Goal: Task Accomplishment & Management: Complete application form

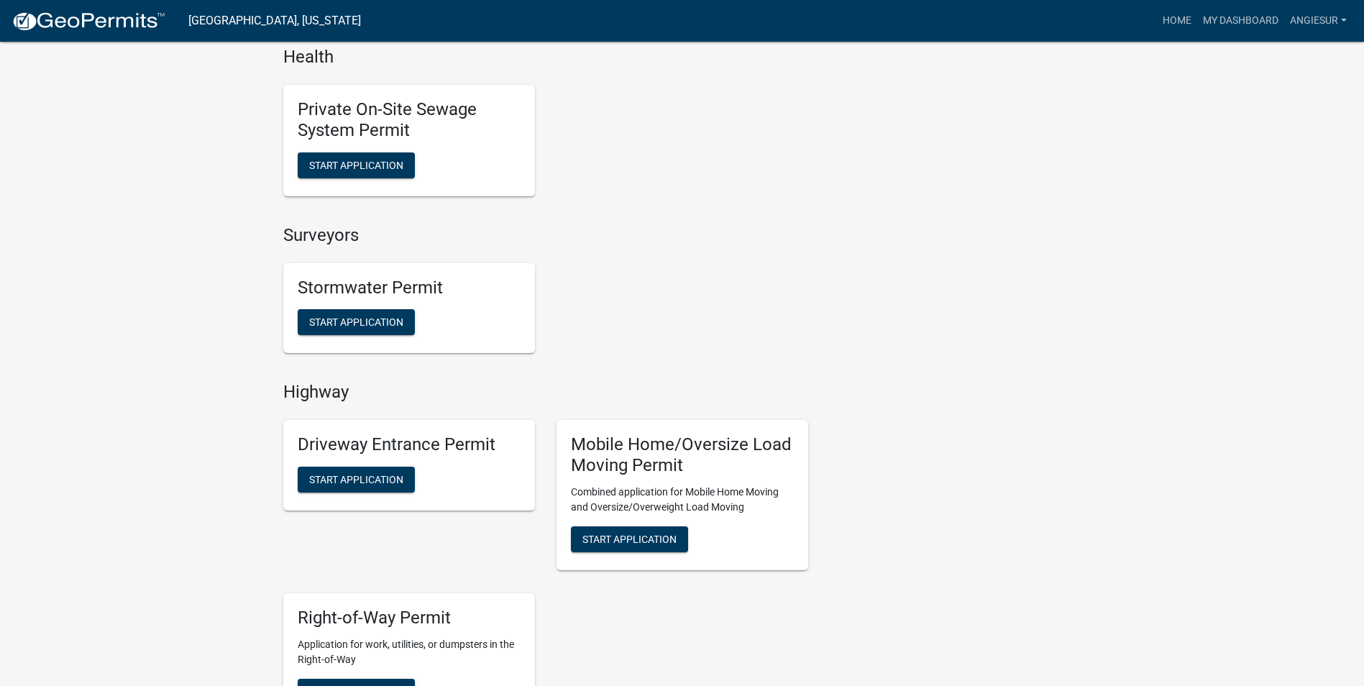
scroll to position [1150, 0]
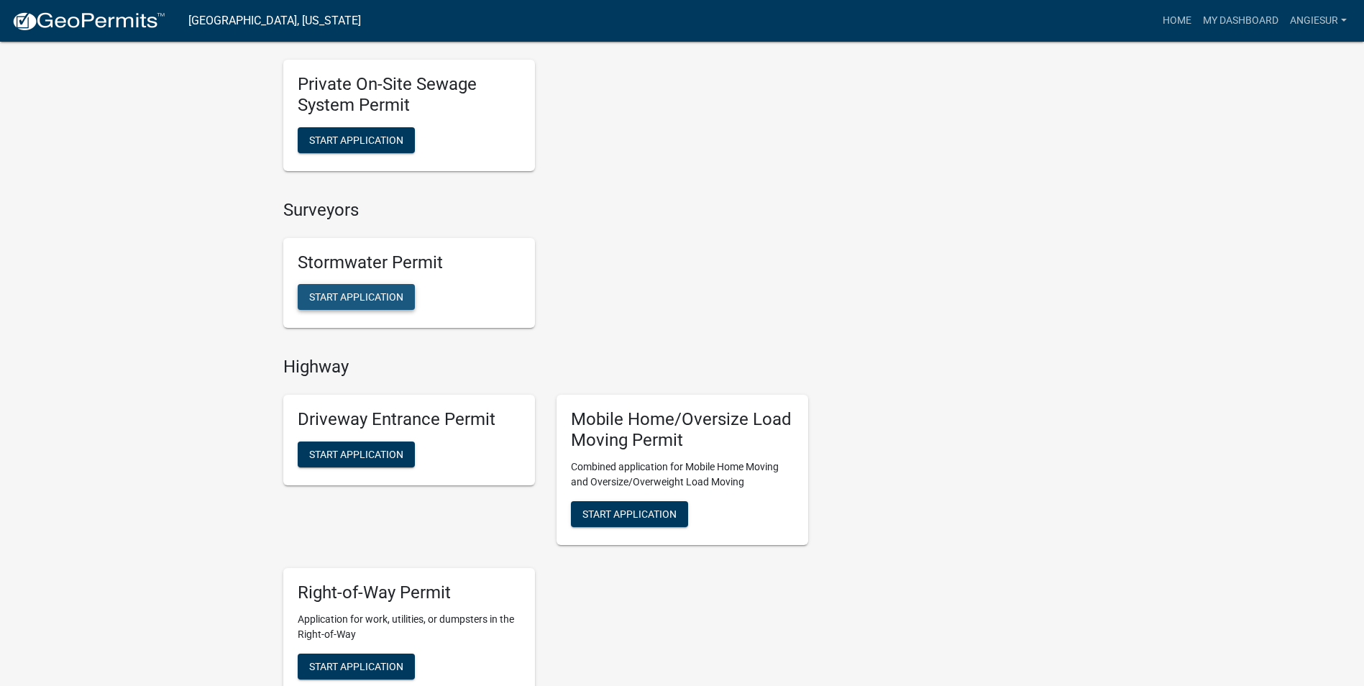
click at [359, 293] on span "Start Application" at bounding box center [356, 297] width 94 height 12
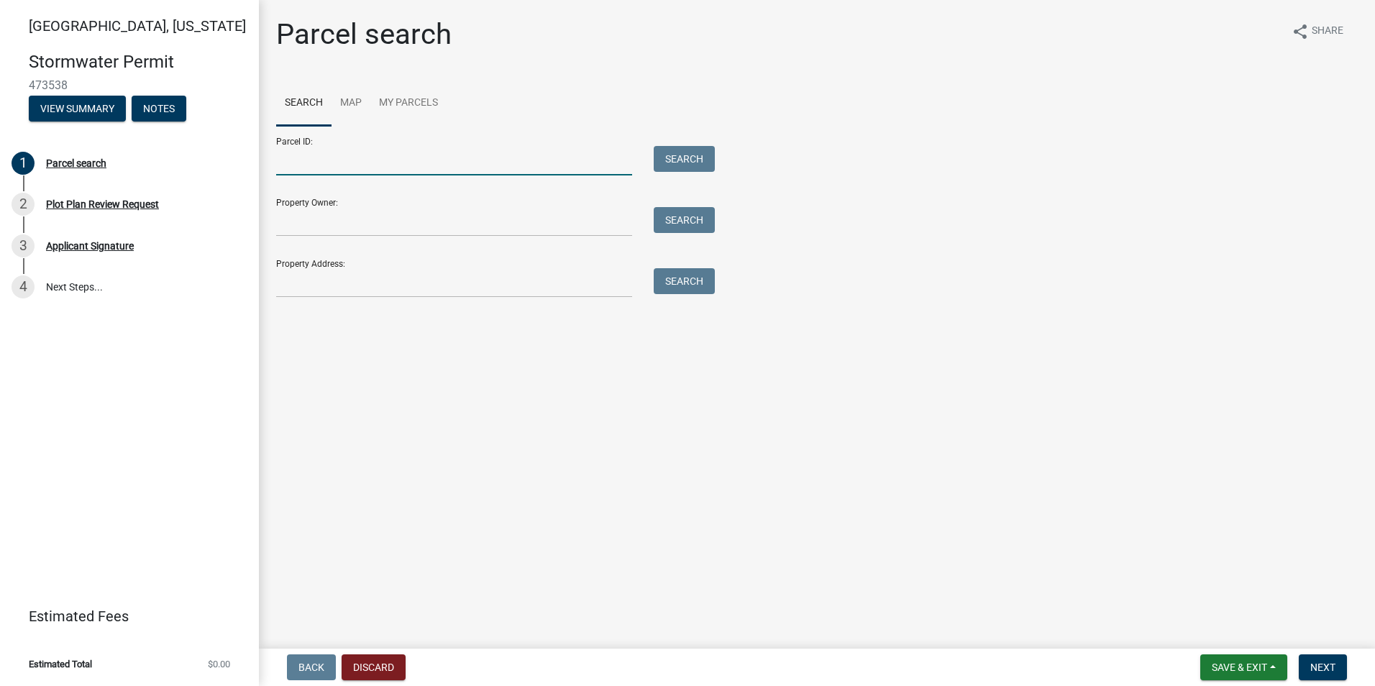
click at [306, 157] on input "Parcel ID:" at bounding box center [454, 160] width 356 height 29
paste input "79-03-20-402-012.000-017"
type input "79-03-20-402-012.000-017"
click at [695, 156] on button "Search" at bounding box center [684, 159] width 61 height 26
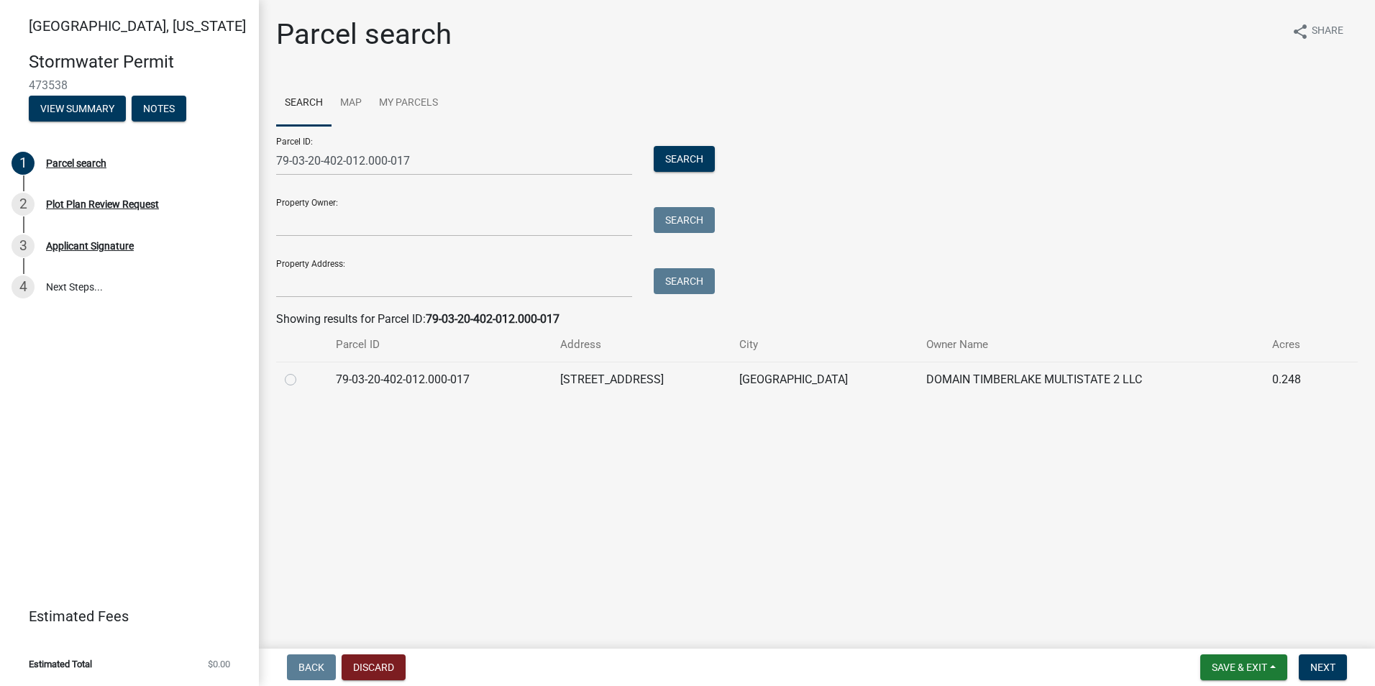
click at [302, 371] on label at bounding box center [302, 371] width 0 height 0
click at [302, 377] on input "radio" at bounding box center [306, 375] width 9 height 9
radio input "true"
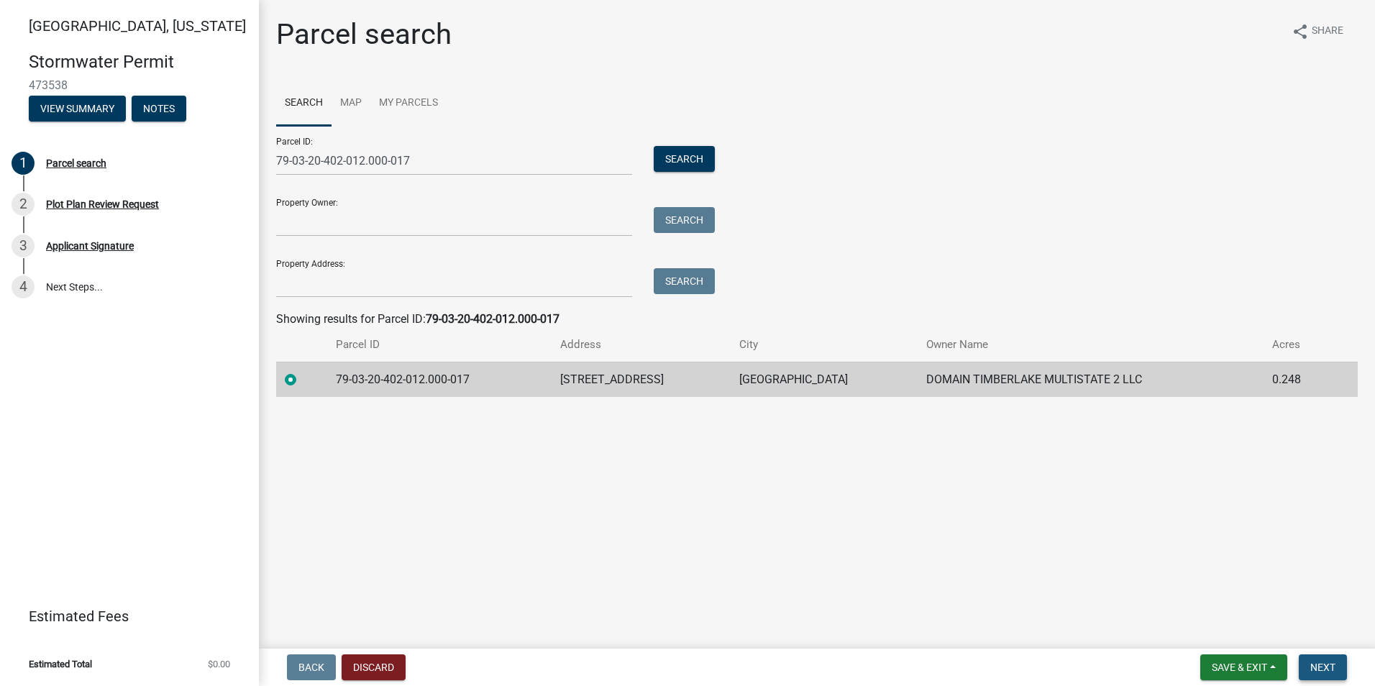
click at [1322, 669] on span "Next" at bounding box center [1322, 668] width 25 height 12
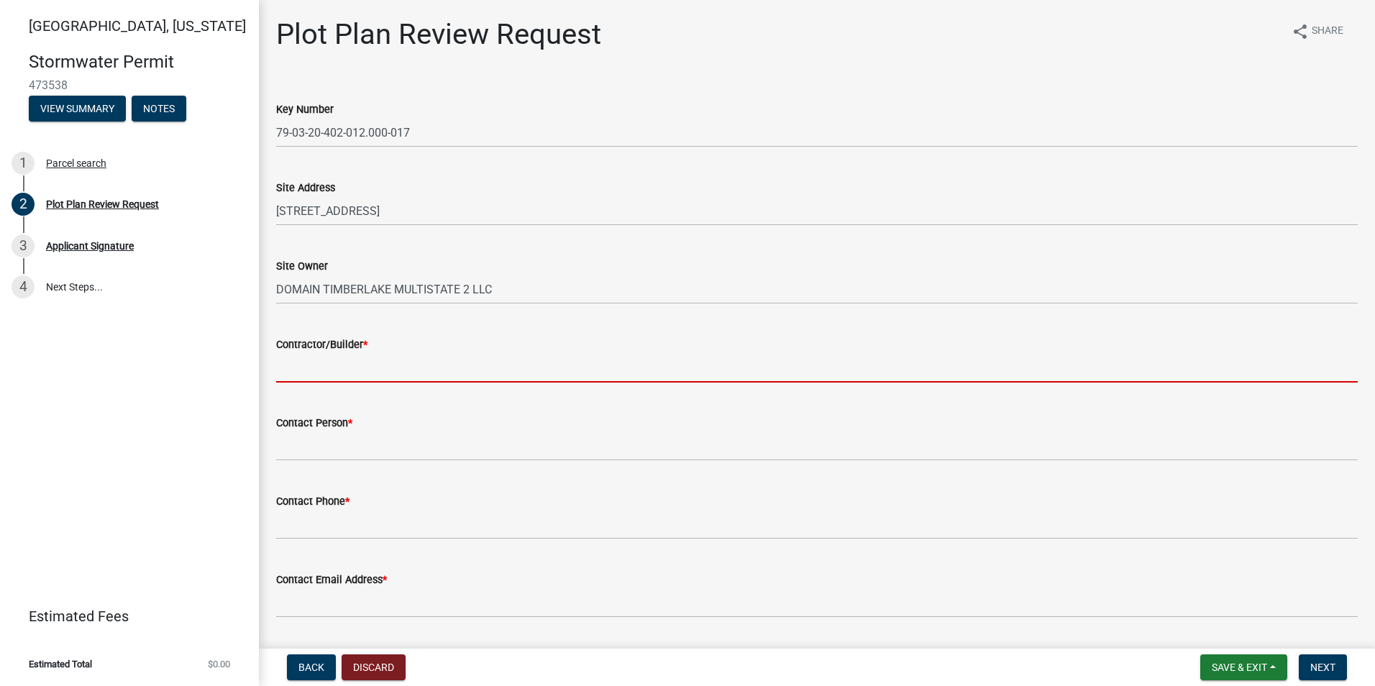
click at [296, 366] on input "Contractor/Builder *" at bounding box center [816, 367] width 1081 height 29
type input "CLAYTON PROPERTIES GROUP INC DBA SILVERTHORNE HOMES"
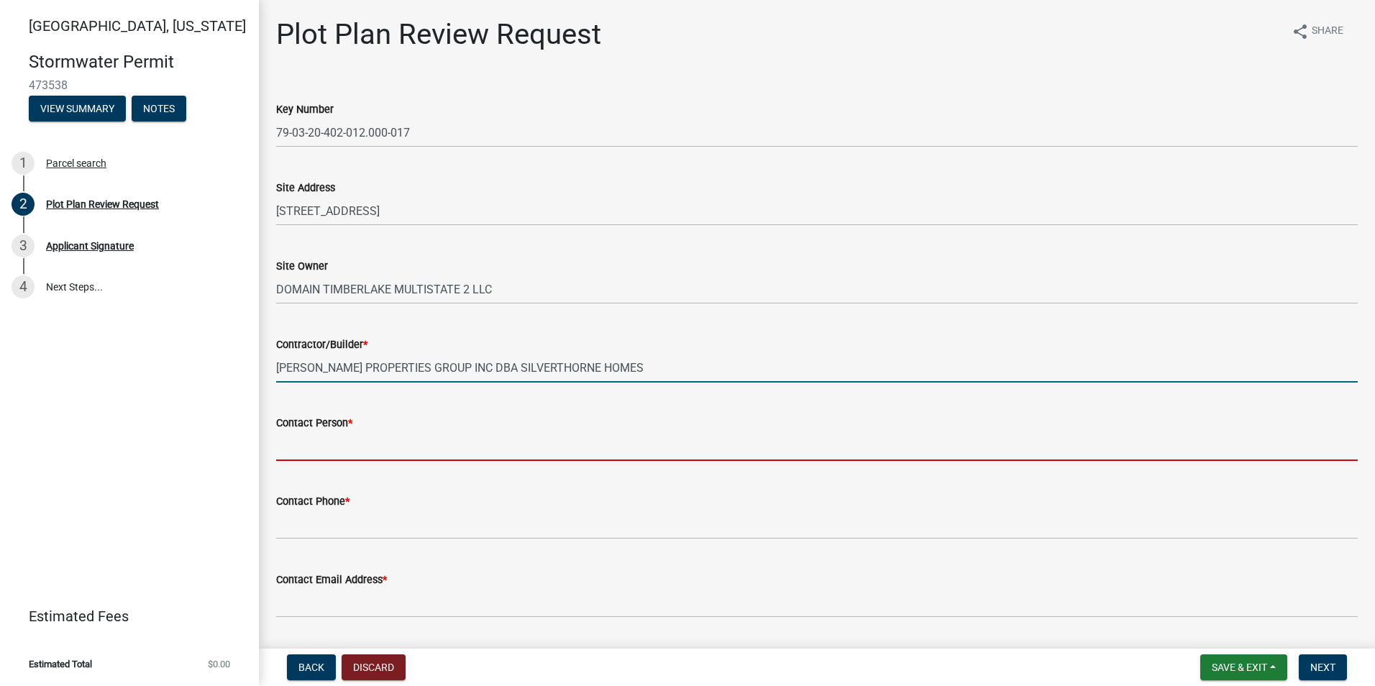
type input "Angie Sur, Permit Coordinator"
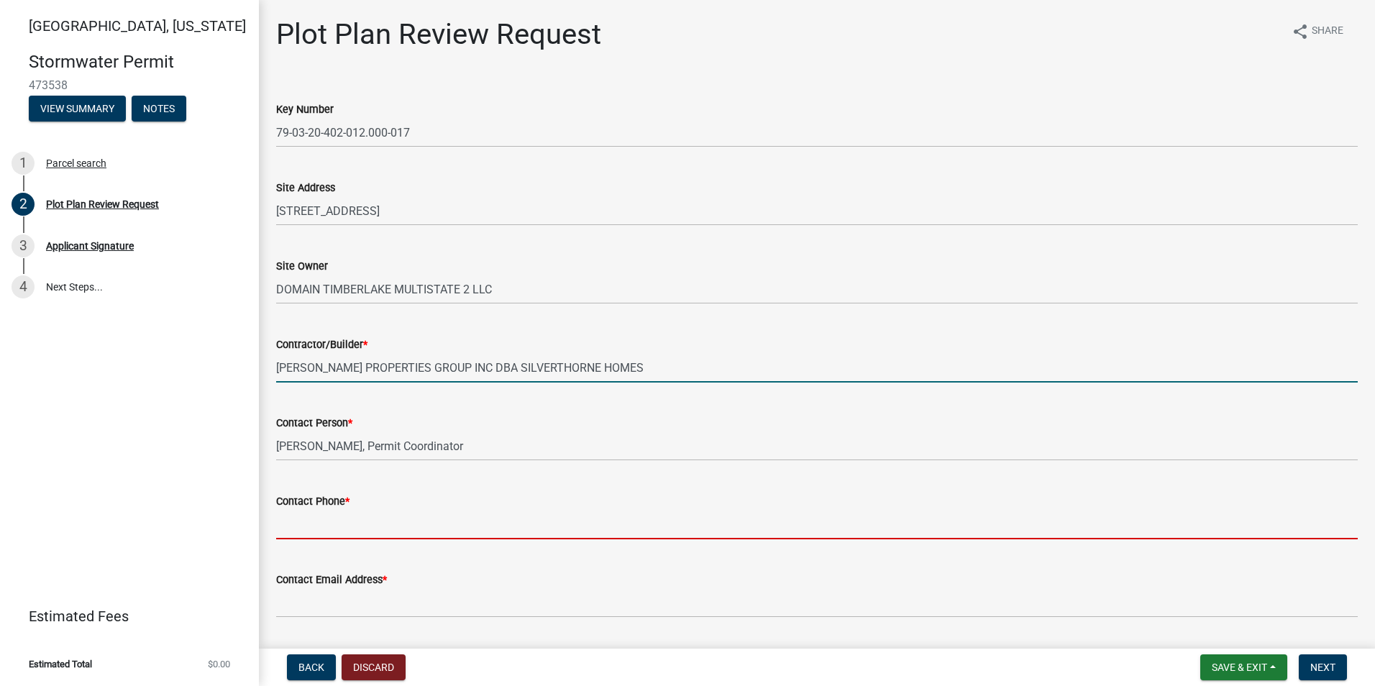
type input "3174074478"
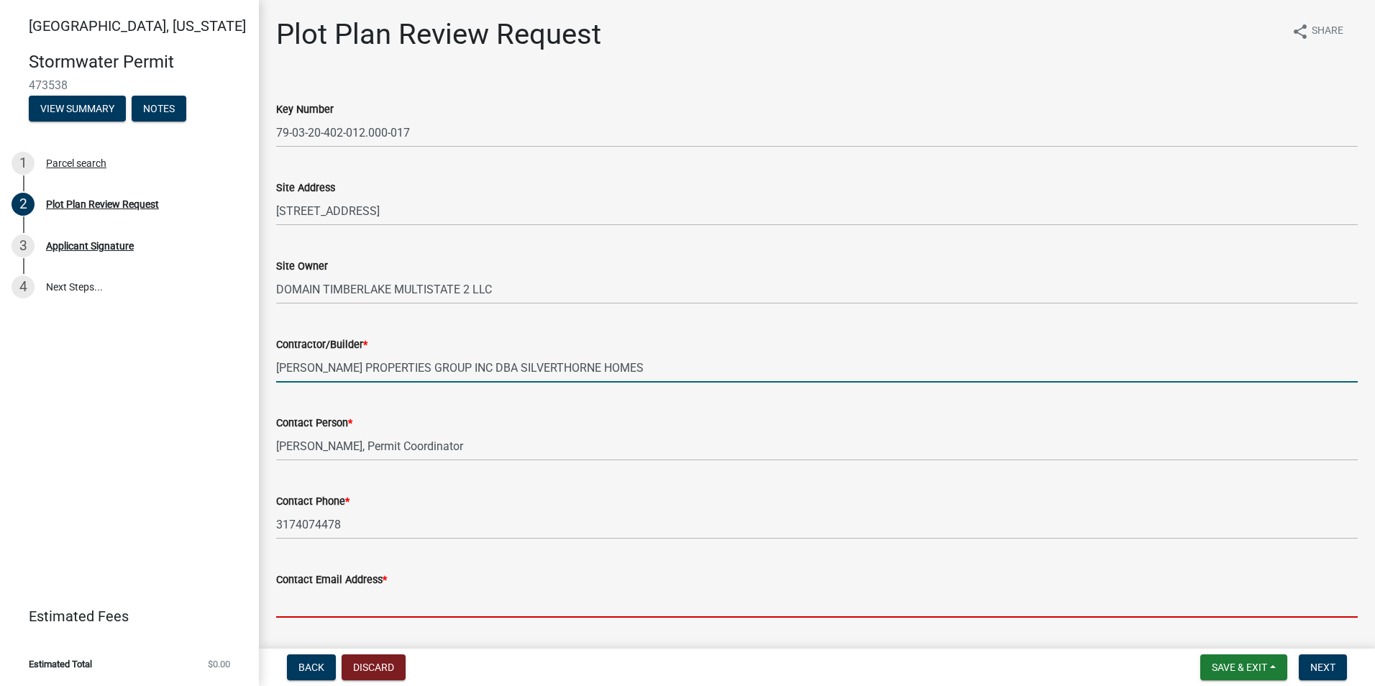
type input "permits@yourarborhome.com"
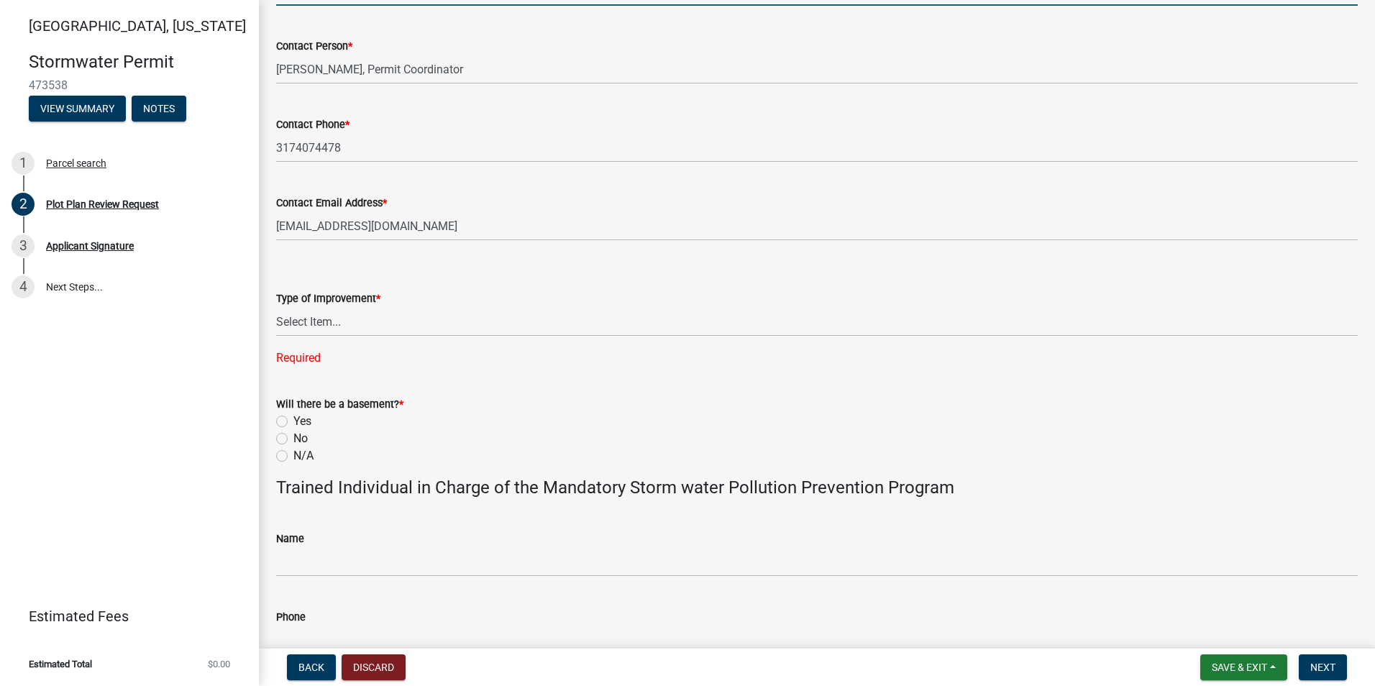
scroll to position [431, 0]
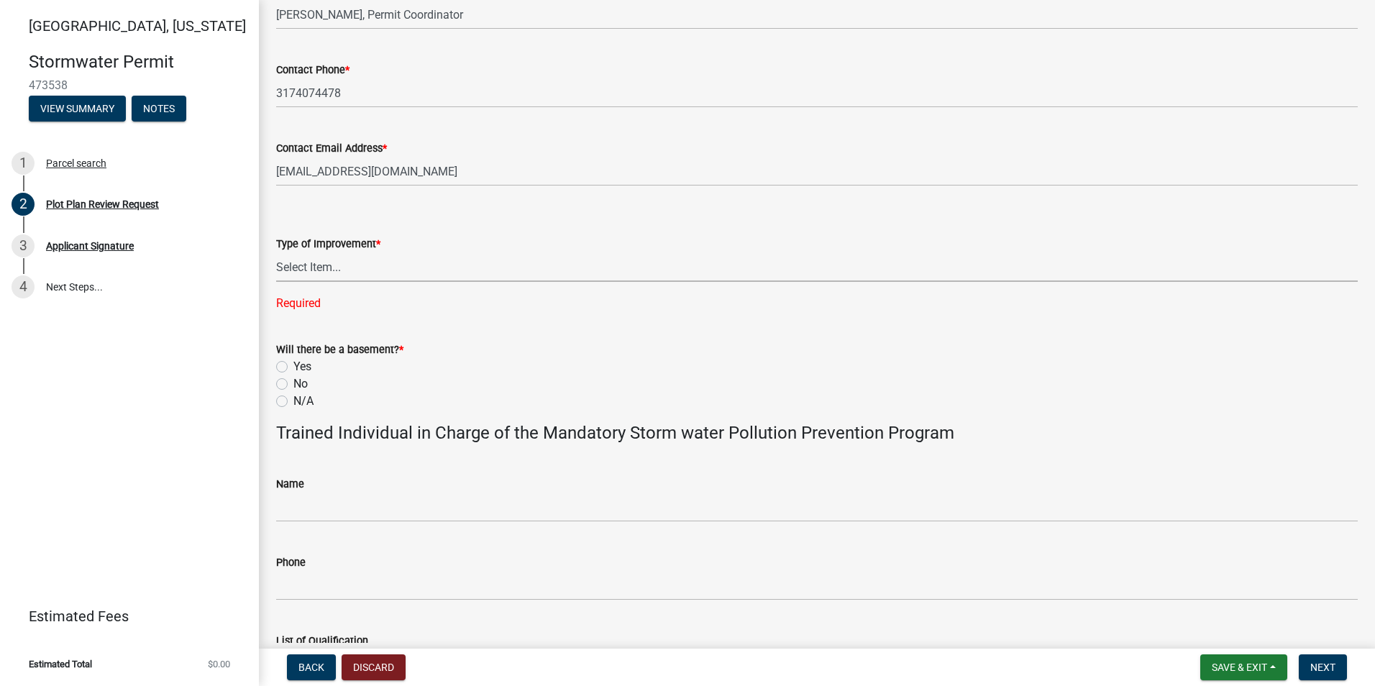
click at [306, 260] on select "Select Item... Agricultural Building Attached Garage Commercial Deck Detached G…" at bounding box center [816, 266] width 1081 height 29
click at [276, 252] on select "Select Item... Agricultural Building Attached Garage Commercial Deck Detached G…" at bounding box center [816, 266] width 1081 height 29
select select "b583a170-26d7-469b-a390-0aed4d149ee1"
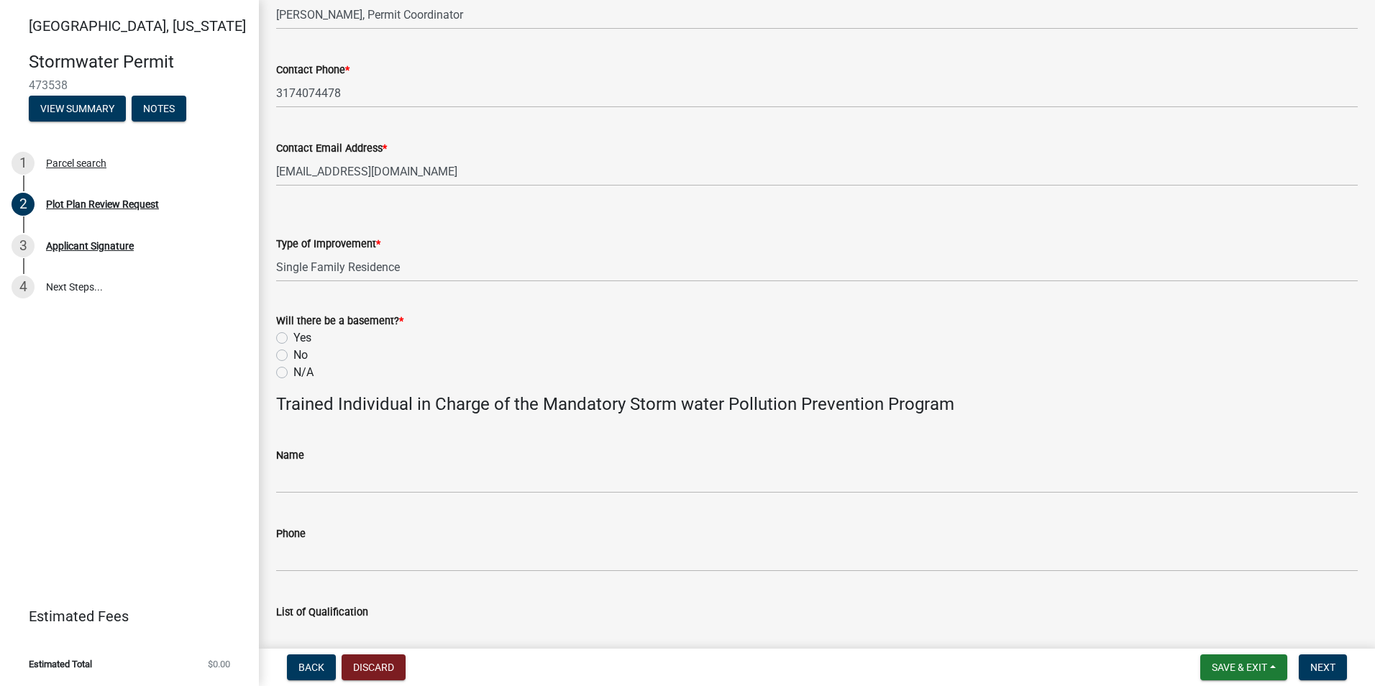
click at [293, 357] on label "No" at bounding box center [300, 355] width 14 height 17
click at [293, 356] on input "No" at bounding box center [297, 351] width 9 height 9
radio input "true"
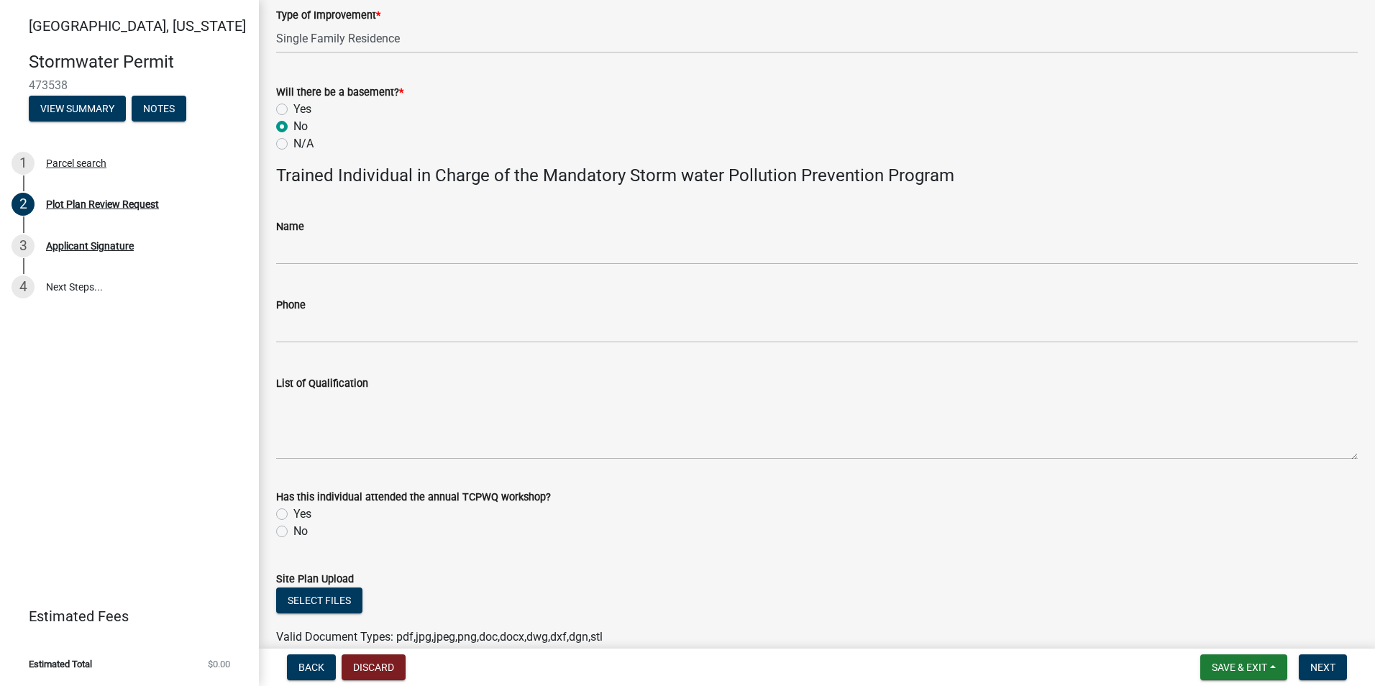
scroll to position [732, 0]
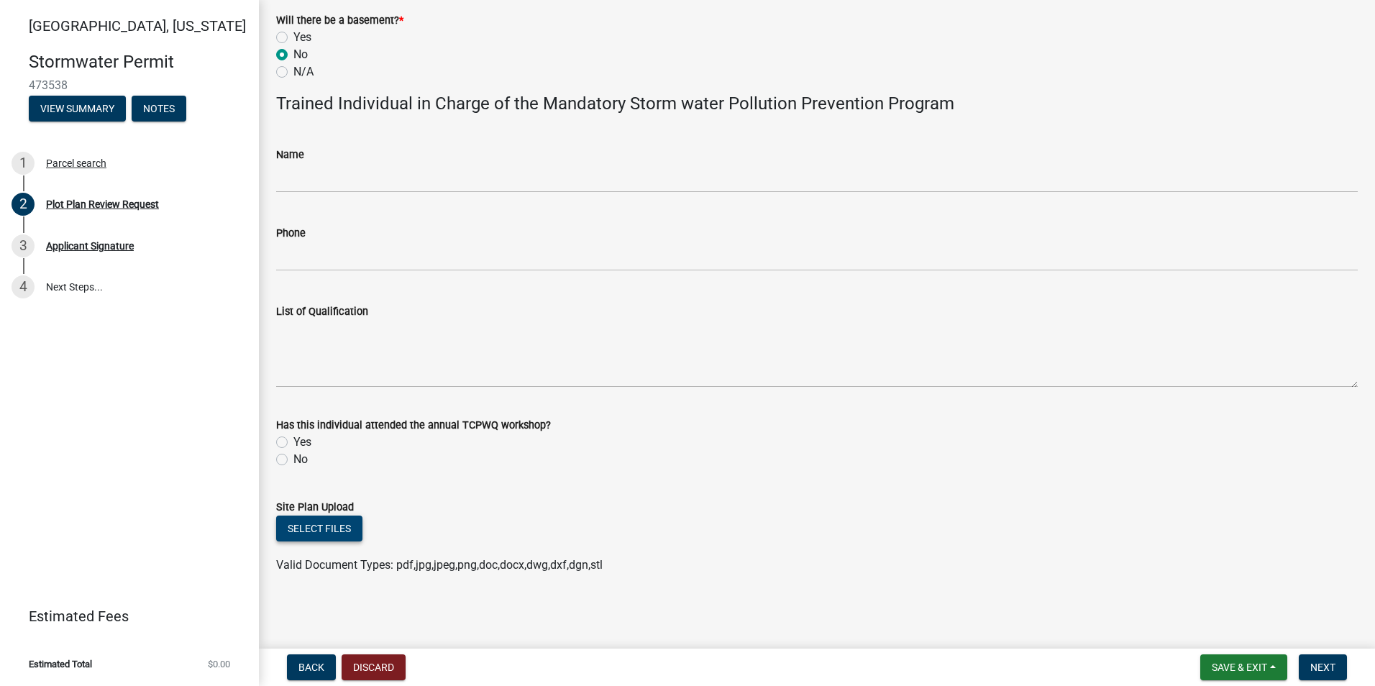
click at [304, 535] on button "Select files" at bounding box center [319, 529] width 86 height 26
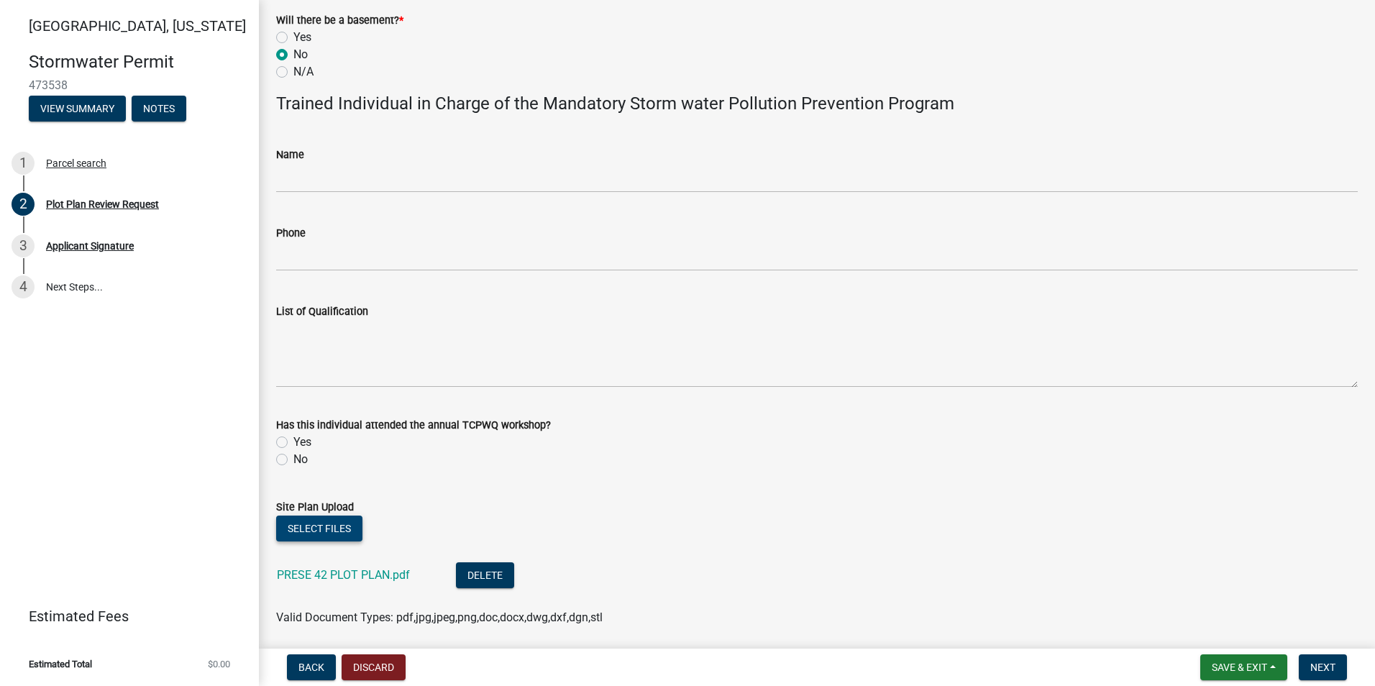
click at [316, 531] on button "Select files" at bounding box center [319, 529] width 86 height 26
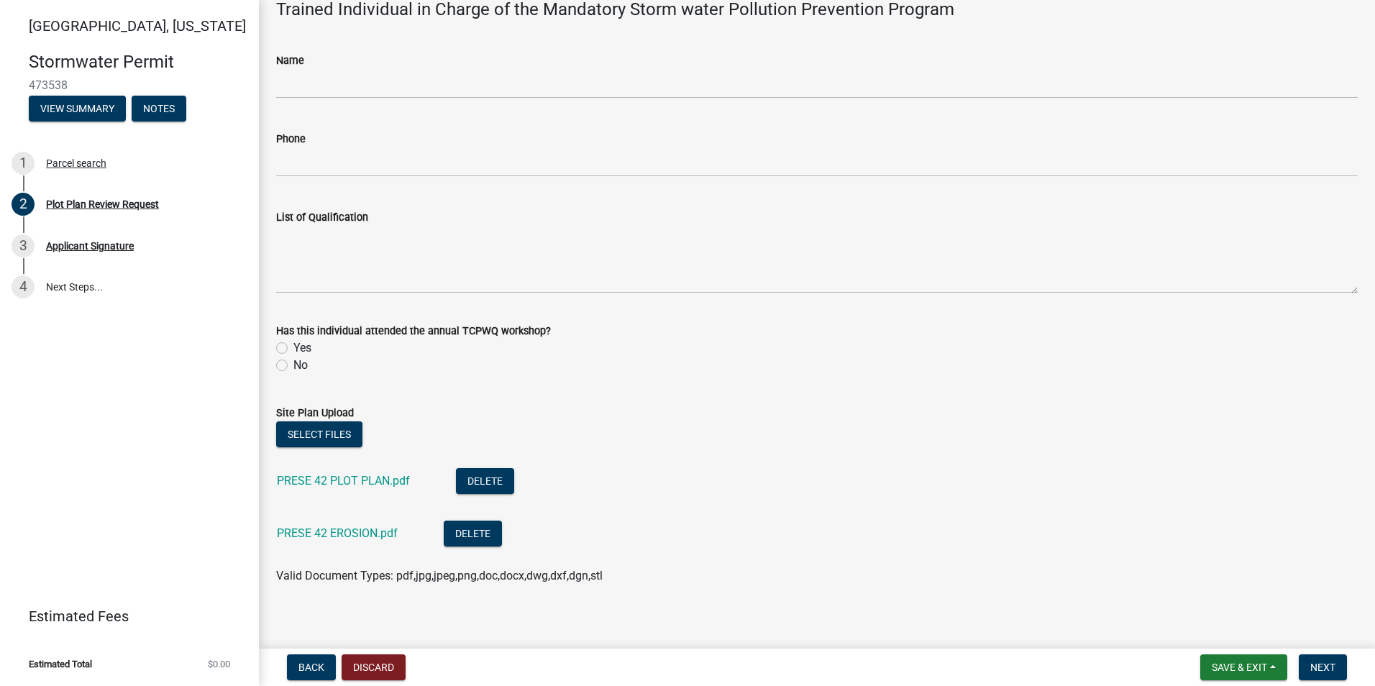
scroll to position [837, 0]
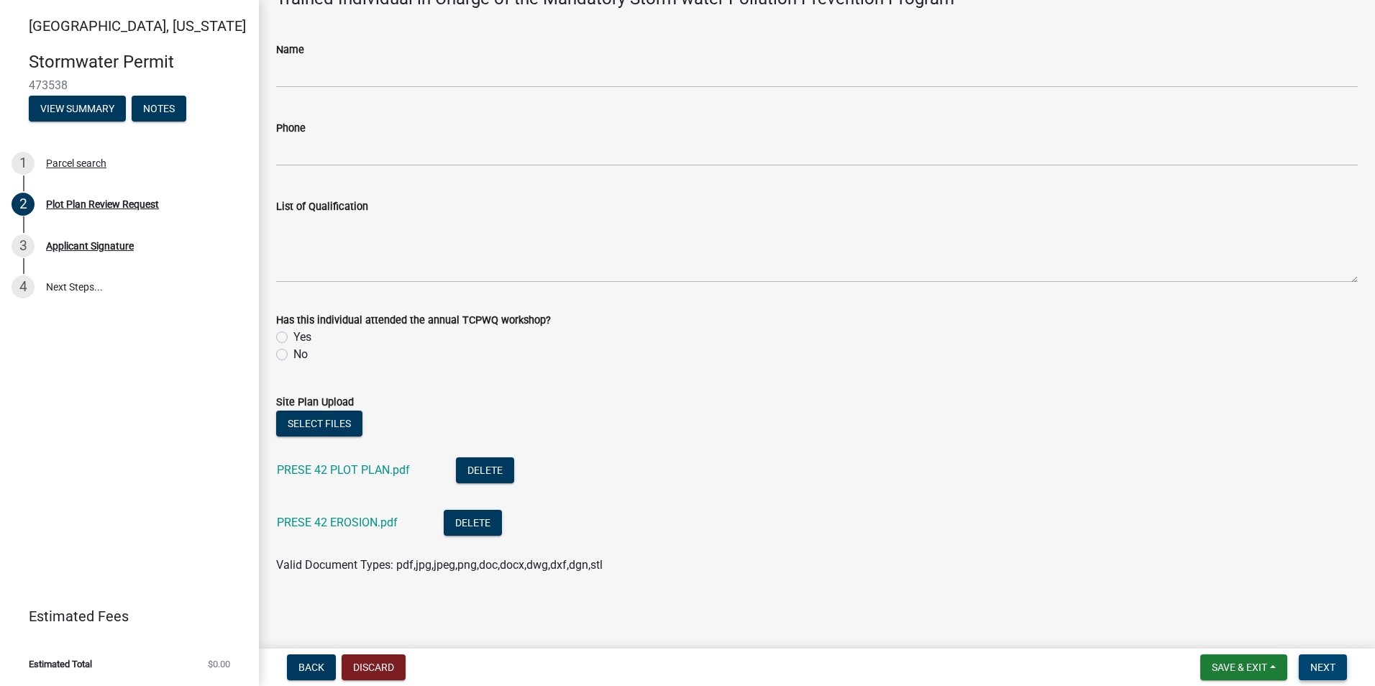
click at [1315, 668] on span "Next" at bounding box center [1322, 668] width 25 height 12
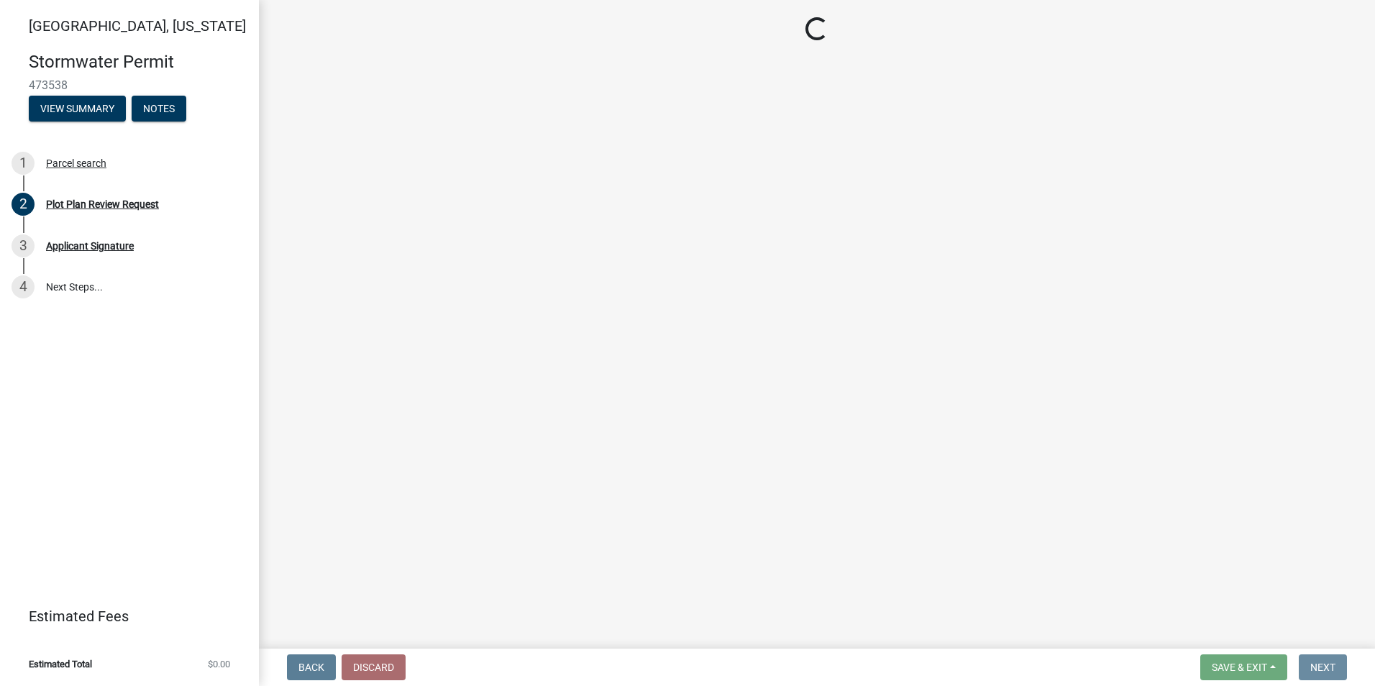
scroll to position [0, 0]
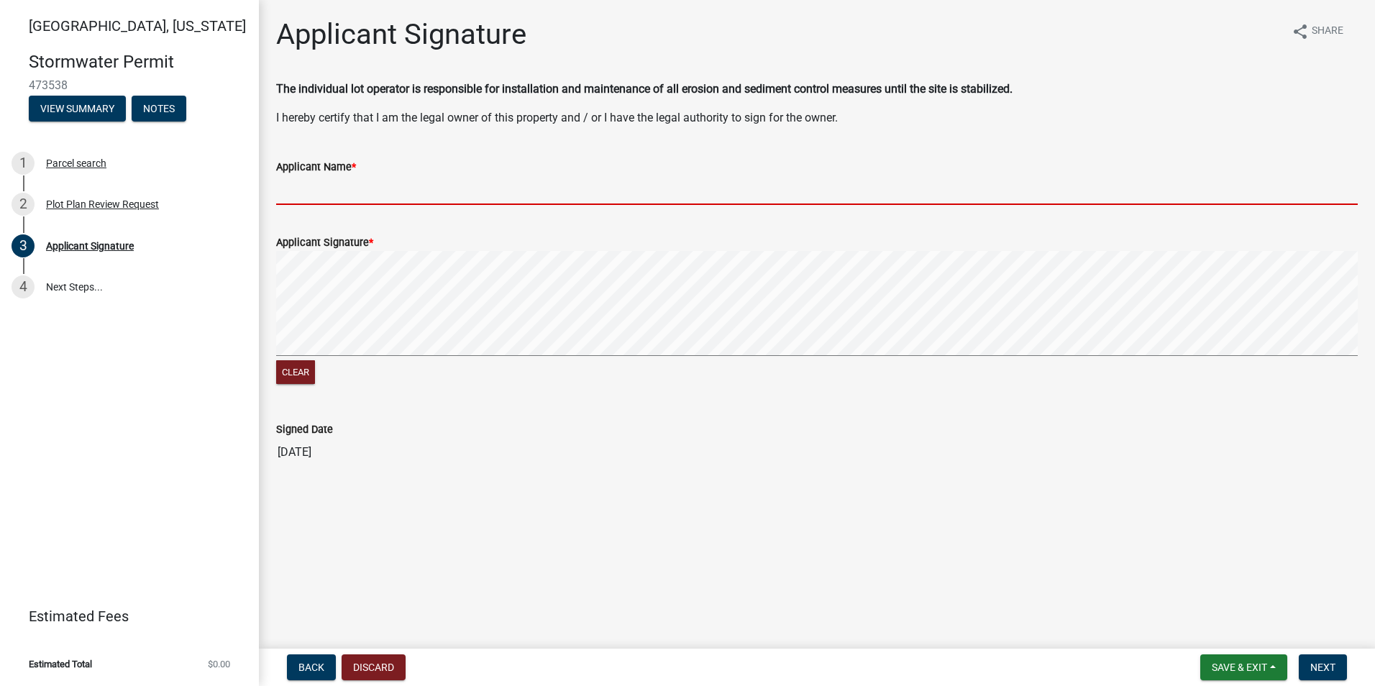
click at [304, 196] on input "Applicant Name *" at bounding box center [816, 189] width 1081 height 29
type input "Angie Sur, Permit Coordinator"
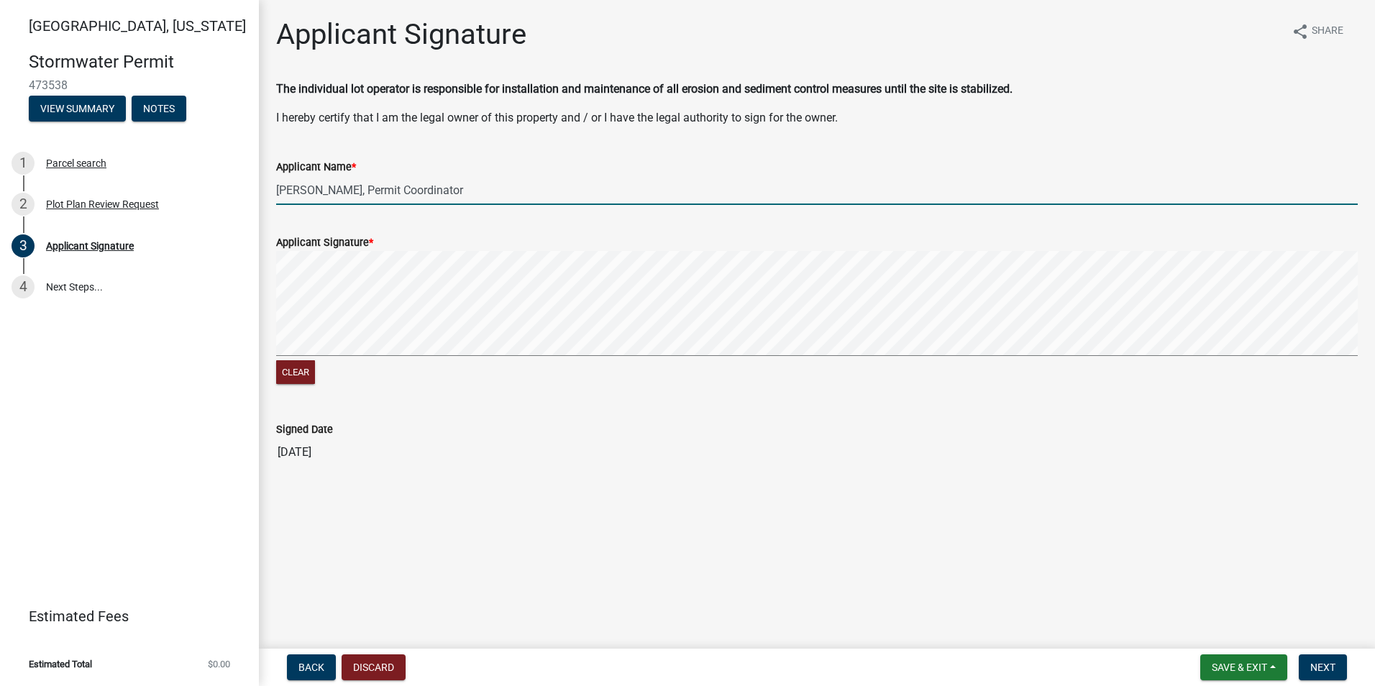
click at [340, 378] on div "Clear" at bounding box center [816, 319] width 1081 height 137
click at [370, 384] on div "Clear" at bounding box center [816, 319] width 1081 height 137
click at [439, 357] on signature-pad at bounding box center [816, 305] width 1081 height 109
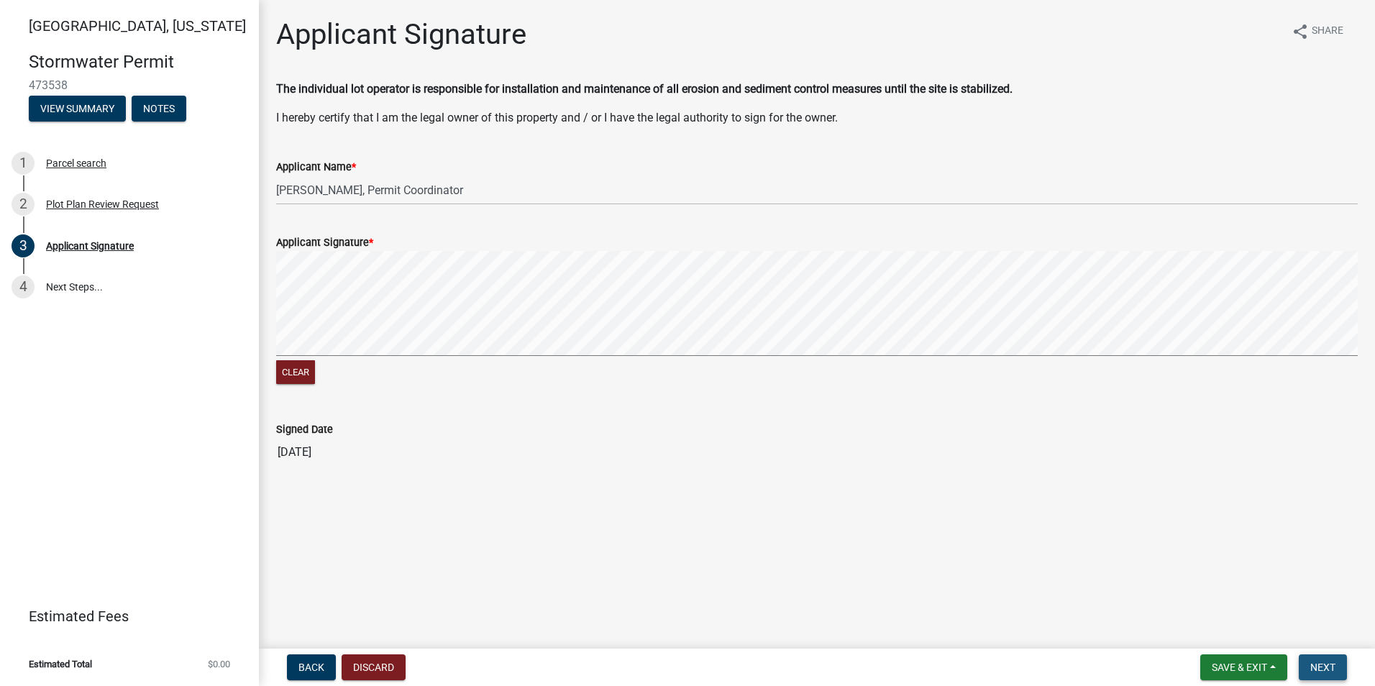
click at [1319, 668] on span "Next" at bounding box center [1322, 668] width 25 height 12
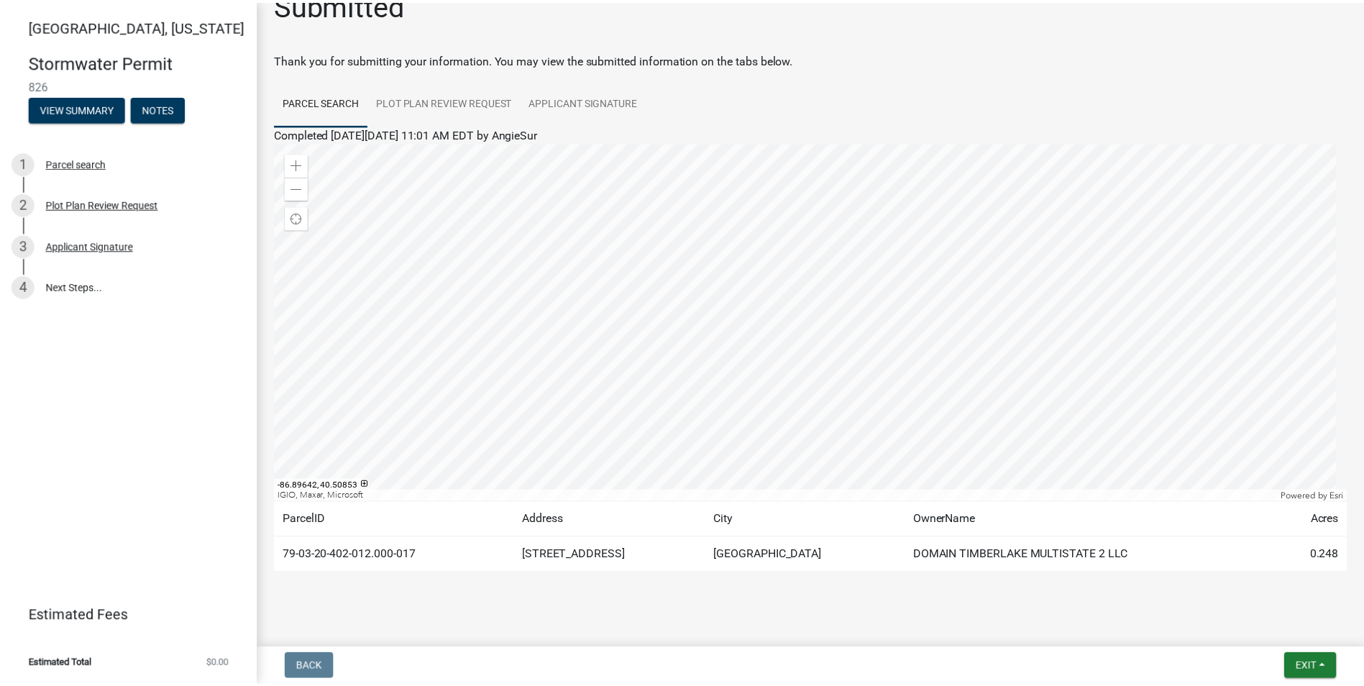
scroll to position [44, 0]
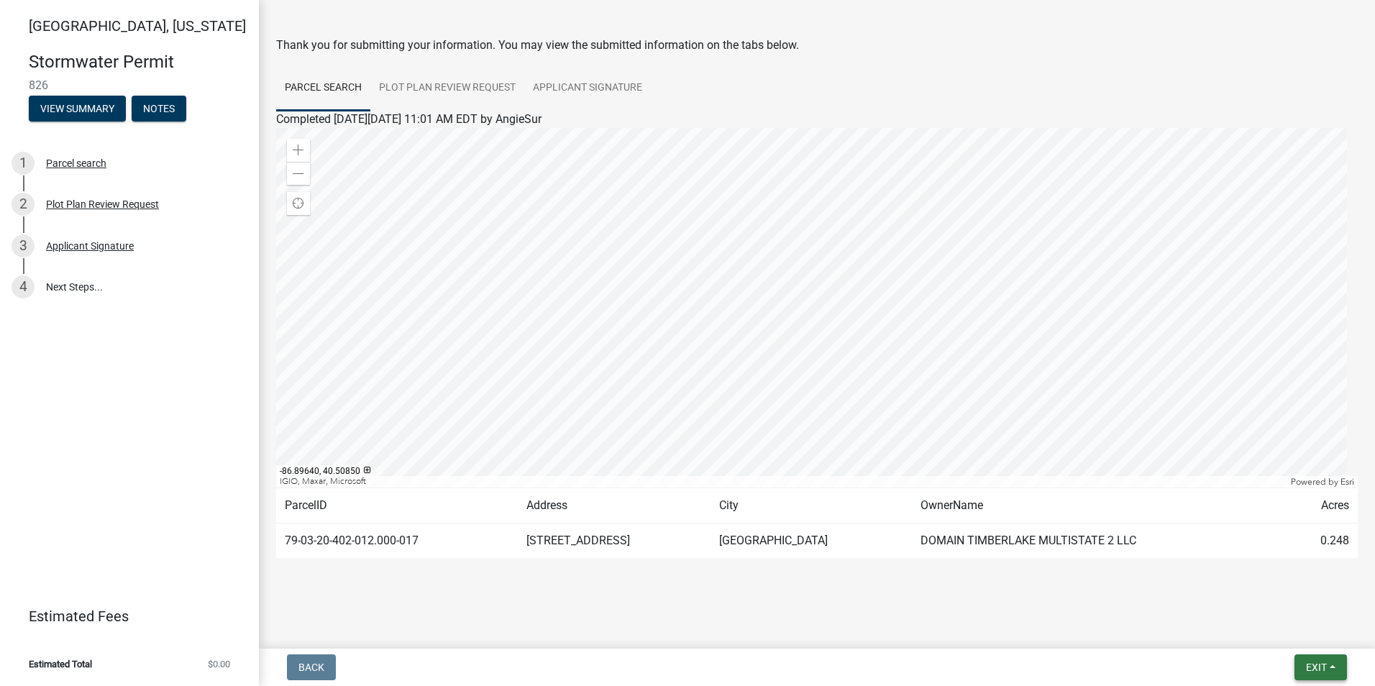
click at [1311, 667] on span "Exit" at bounding box center [1316, 668] width 21 height 12
click at [1259, 621] on button "Save & Exit" at bounding box center [1289, 630] width 115 height 35
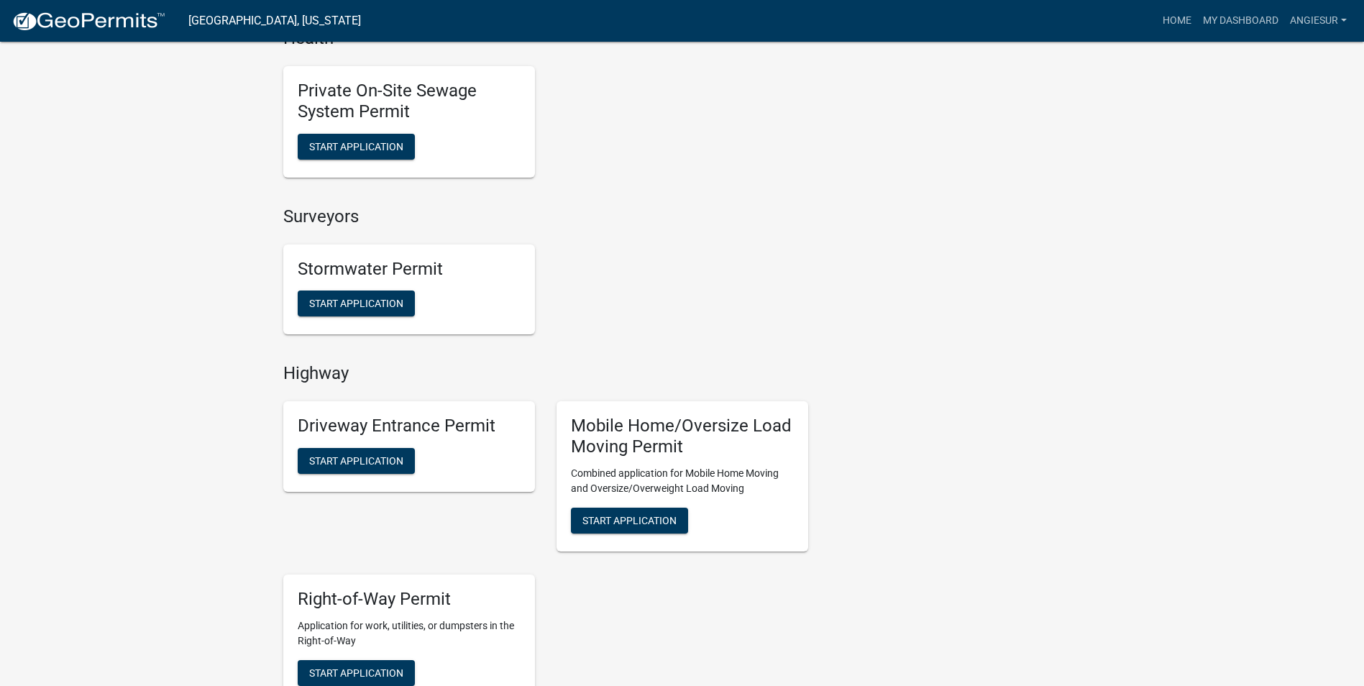
scroll to position [1150, 0]
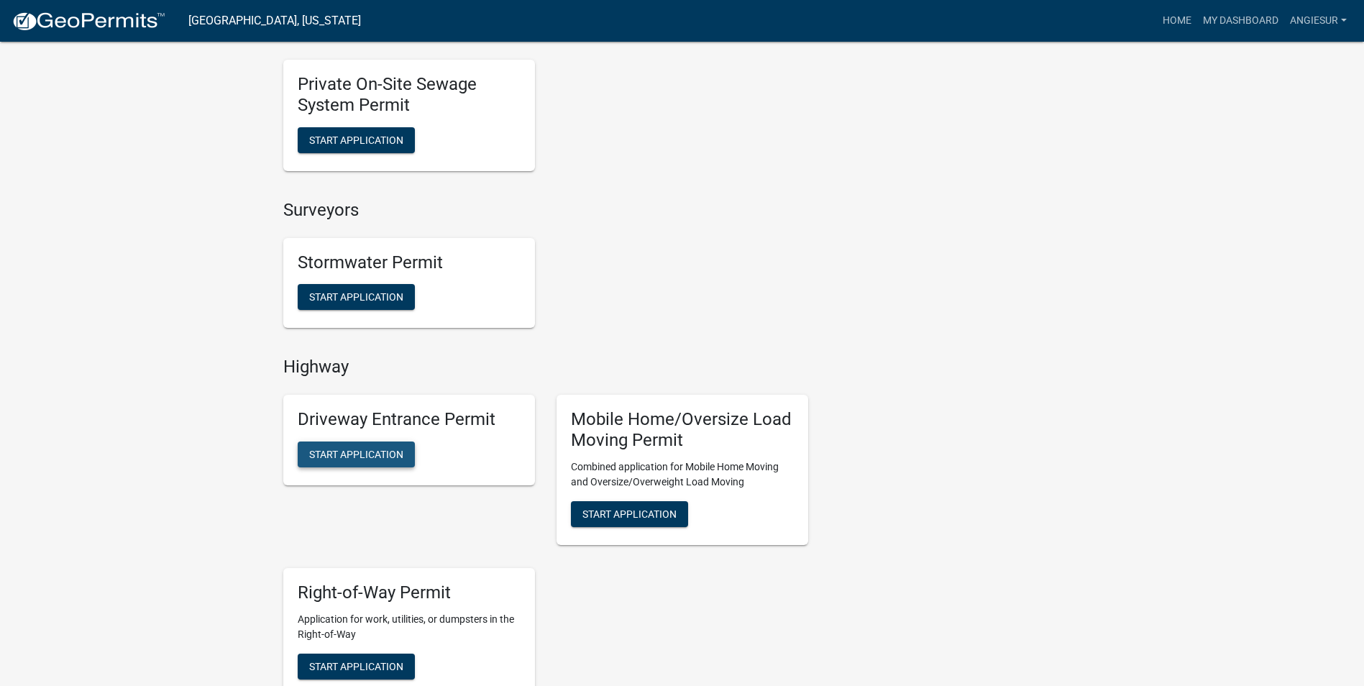
click at [363, 459] on span "Start Application" at bounding box center [356, 455] width 94 height 12
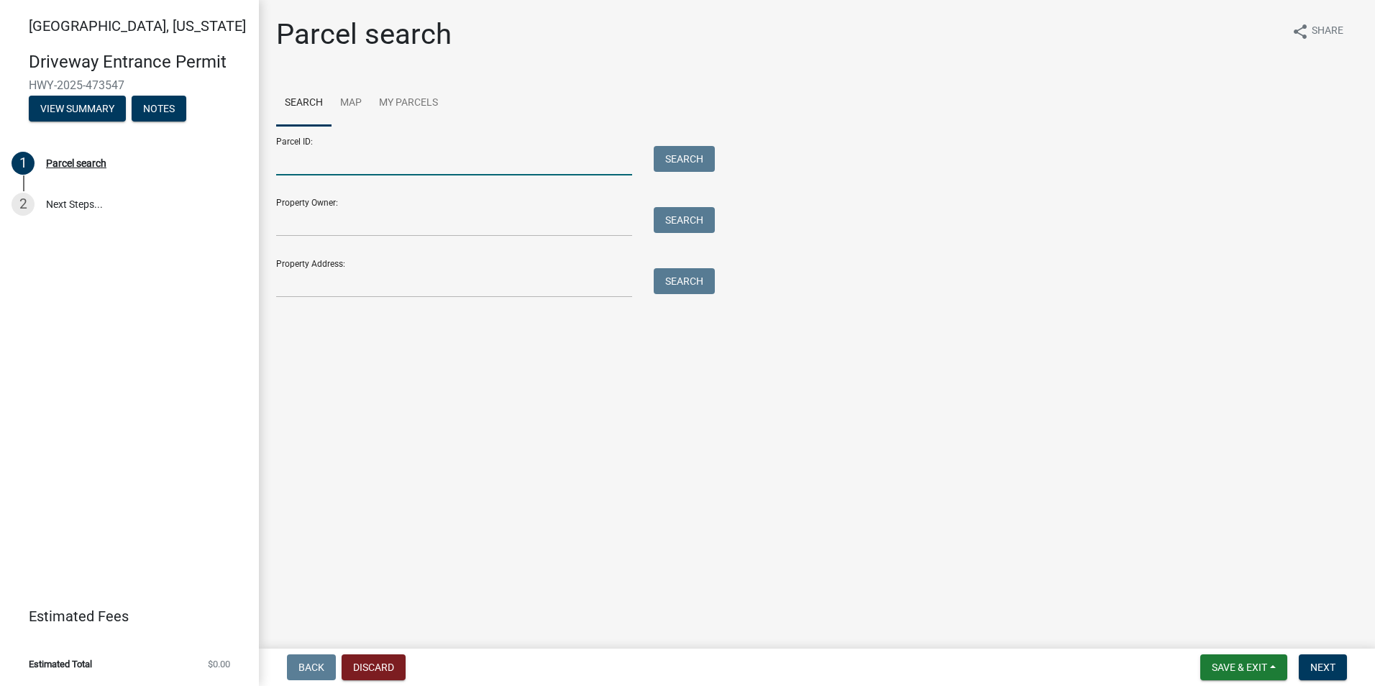
click at [287, 155] on input "Parcel ID:" at bounding box center [454, 160] width 356 height 29
paste input "79-03-20-402-012.000-017"
type input "79-03-20-402-012.000-017"
click at [693, 163] on button "Search" at bounding box center [684, 159] width 61 height 26
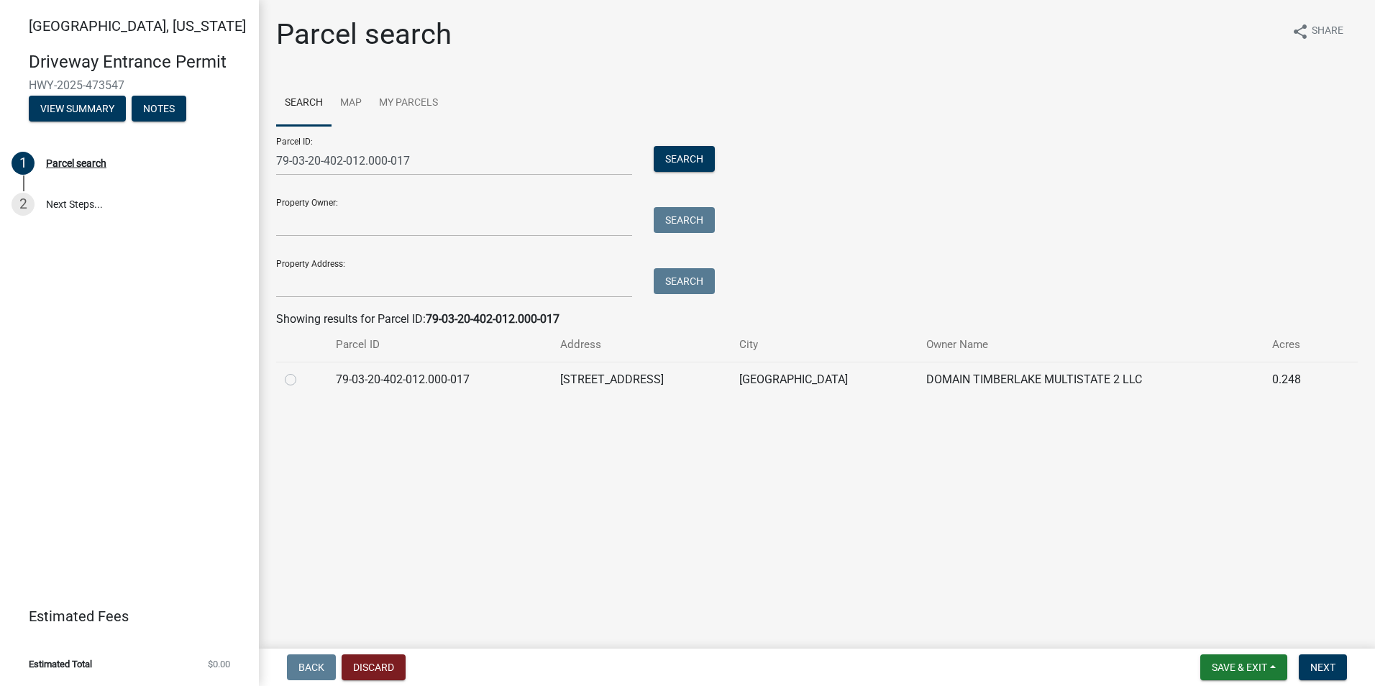
click at [302, 371] on label at bounding box center [302, 371] width 0 height 0
click at [302, 380] on input "radio" at bounding box center [306, 375] width 9 height 9
radio input "true"
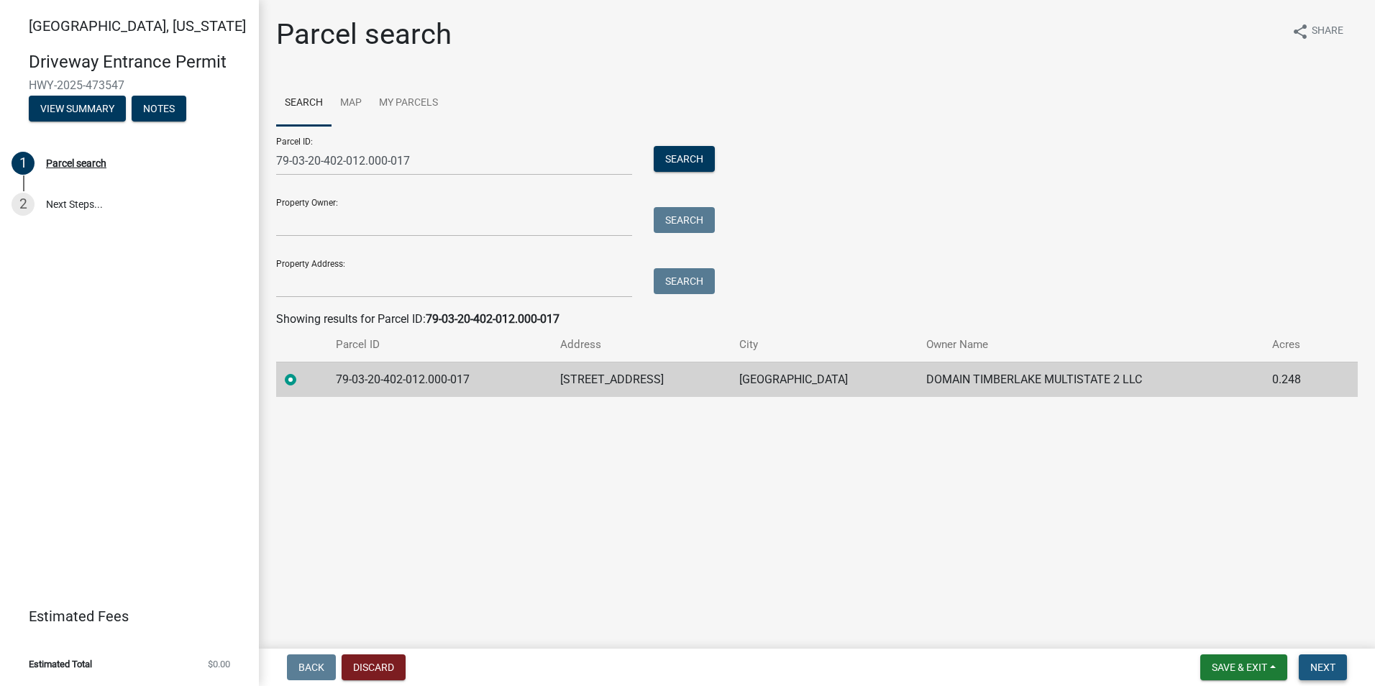
click at [1317, 667] on span "Next" at bounding box center [1322, 668] width 25 height 12
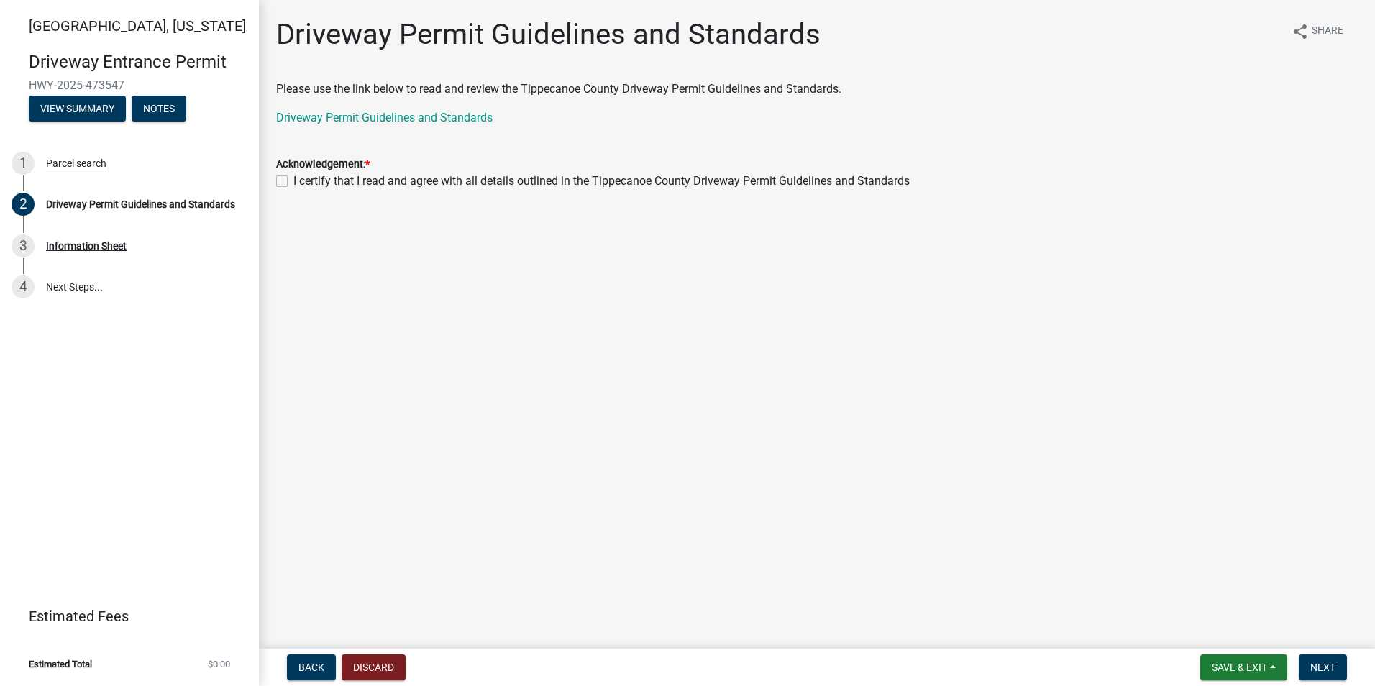
click at [293, 183] on label "I certify that I read and agree with all details outlined in the Tippecanoe Cou…" at bounding box center [601, 181] width 616 height 17
click at [293, 182] on input "I certify that I read and agree with all details outlined in the Tippecanoe Cou…" at bounding box center [297, 177] width 9 height 9
checkbox input "true"
click at [1317, 667] on span "Next" at bounding box center [1322, 668] width 25 height 12
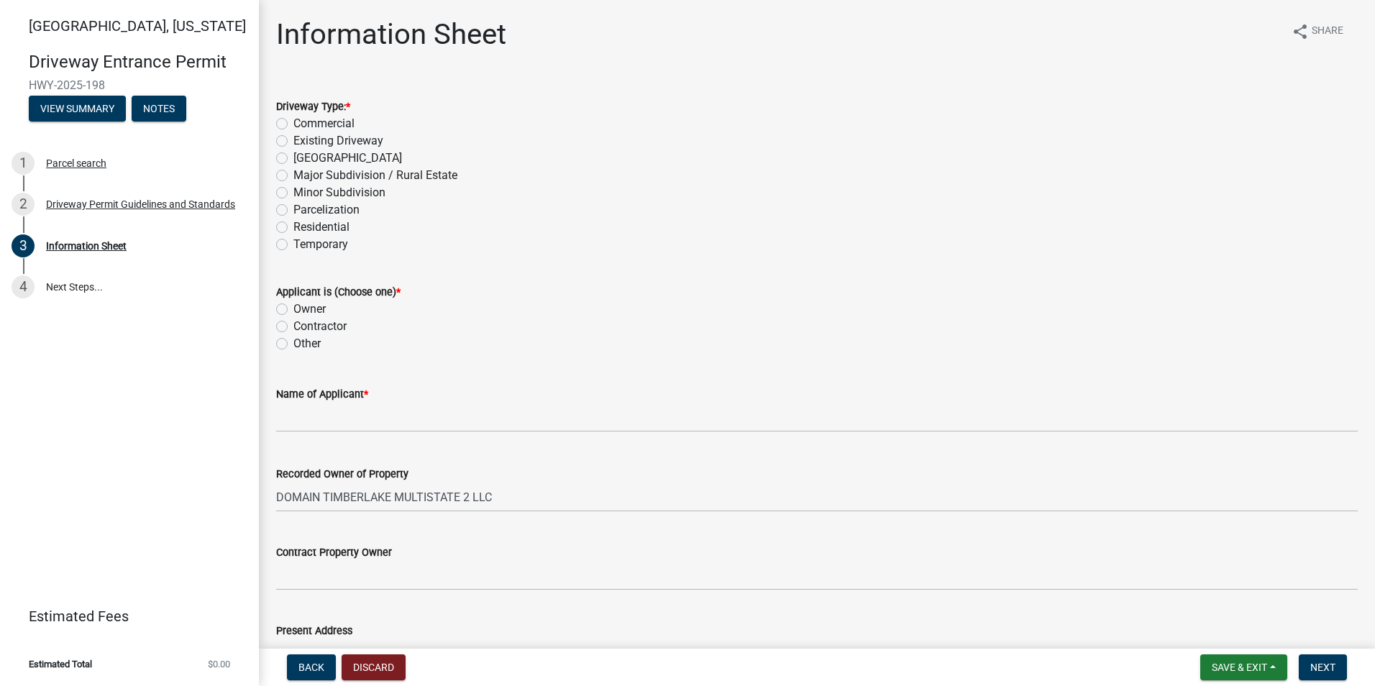
click at [282, 233] on div "Residential" at bounding box center [816, 227] width 1081 height 17
click at [293, 228] on label "Residential" at bounding box center [321, 227] width 56 height 17
click at [293, 228] on input "Residential" at bounding box center [297, 223] width 9 height 9
radio input "true"
click at [293, 308] on label "Owner" at bounding box center [309, 309] width 32 height 17
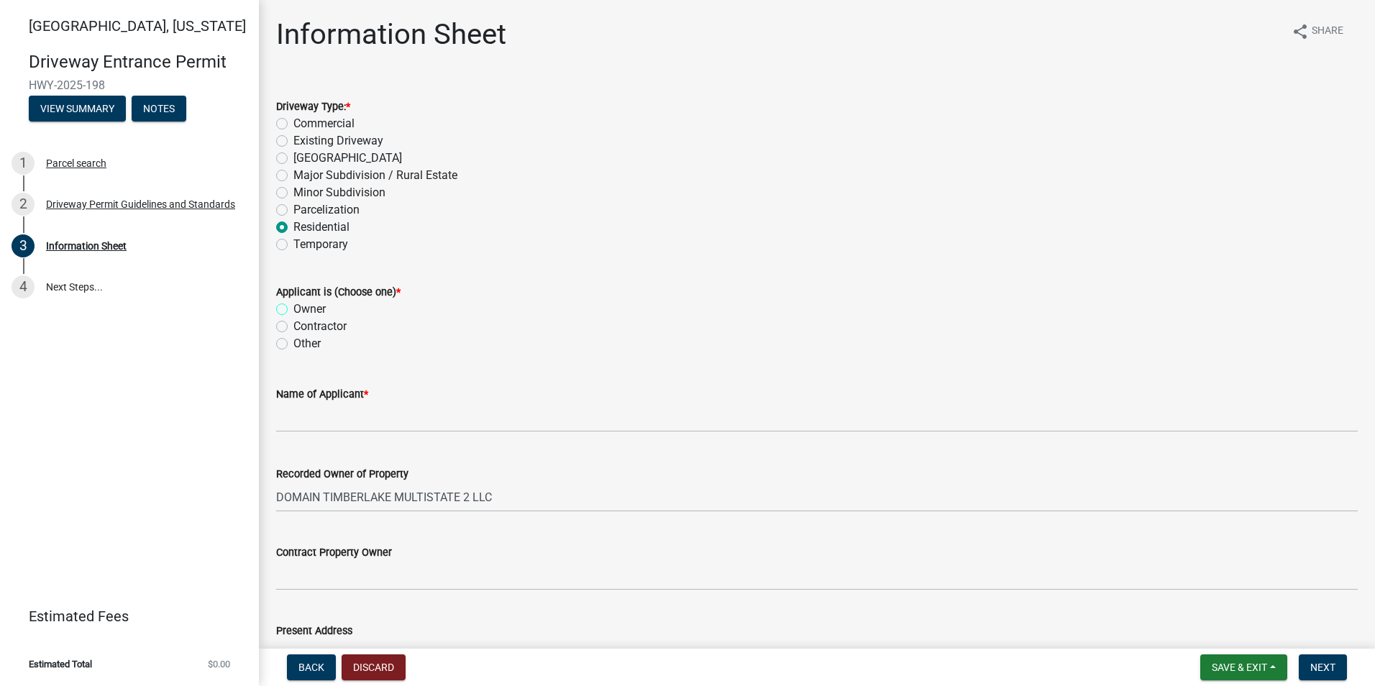
click at [293, 308] on input "Owner" at bounding box center [297, 305] width 9 height 9
radio input "true"
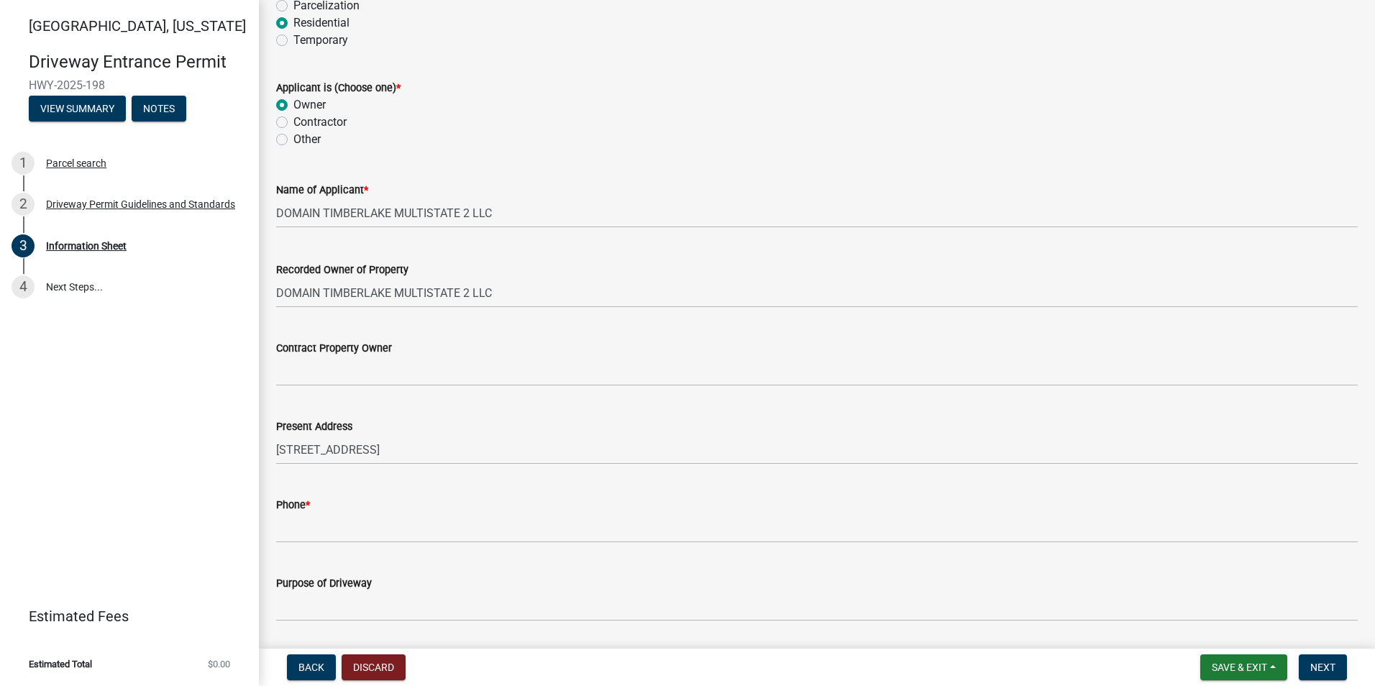
scroll to position [216, 0]
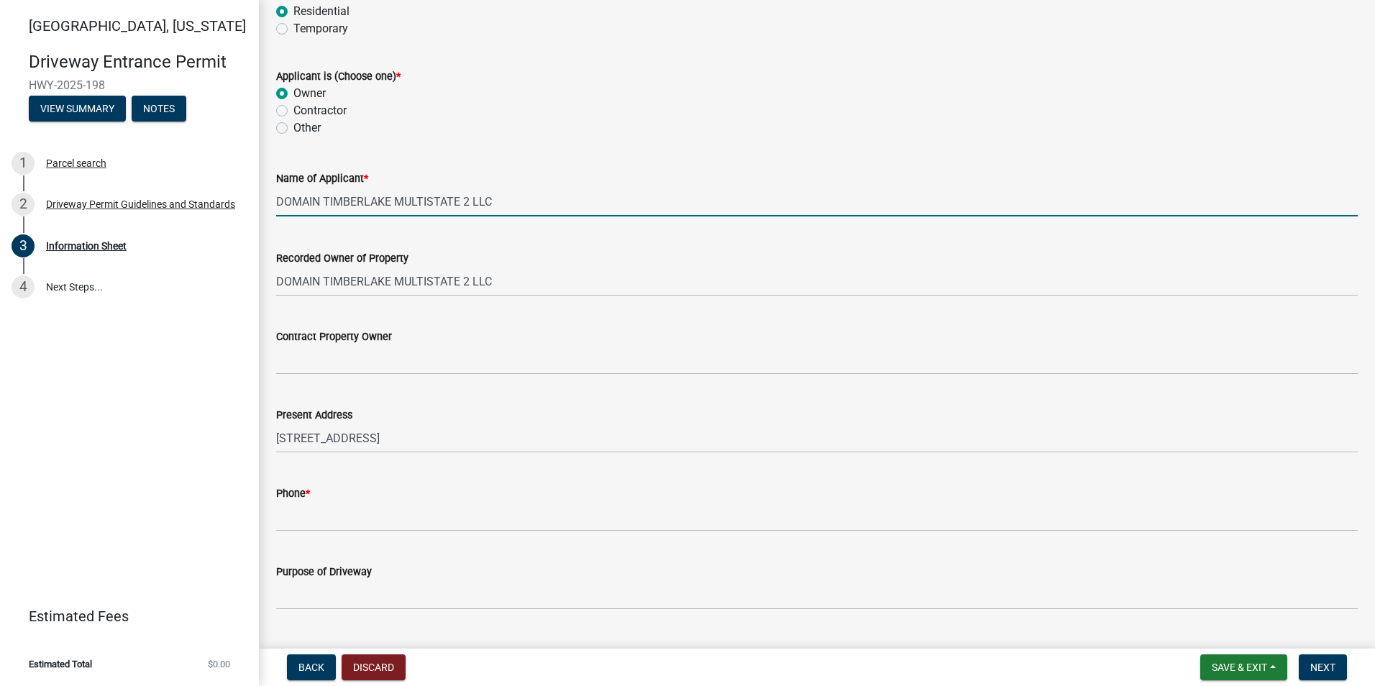
drag, startPoint x: 278, startPoint y: 198, endPoint x: 533, endPoint y: 207, distance: 255.4
click at [533, 207] on input "DOMAIN TIMBERLAKE MULTISTATE 2 LLC" at bounding box center [816, 201] width 1081 height 29
type input "c"
type input "Clayton Properties Group Inc dba Silverthorne Homes"
click at [461, 341] on div "Contract Property Owner" at bounding box center [816, 336] width 1081 height 17
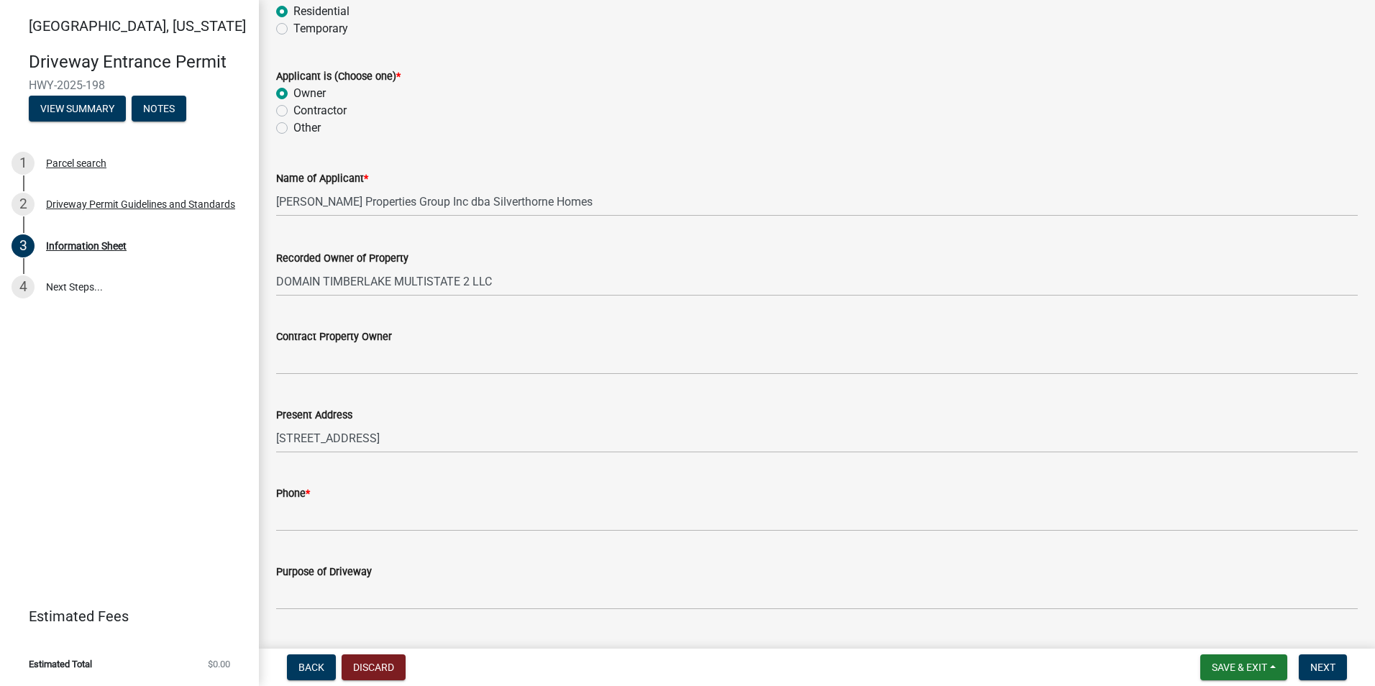
click at [451, 398] on div "Present Address 9225 HARRISON PARK CT" at bounding box center [816, 419] width 1081 height 67
click at [391, 495] on div "Phone *" at bounding box center [816, 493] width 1081 height 17
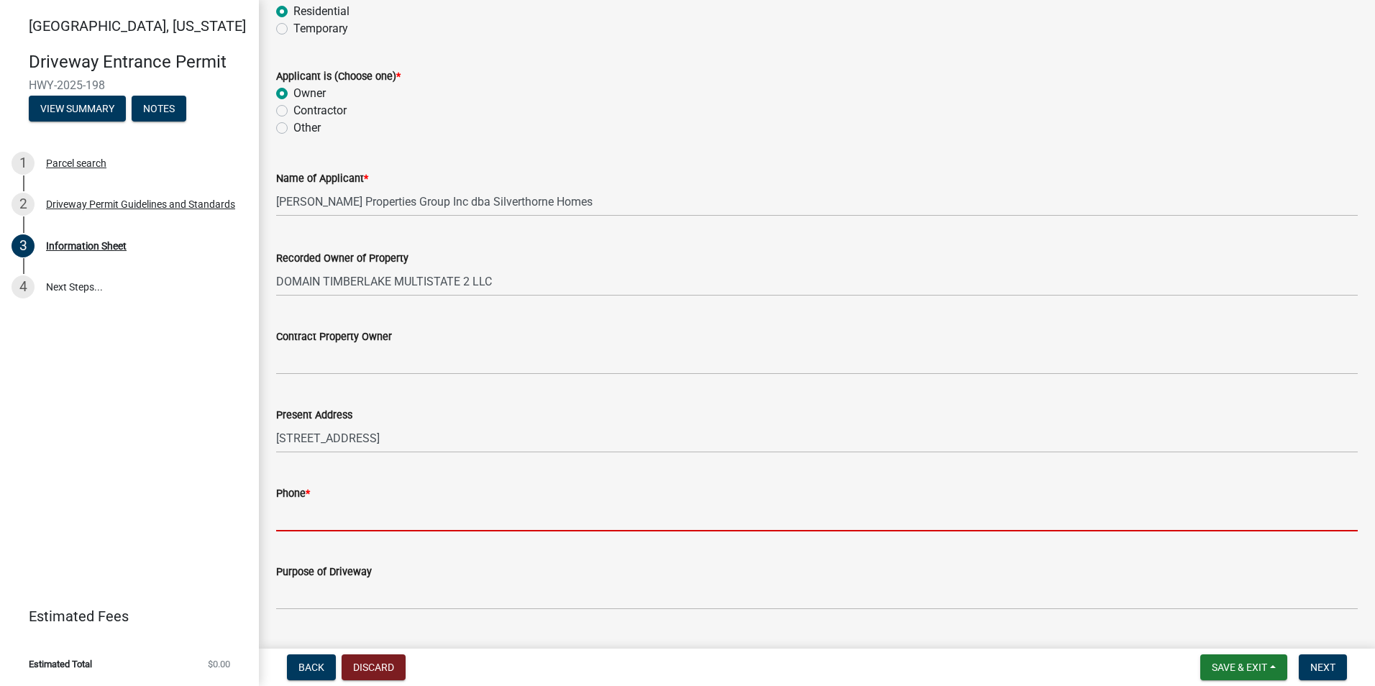
click at [321, 511] on input "Phone *" at bounding box center [816, 516] width 1081 height 29
type input "3178421875"
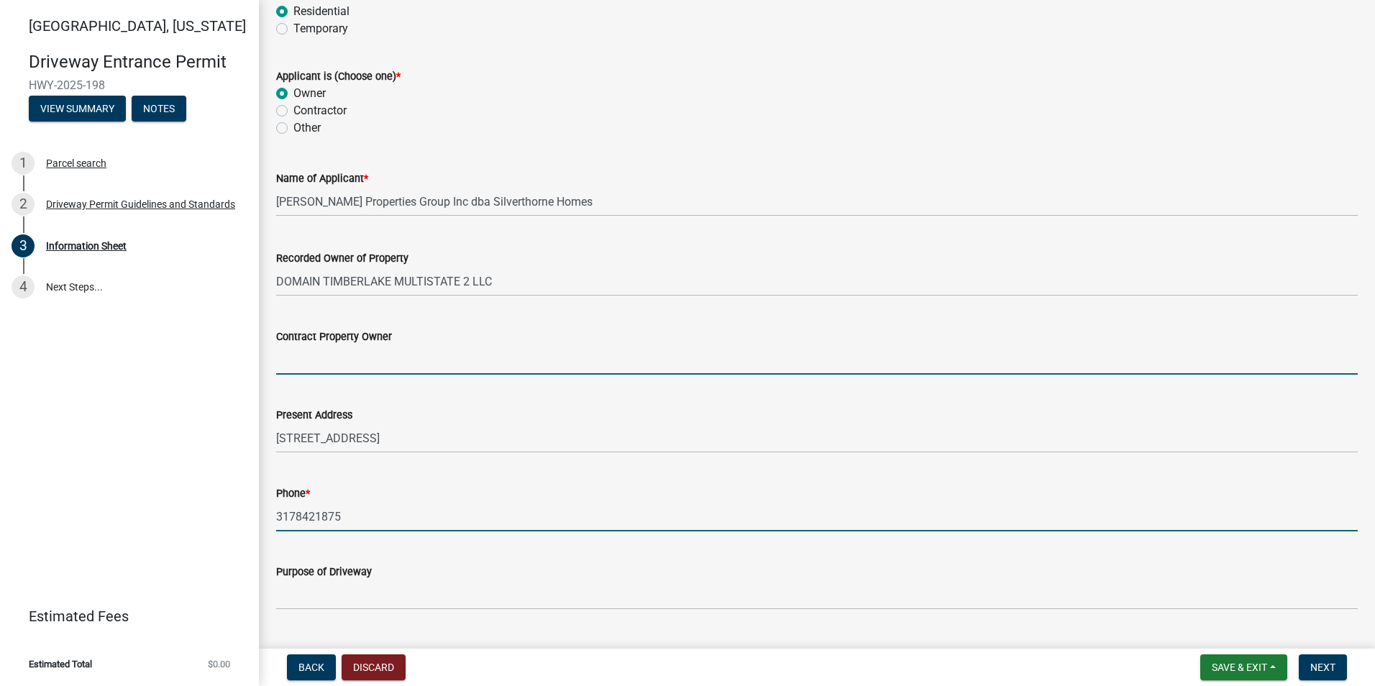
type input "Clayton Properties Group Inc dba Silverthorne Homes"
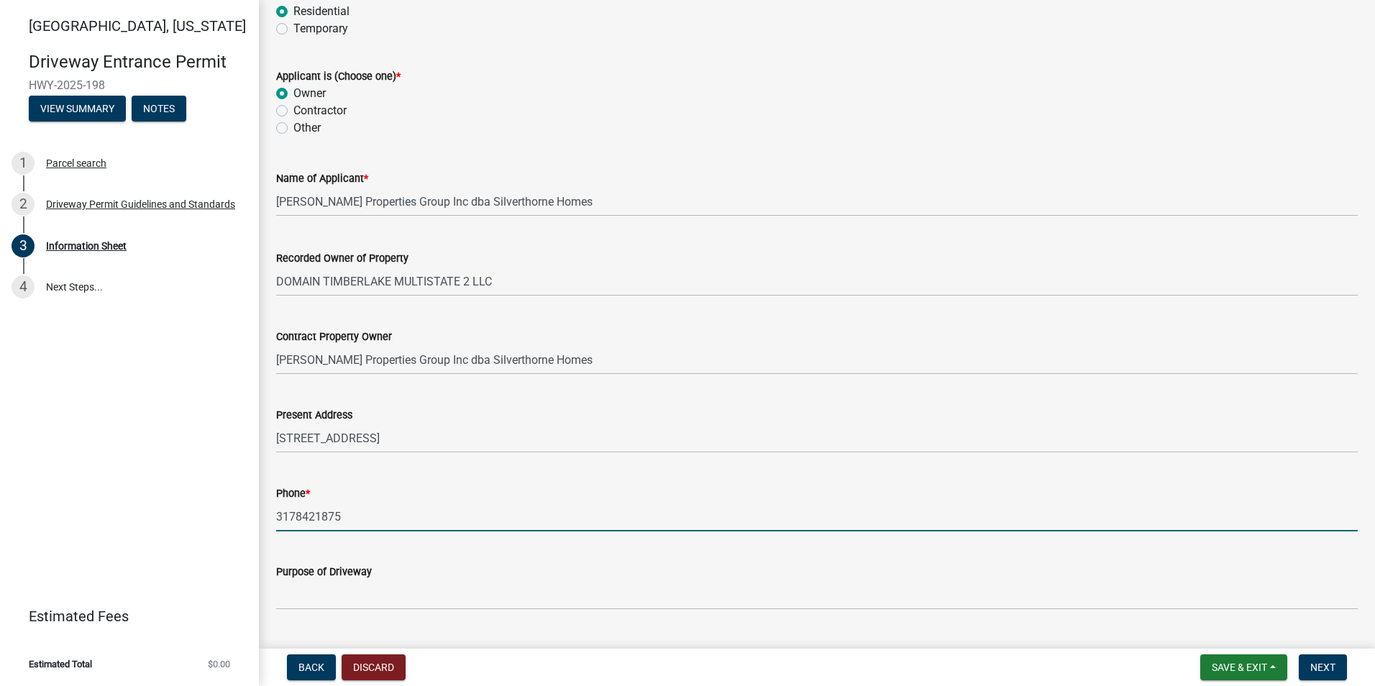
type input "New single-family residence in The Preserve Lot 4"
type input "The Preserve Section 1"
type input "8"
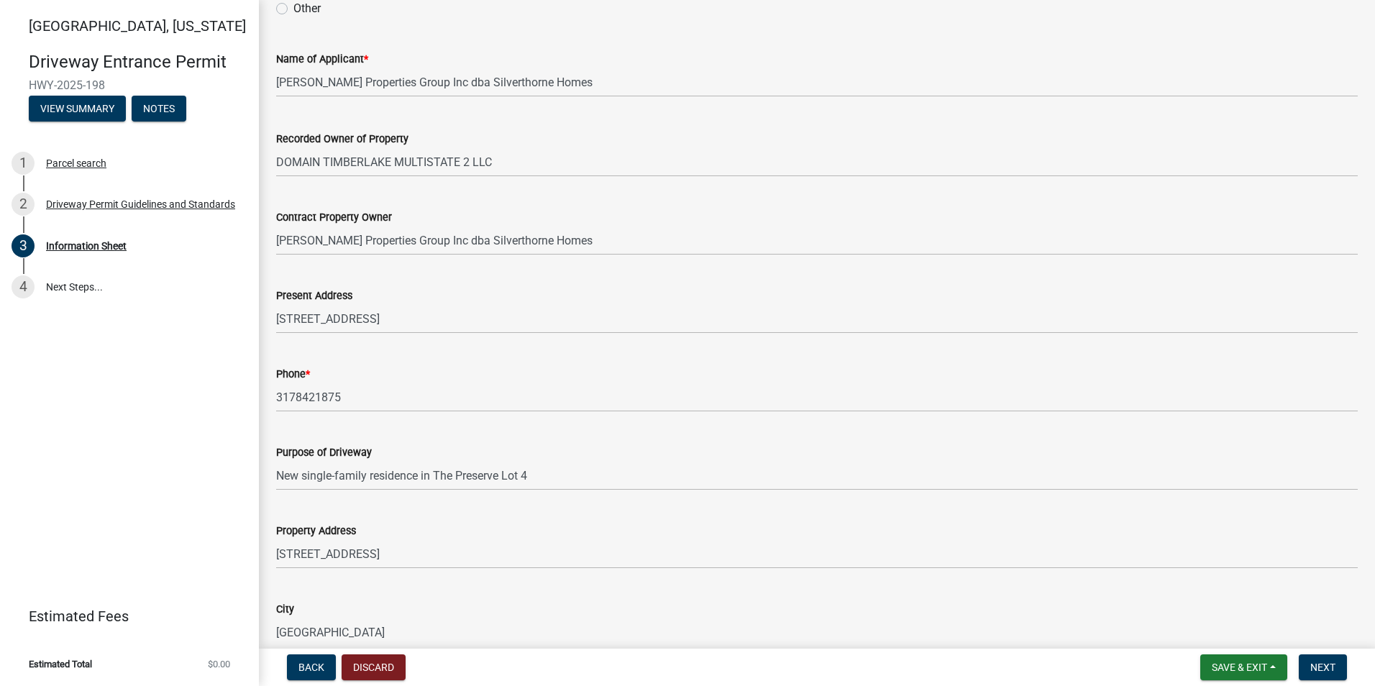
scroll to position [360, 0]
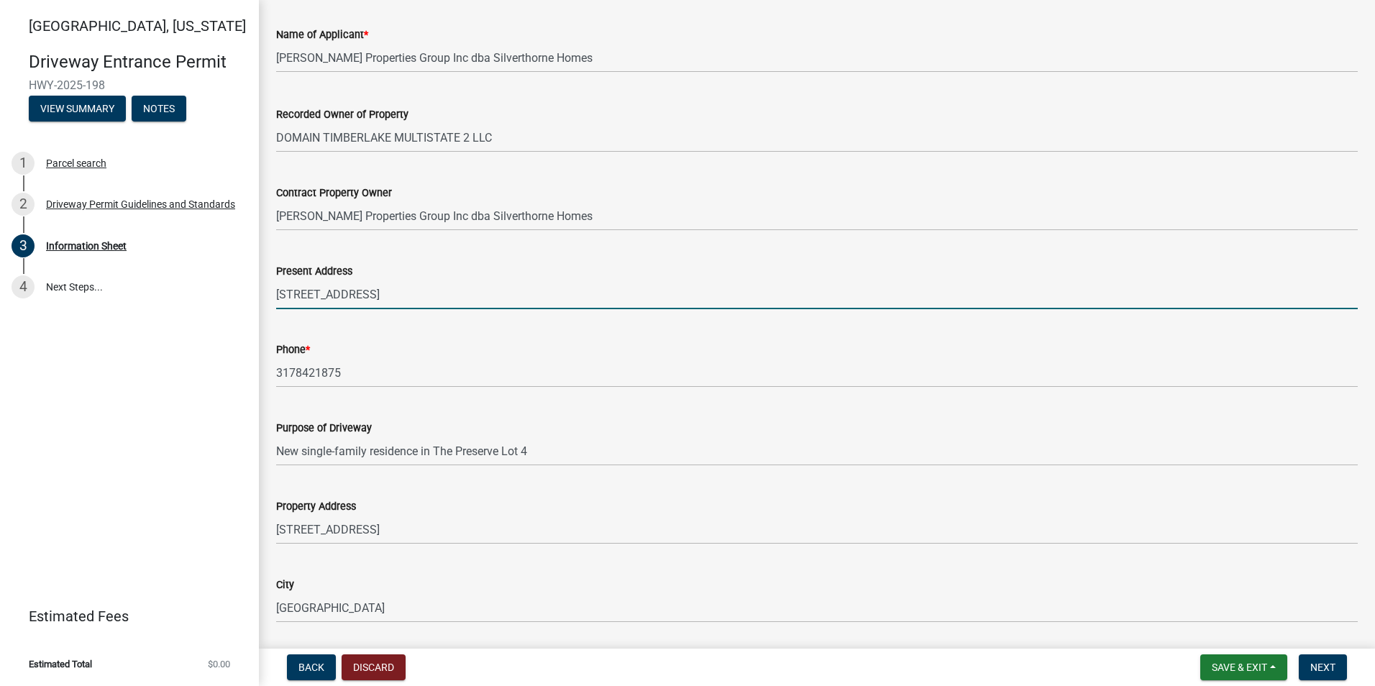
click at [431, 301] on input "9225 HARRISON PARK CT" at bounding box center [816, 294] width 1081 height 29
type input "9225 HARRISON PARK CT INDIANAPOLIS, IN 46216"
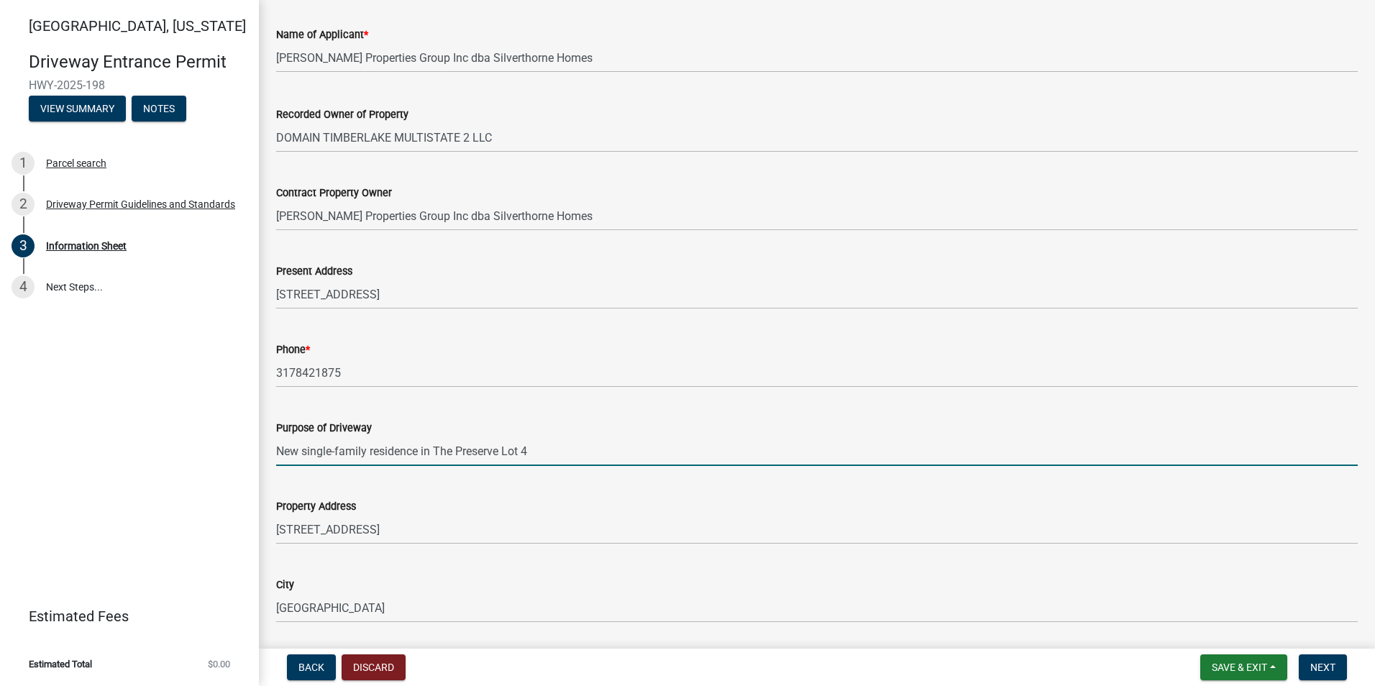
click at [528, 448] on input "New single-family residence in The Preserve Lot 4" at bounding box center [816, 450] width 1081 height 29
type input "New single-family residence in The Preserve Lot 42"
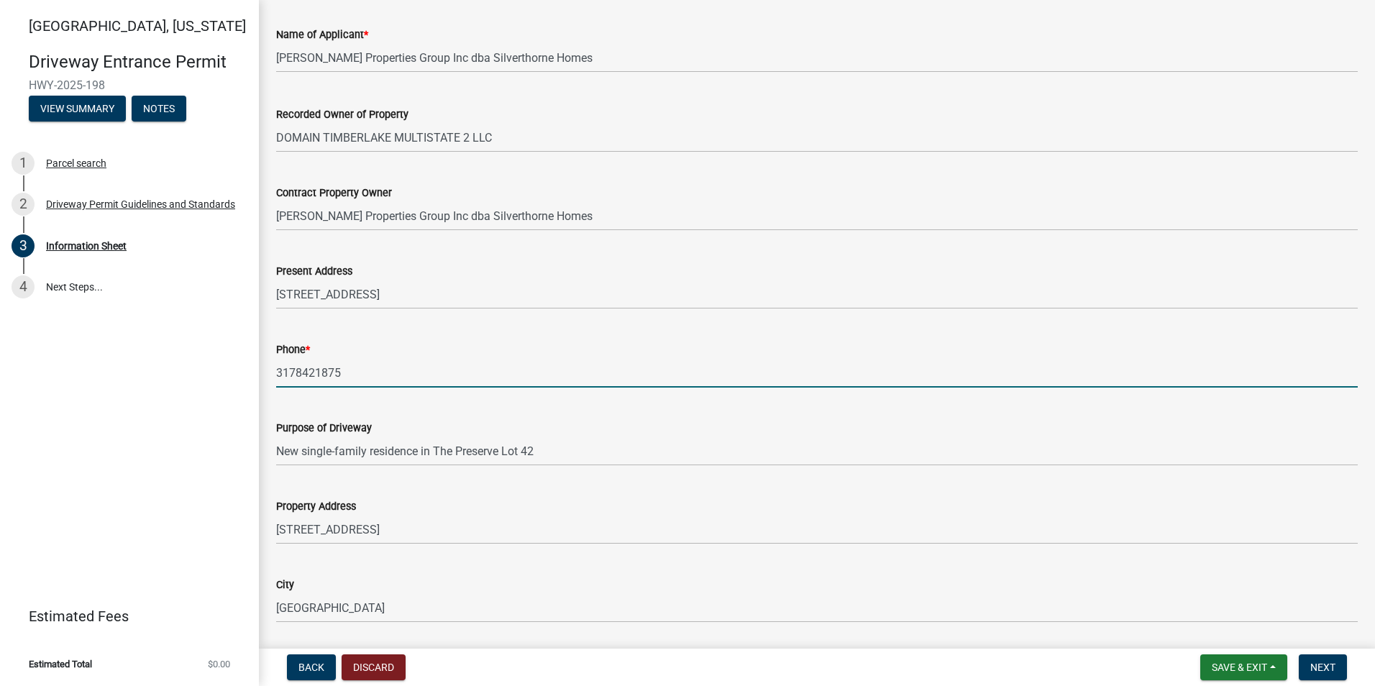
click at [608, 386] on input "3178421875" at bounding box center [816, 372] width 1081 height 29
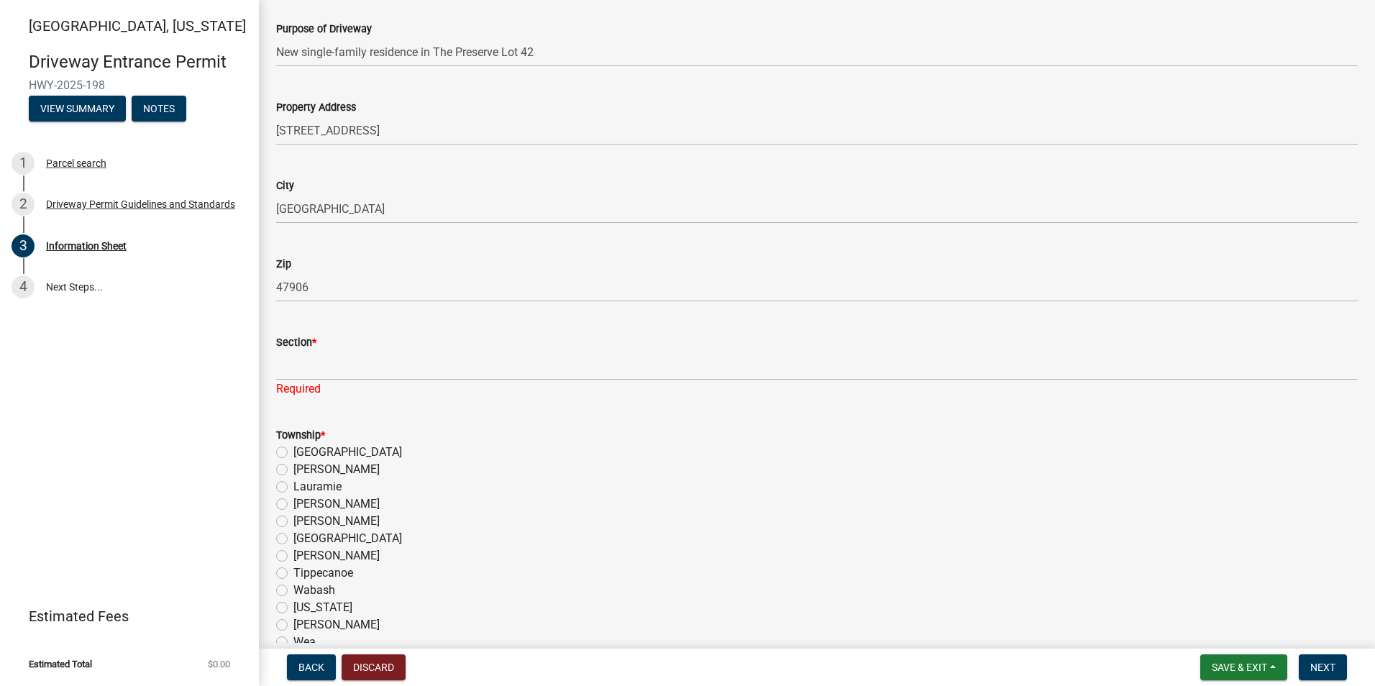
scroll to position [791, 0]
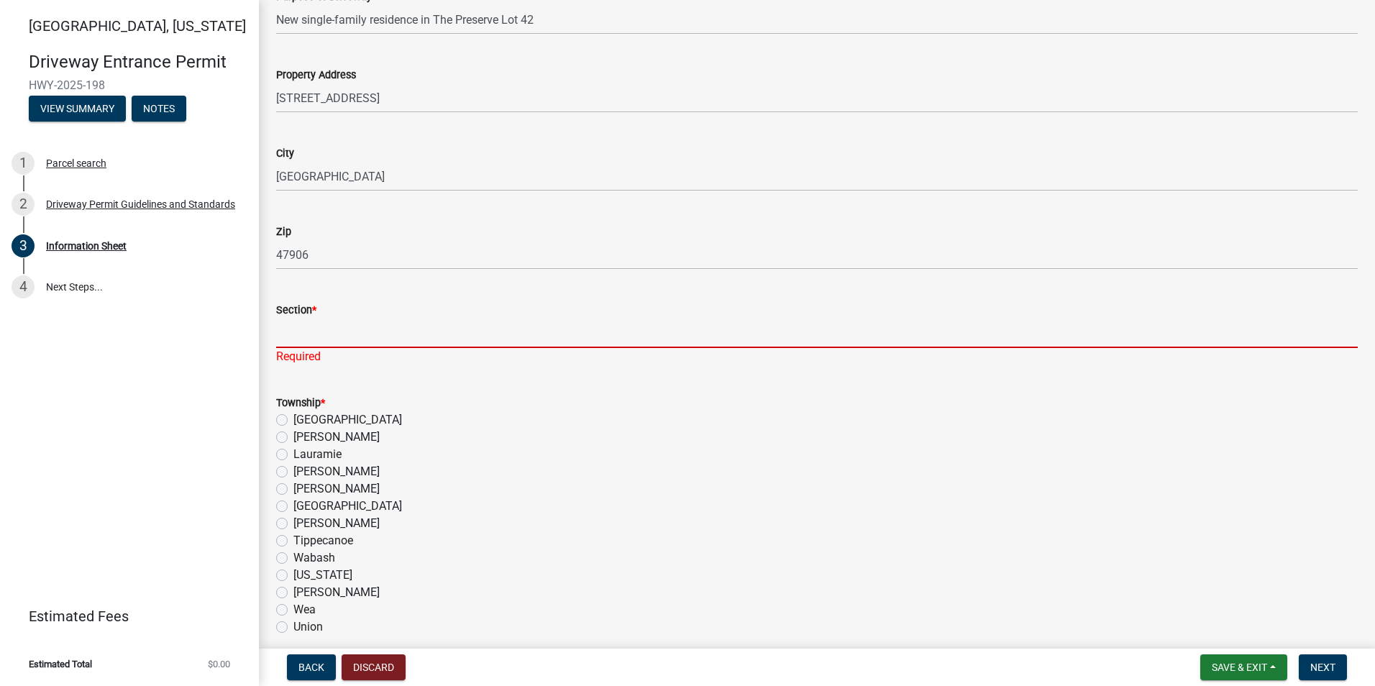
click at [279, 330] on input "Section *" at bounding box center [816, 333] width 1081 height 29
click at [303, 327] on input "Section *" at bounding box center [816, 333] width 1081 height 29
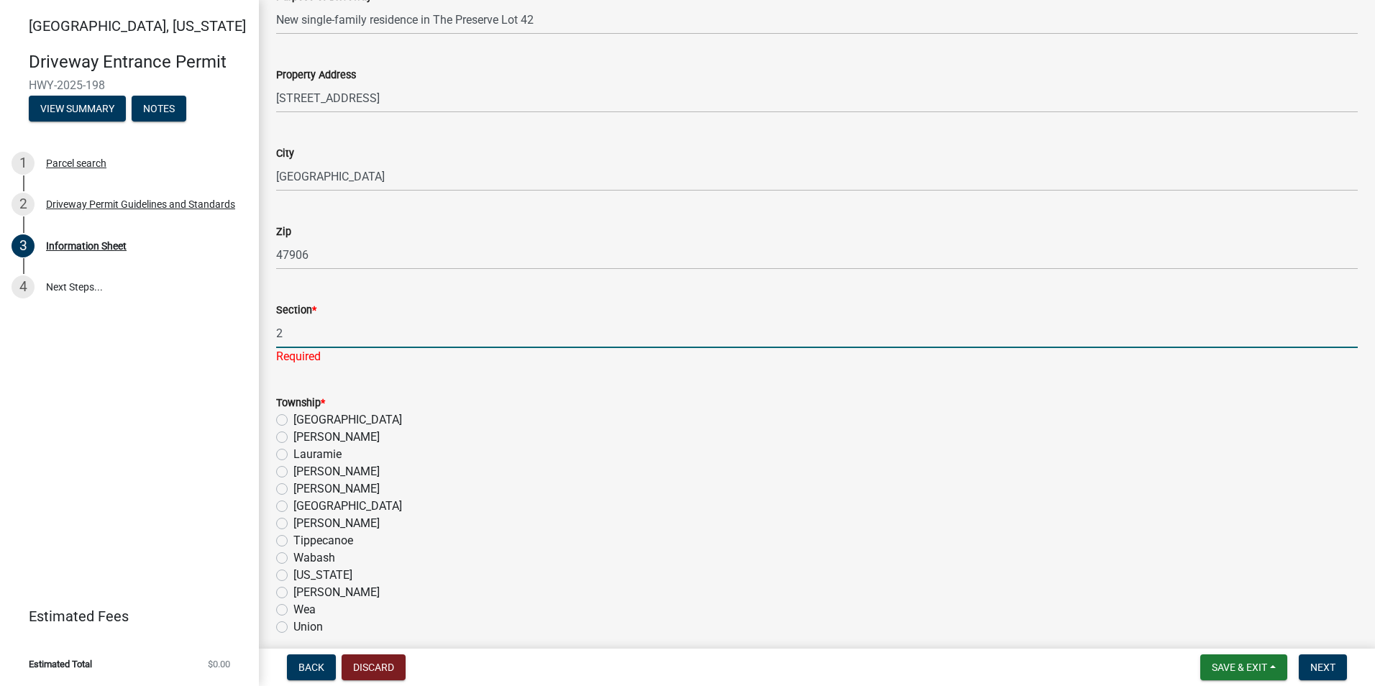
type input "2"
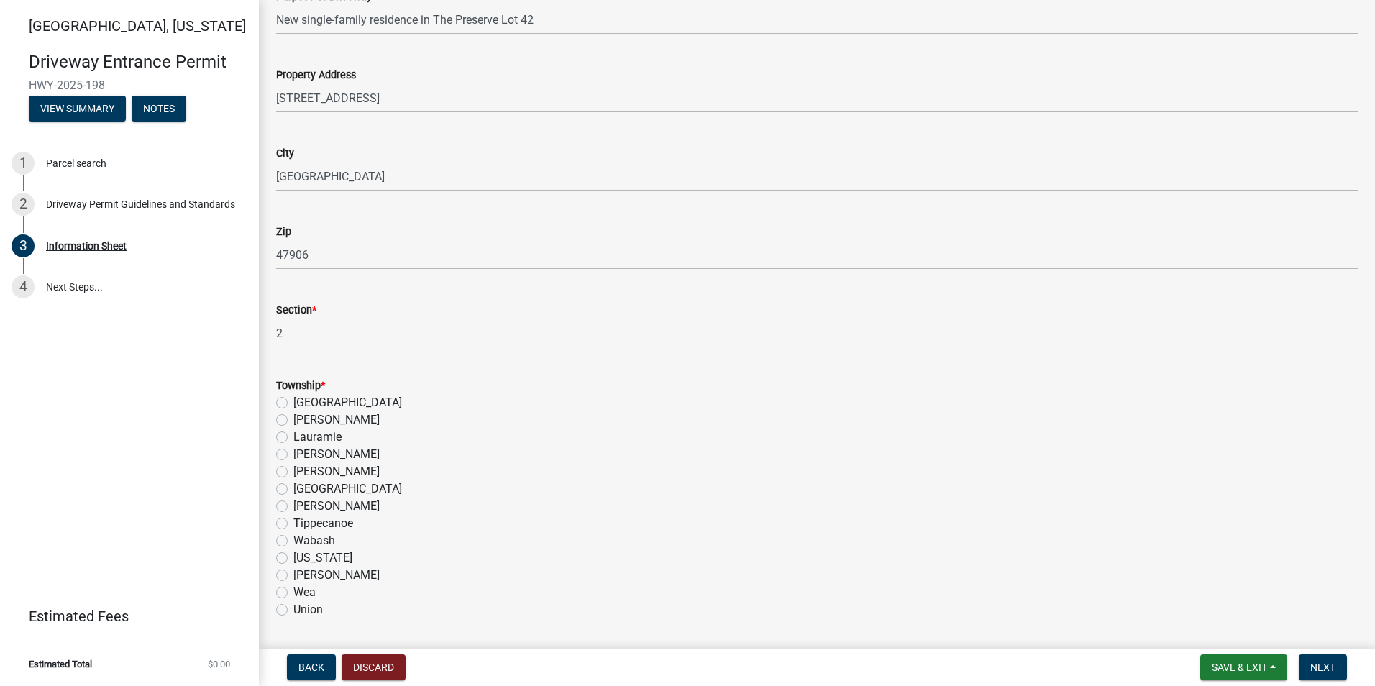
click at [695, 470] on div "Township * Fairfield Jackson Lauramie Perry Randolph Sheffield Shelby Tippecano…" at bounding box center [816, 498] width 1081 height 242
click at [293, 523] on label "Tippecanoe" at bounding box center [323, 523] width 60 height 17
click at [293, 523] on input "Tippecanoe" at bounding box center [297, 519] width 9 height 9
radio input "true"
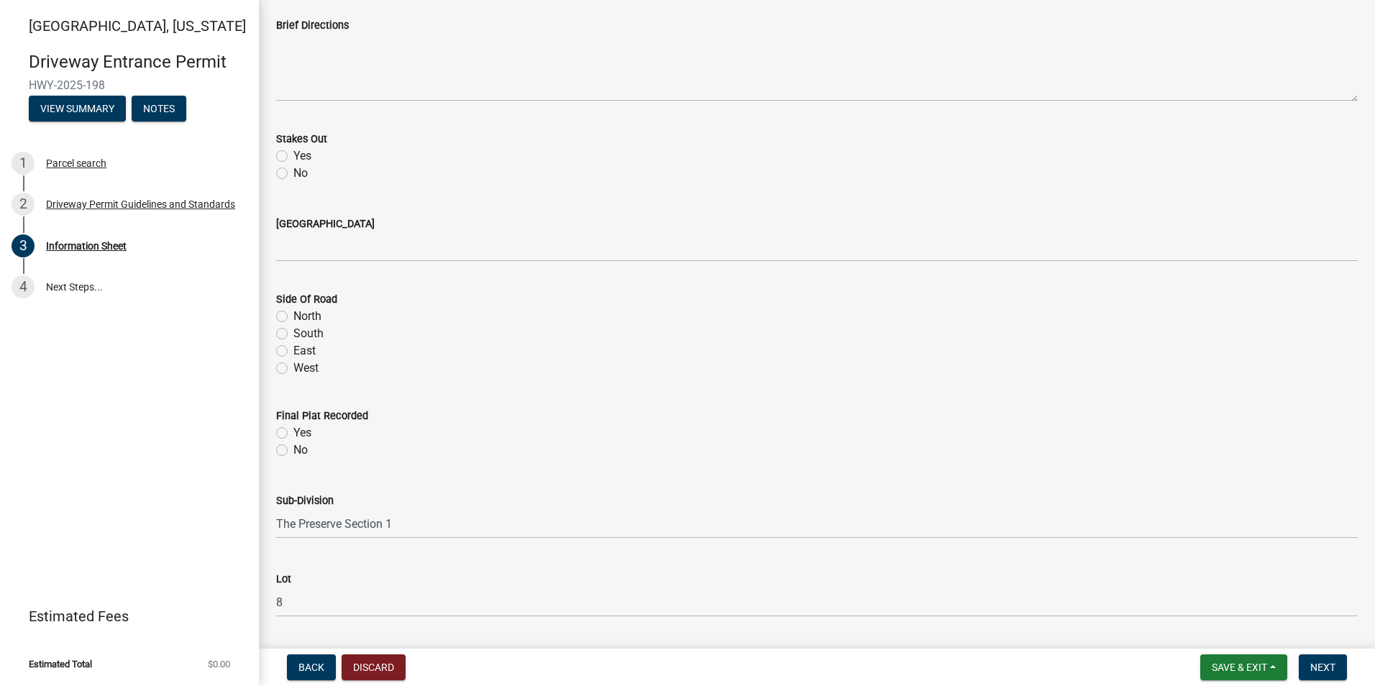
scroll to position [1510, 0]
click at [293, 148] on label "Yes" at bounding box center [302, 150] width 18 height 17
click at [293, 148] on input "Yes" at bounding box center [297, 146] width 9 height 9
radio input "true"
click at [293, 429] on label "Yes" at bounding box center [302, 426] width 18 height 17
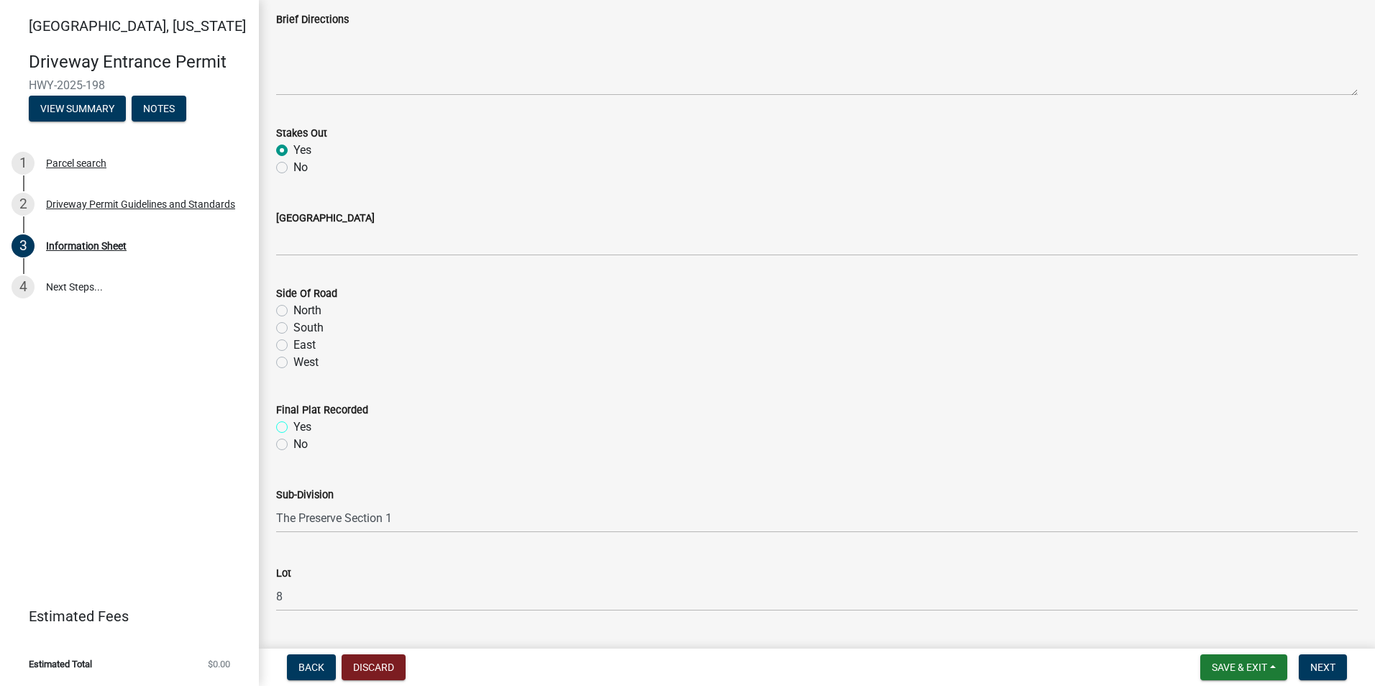
click at [293, 428] on input "Yes" at bounding box center [297, 422] width 9 height 9
radio input "true"
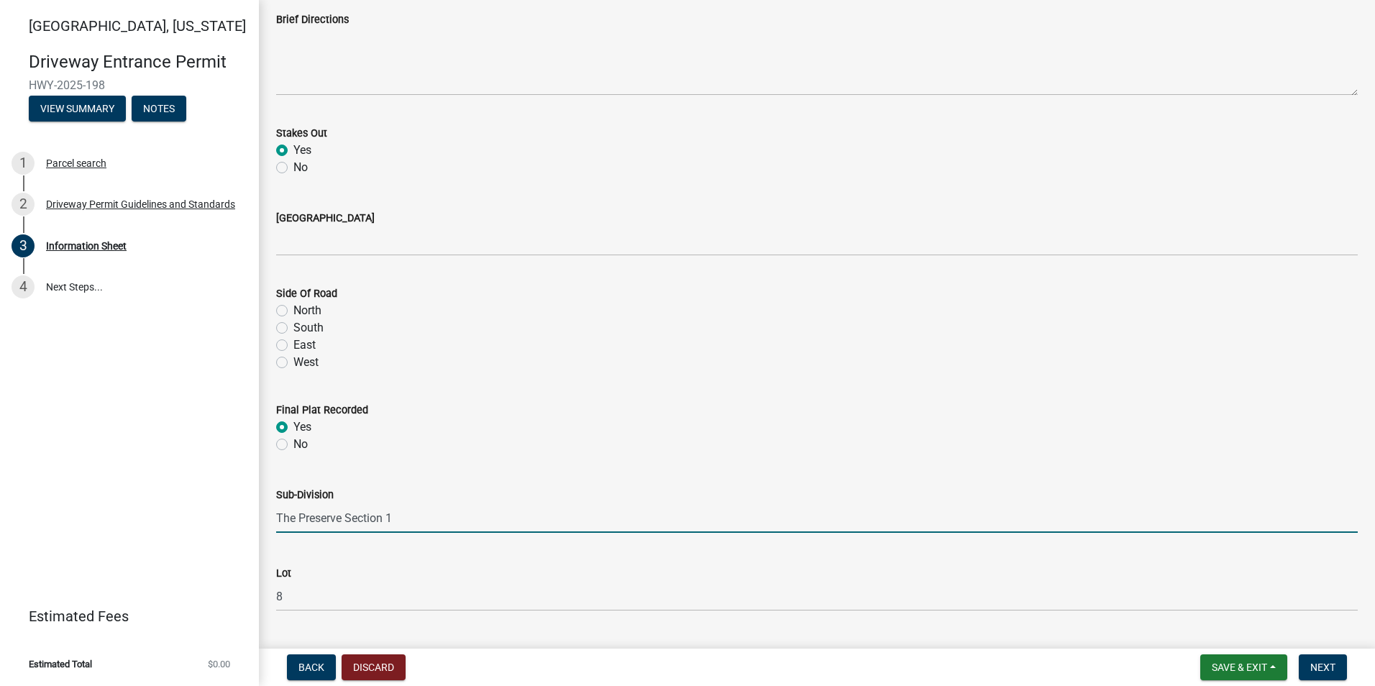
click at [390, 518] on input "The Preserve Section 1" at bounding box center [816, 517] width 1081 height 29
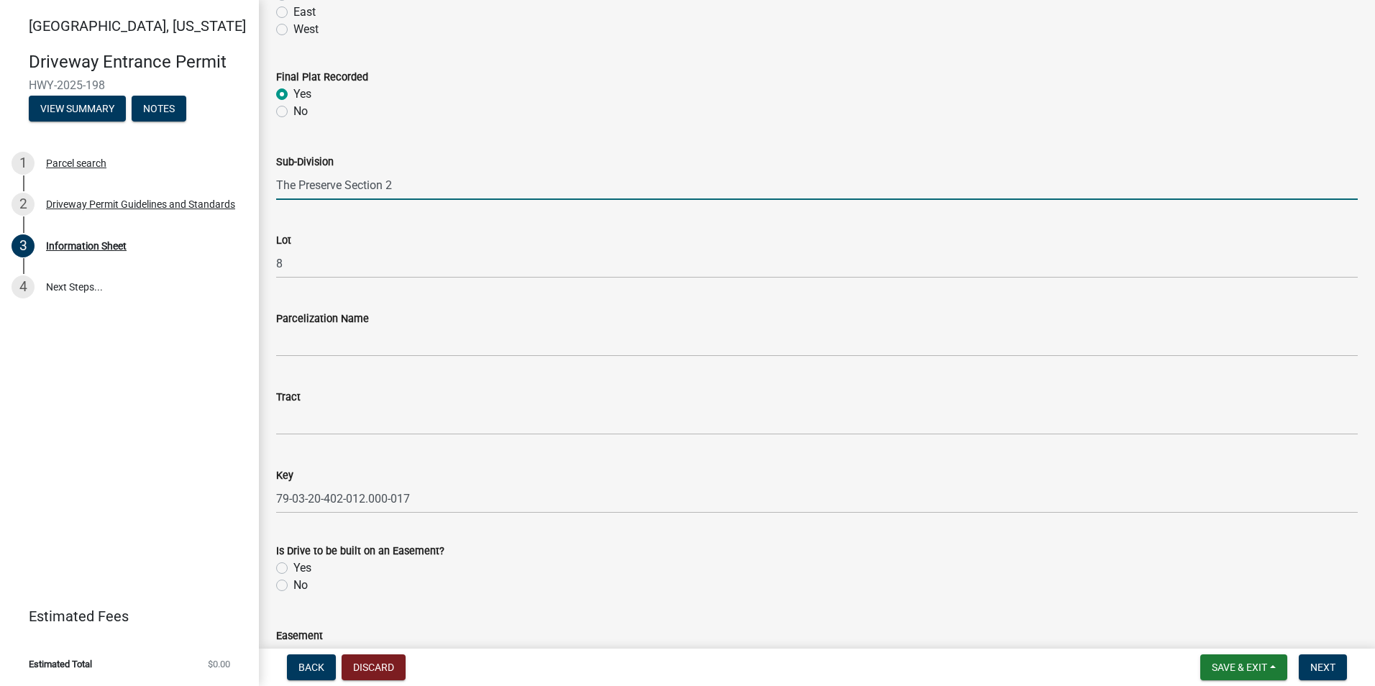
scroll to position [1941, 0]
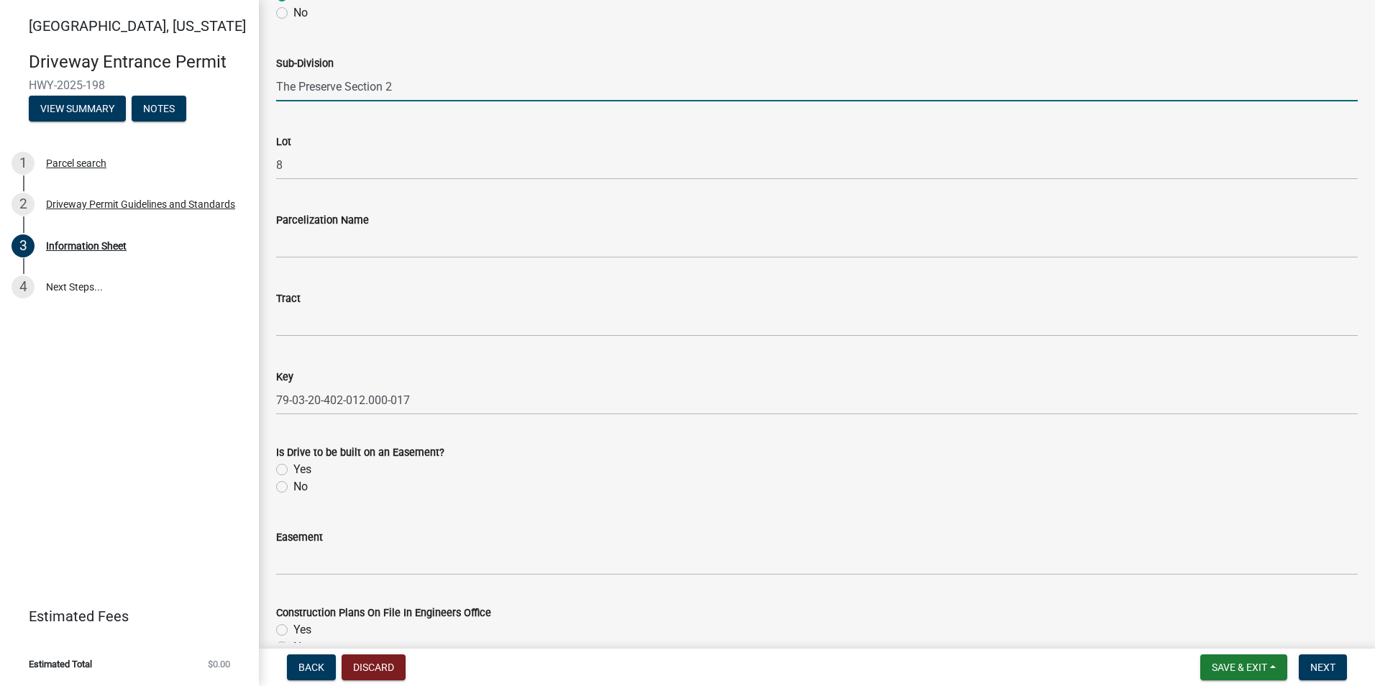
type input "The Preserve Section 2"
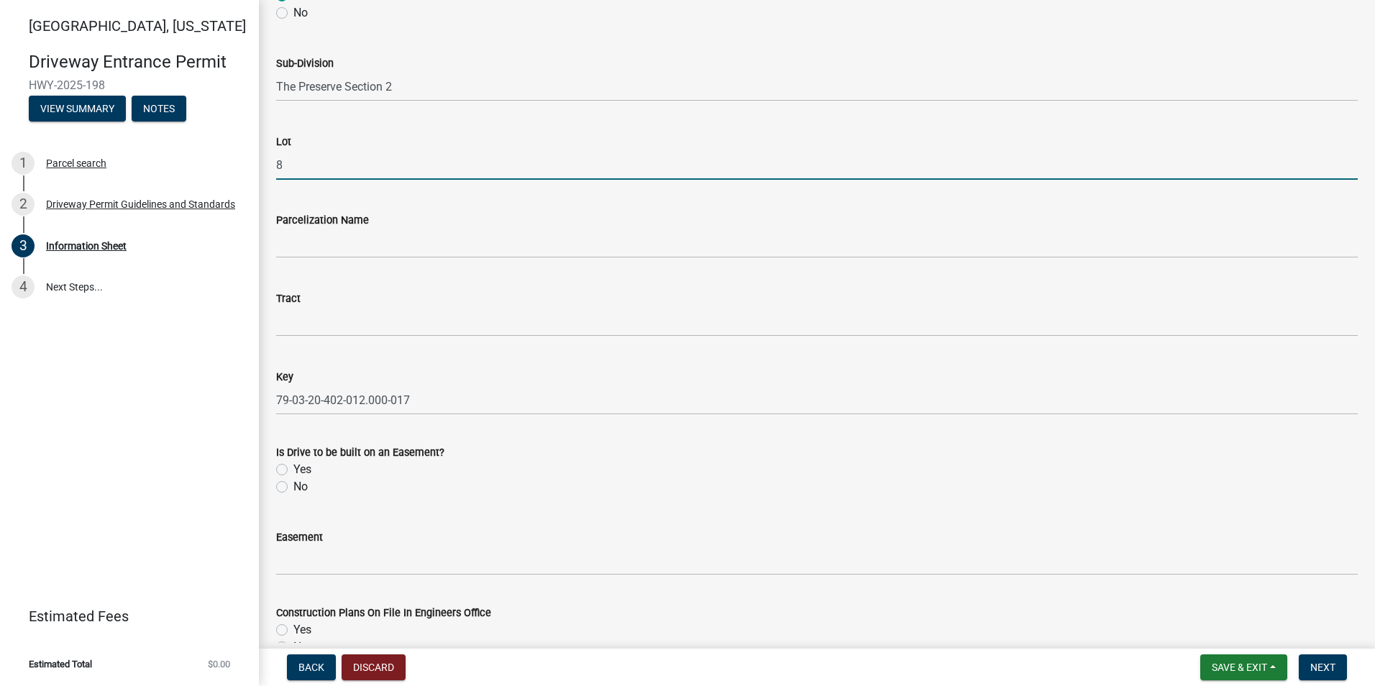
click at [296, 164] on input "8" at bounding box center [816, 164] width 1081 height 29
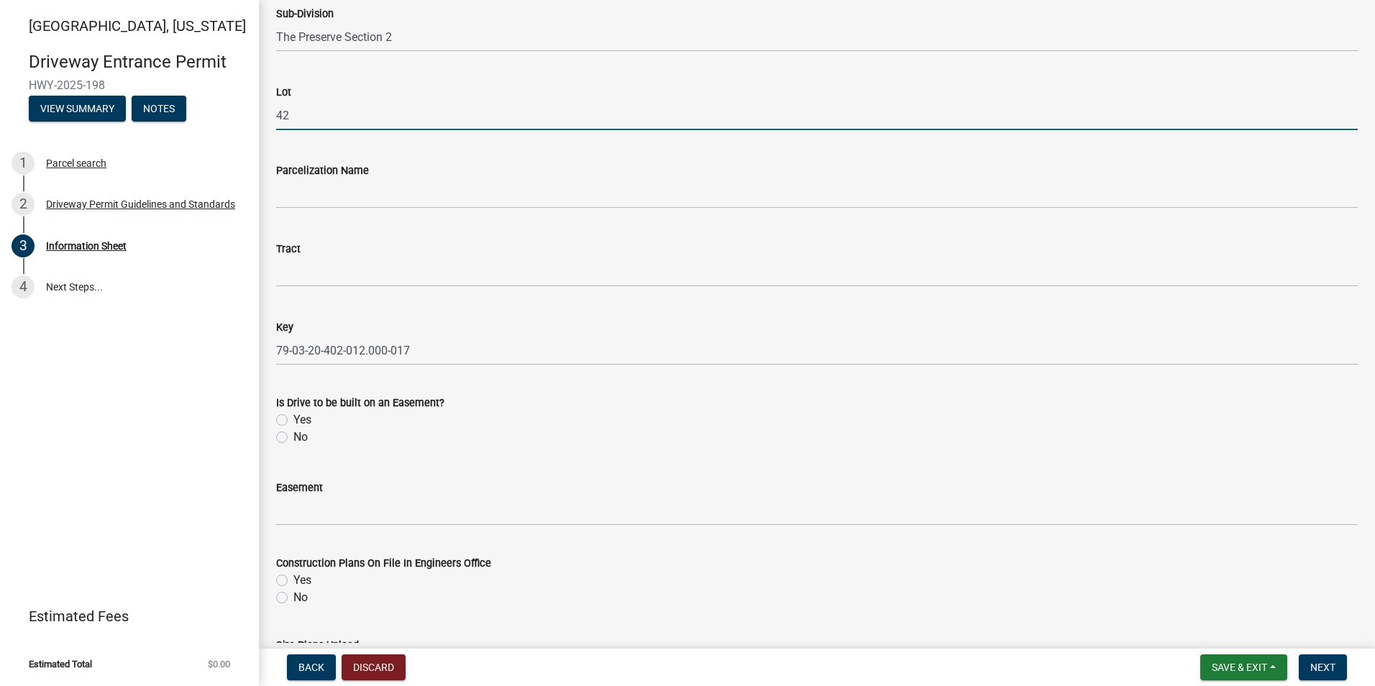
scroll to position [2085, 0]
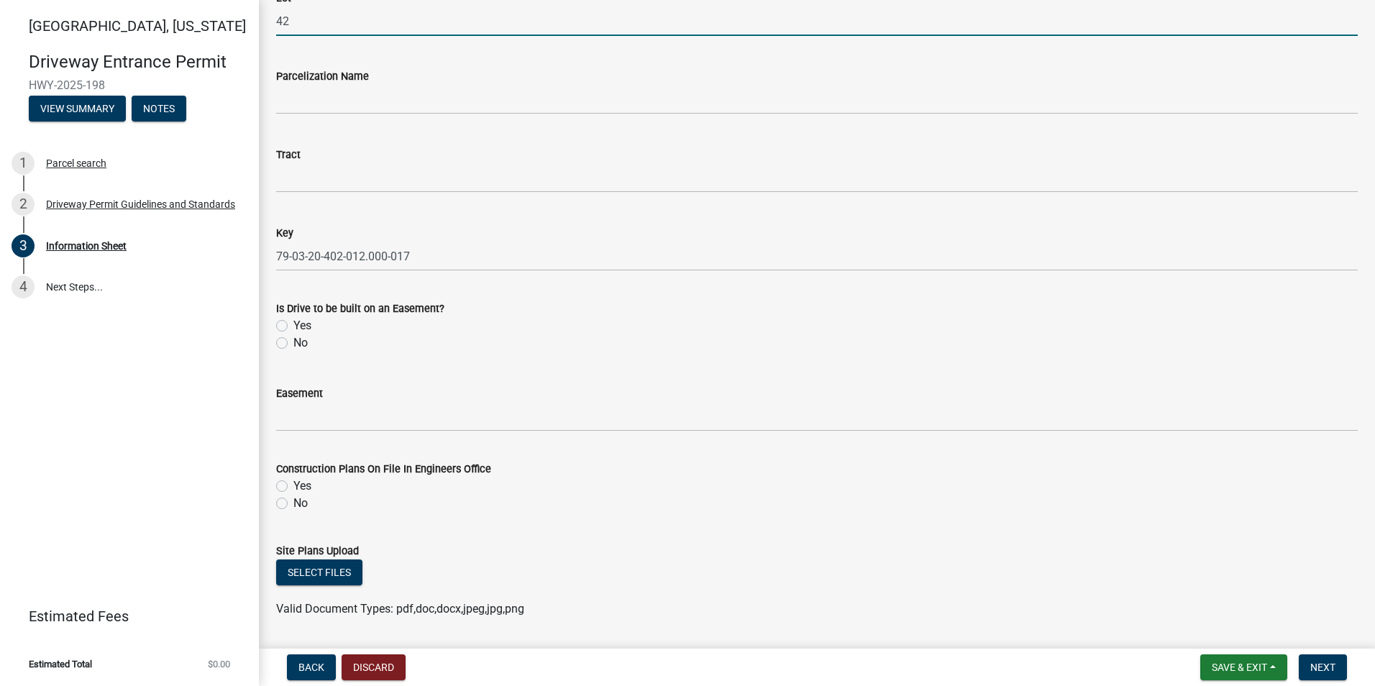
type input "42"
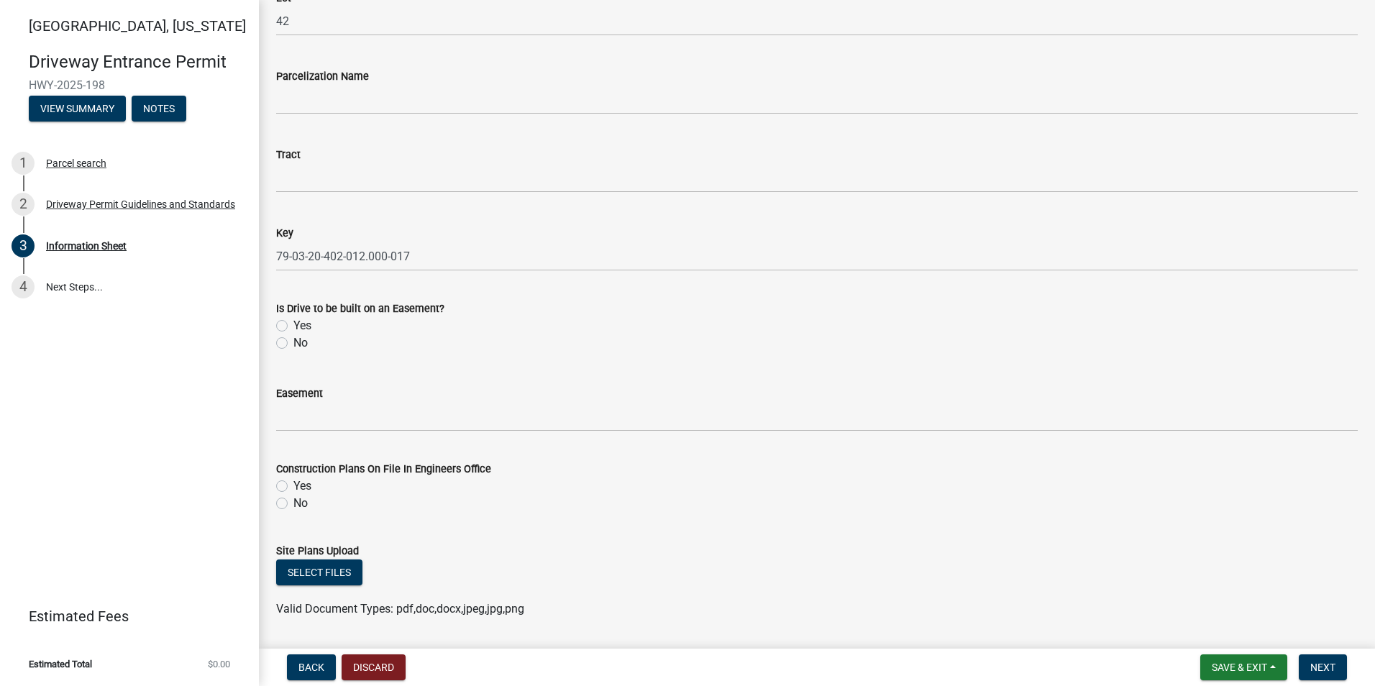
click at [293, 346] on label "No" at bounding box center [300, 342] width 14 height 17
click at [293, 344] on input "No" at bounding box center [297, 338] width 9 height 9
radio input "true"
click at [293, 485] on label "Yes" at bounding box center [302, 485] width 18 height 17
click at [293, 485] on input "Yes" at bounding box center [297, 481] width 9 height 9
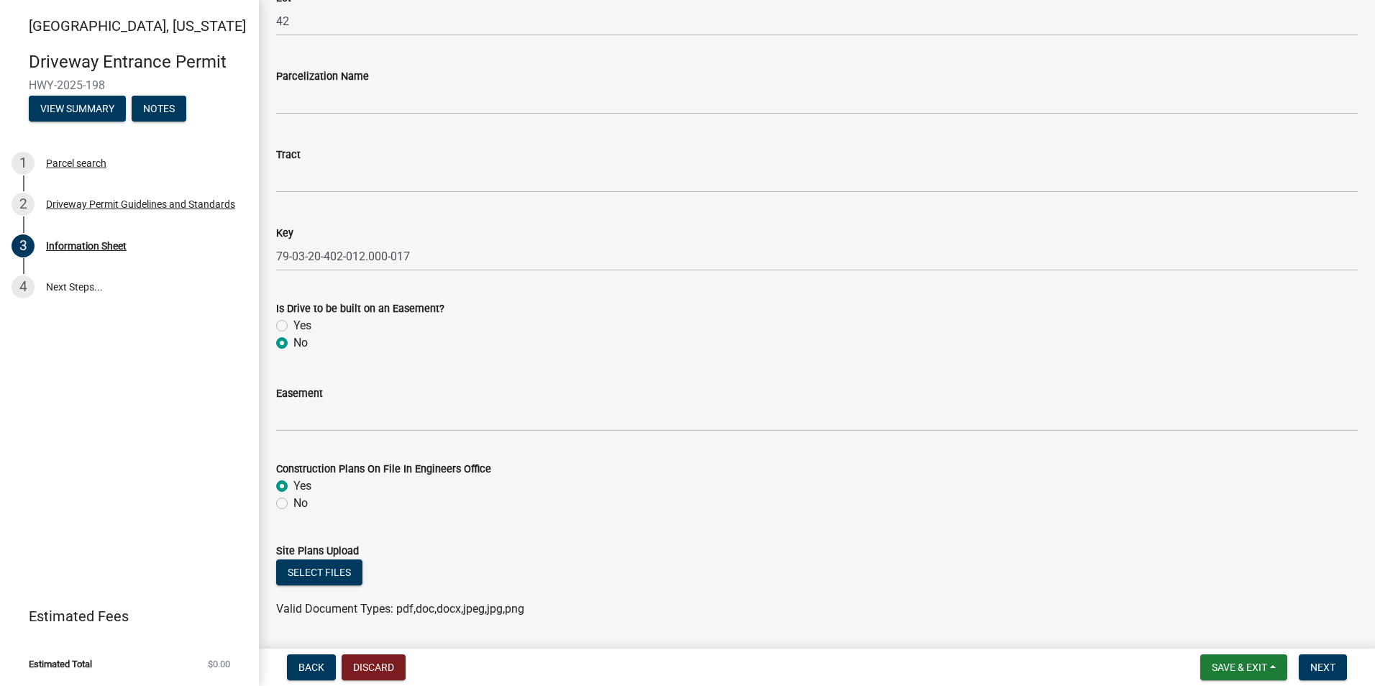
radio input "true"
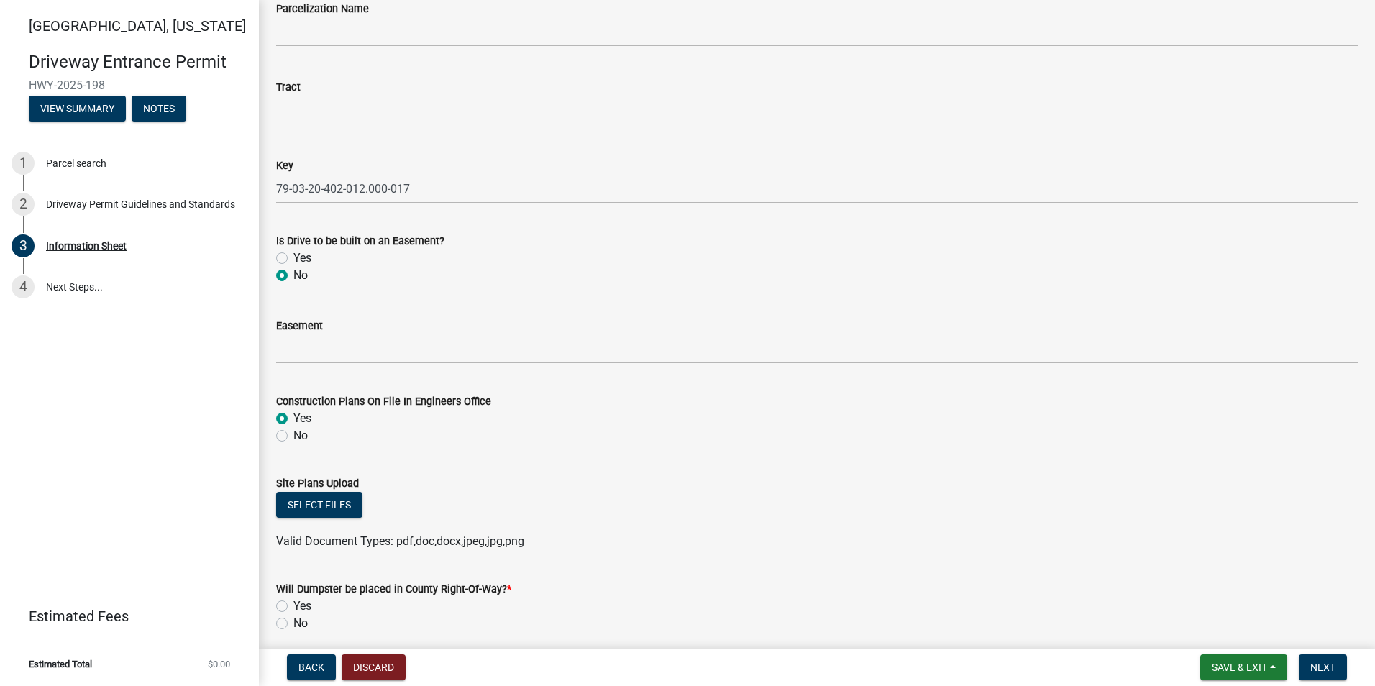
scroll to position [2211, 0]
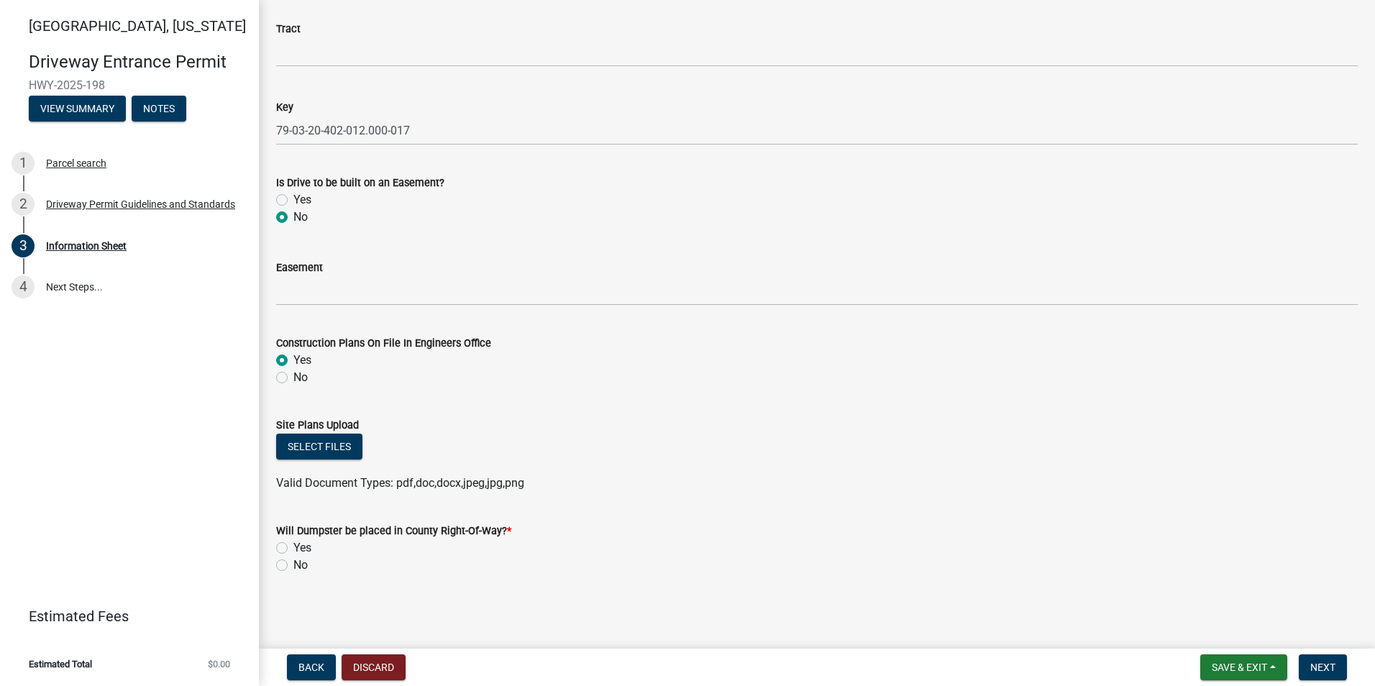
click at [293, 567] on label "No" at bounding box center [300, 565] width 14 height 17
click at [293, 566] on input "No" at bounding box center [297, 561] width 9 height 9
radio input "true"
click at [329, 449] on button "Select files" at bounding box center [319, 447] width 86 height 26
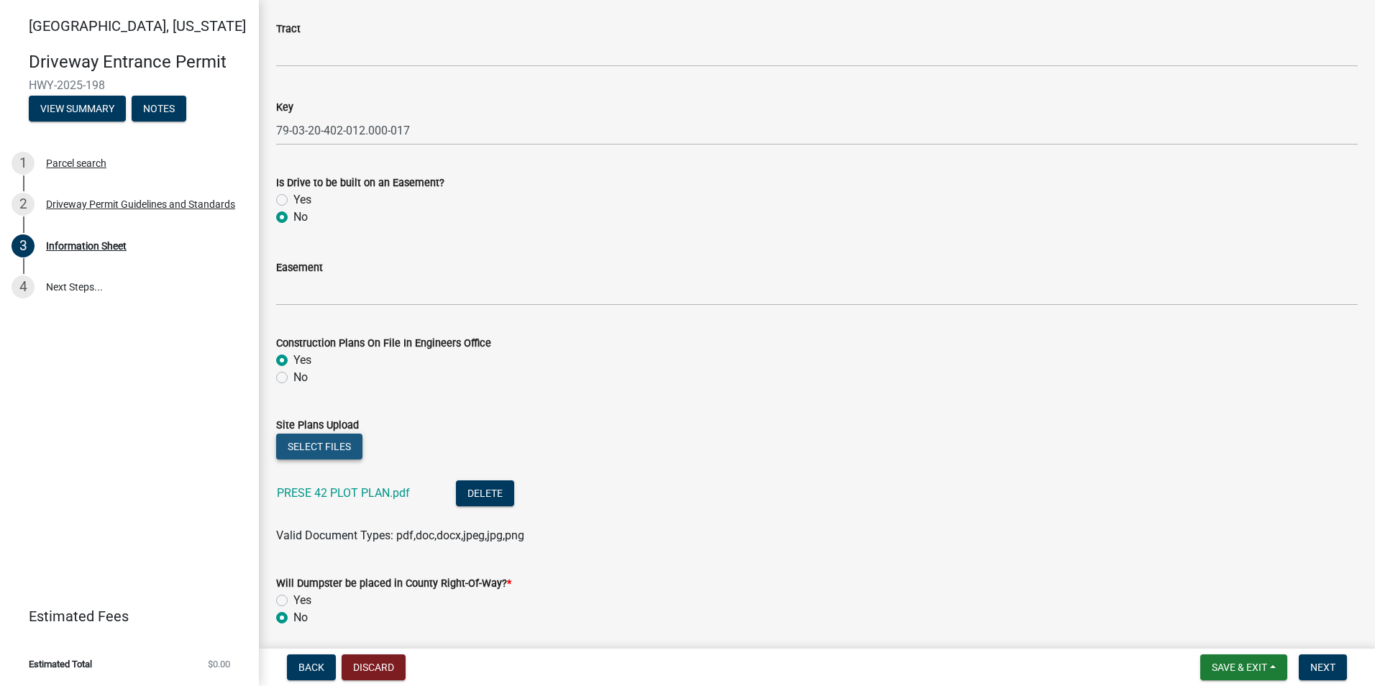
click at [308, 449] on button "Select files" at bounding box center [319, 447] width 86 height 26
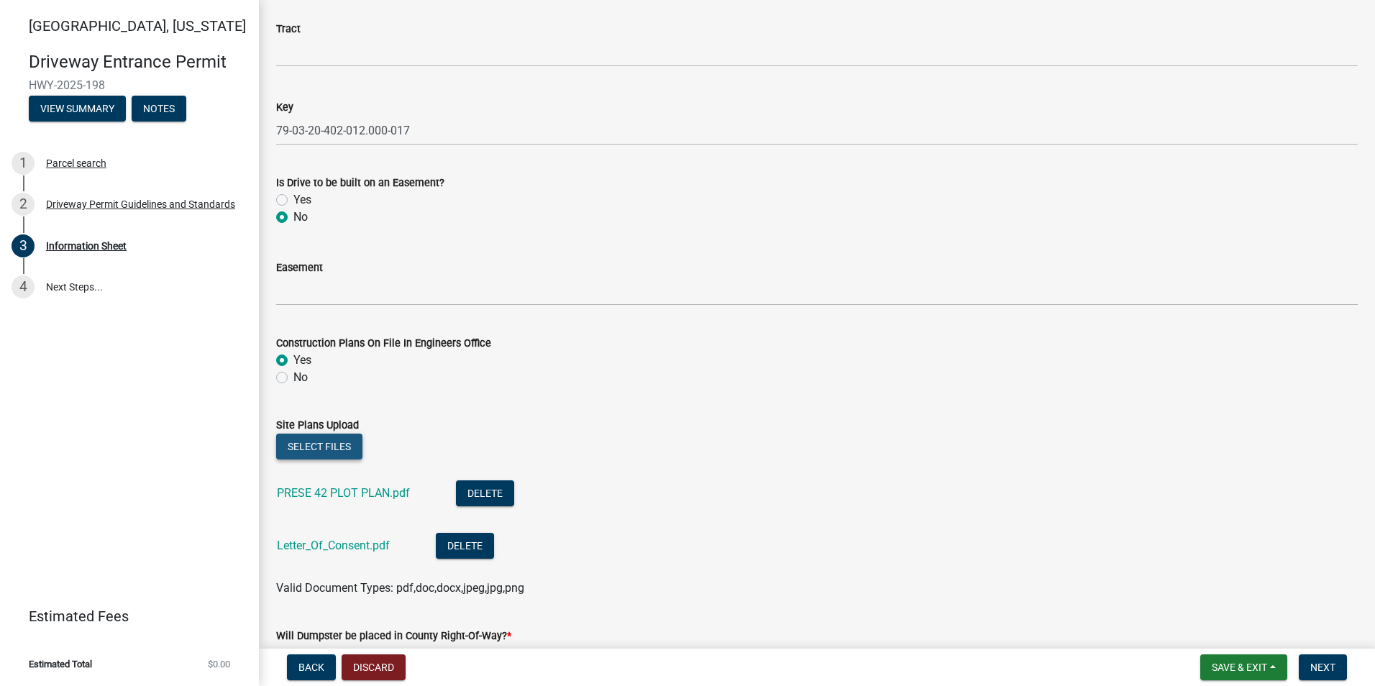
click at [302, 446] on button "Select files" at bounding box center [319, 447] width 86 height 26
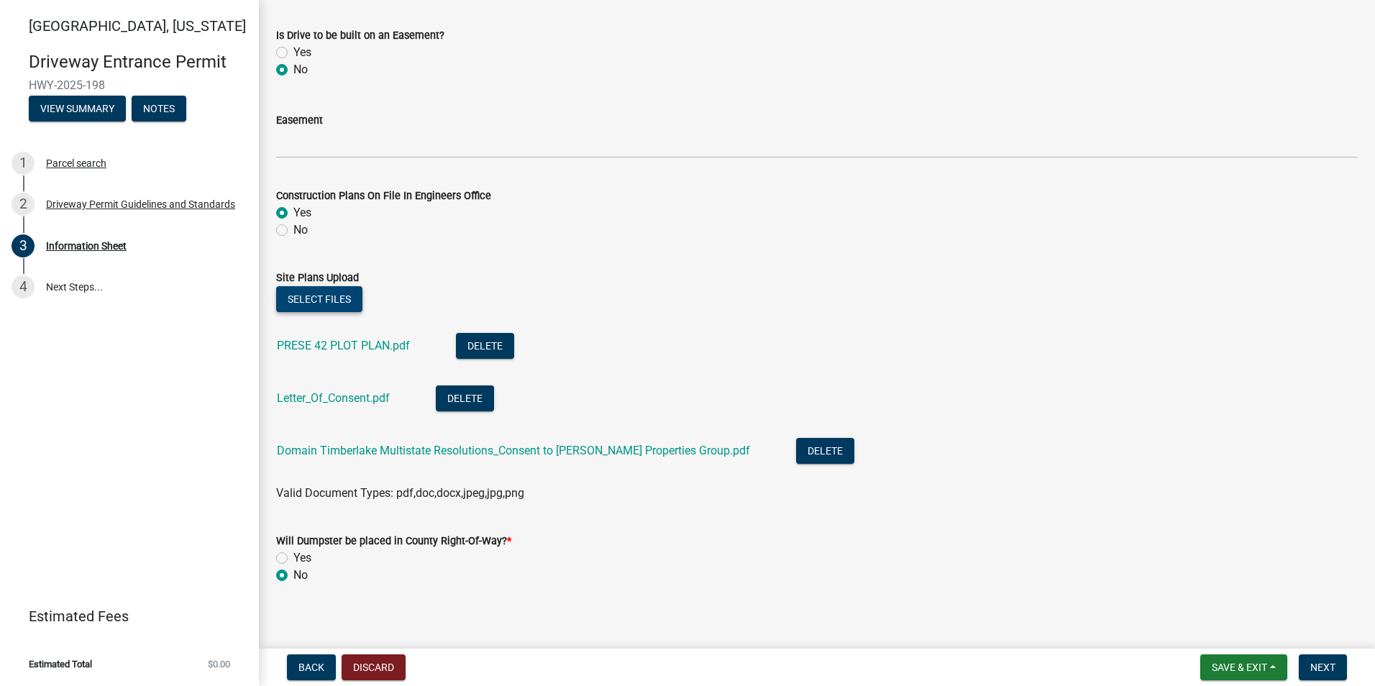
scroll to position [2369, 0]
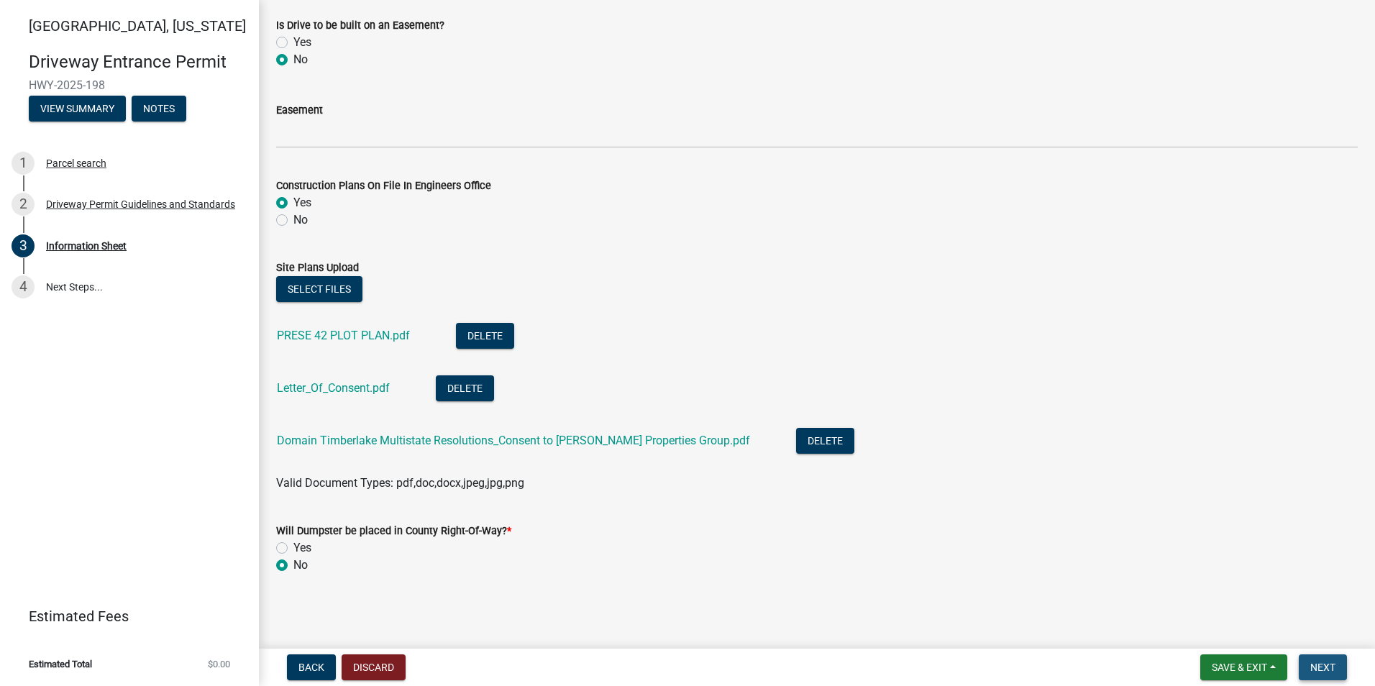
click at [1324, 669] on span "Next" at bounding box center [1322, 668] width 25 height 12
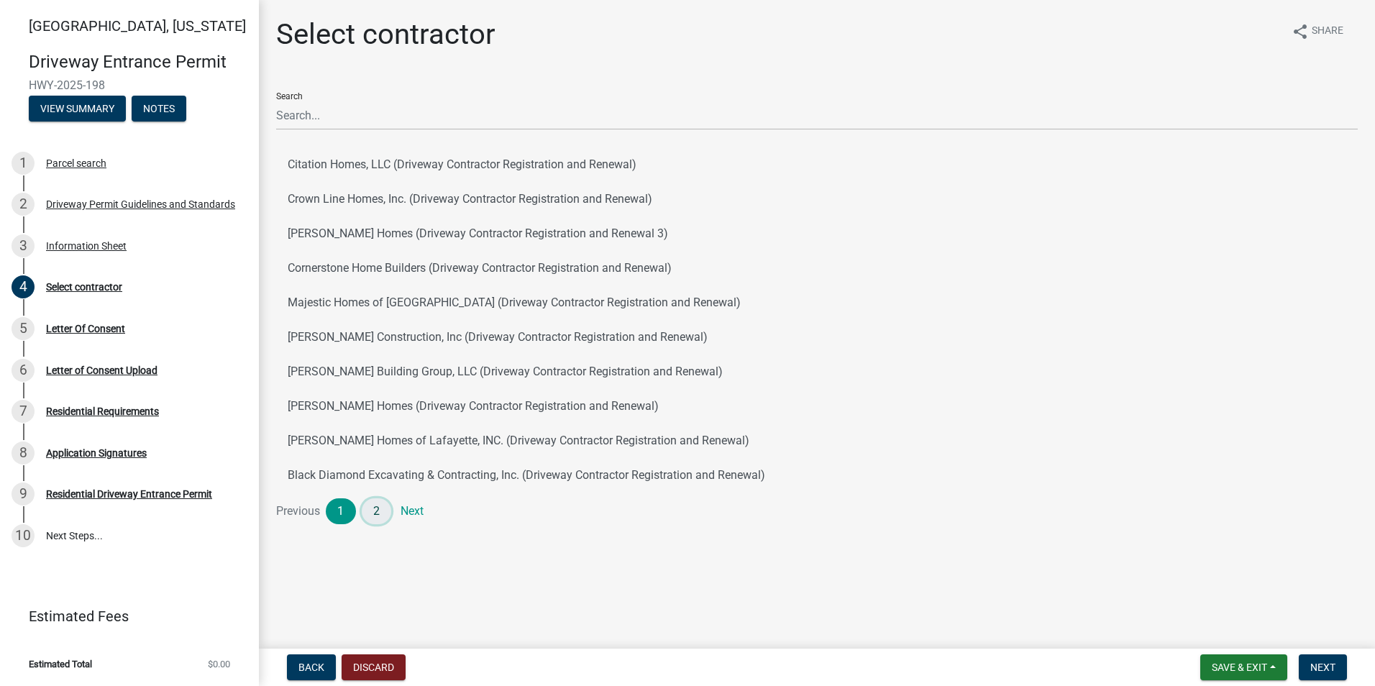
click at [371, 508] on link "2" at bounding box center [377, 511] width 30 height 26
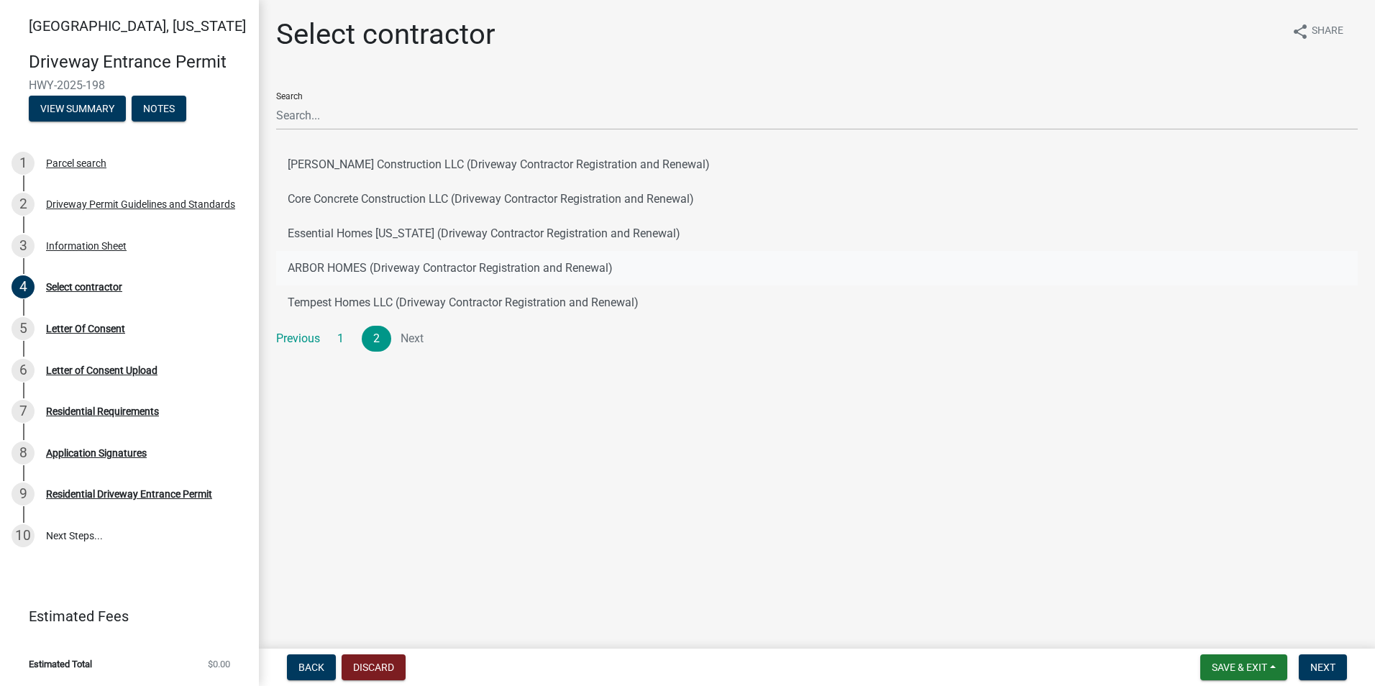
click at [333, 272] on button "ARBOR HOMES (Driveway Contractor Registration and Renewal)" at bounding box center [816, 268] width 1081 height 35
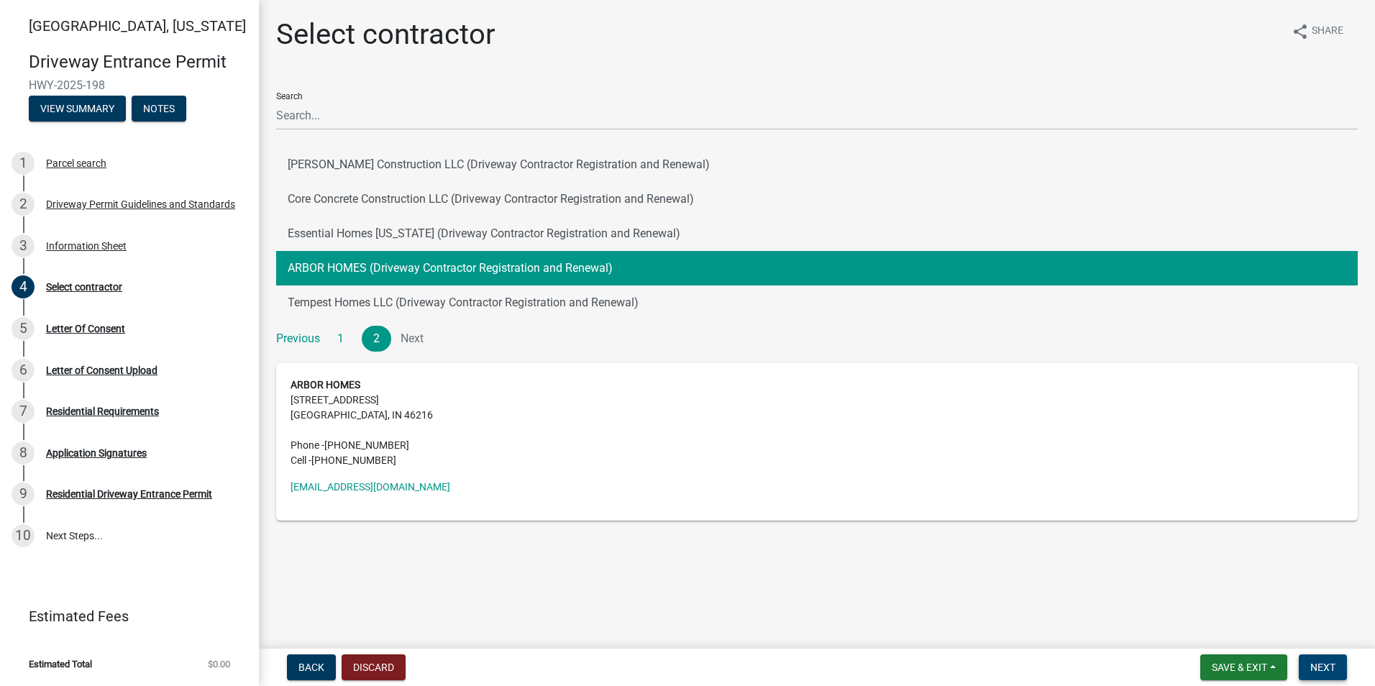
click at [1330, 664] on span "Next" at bounding box center [1322, 668] width 25 height 12
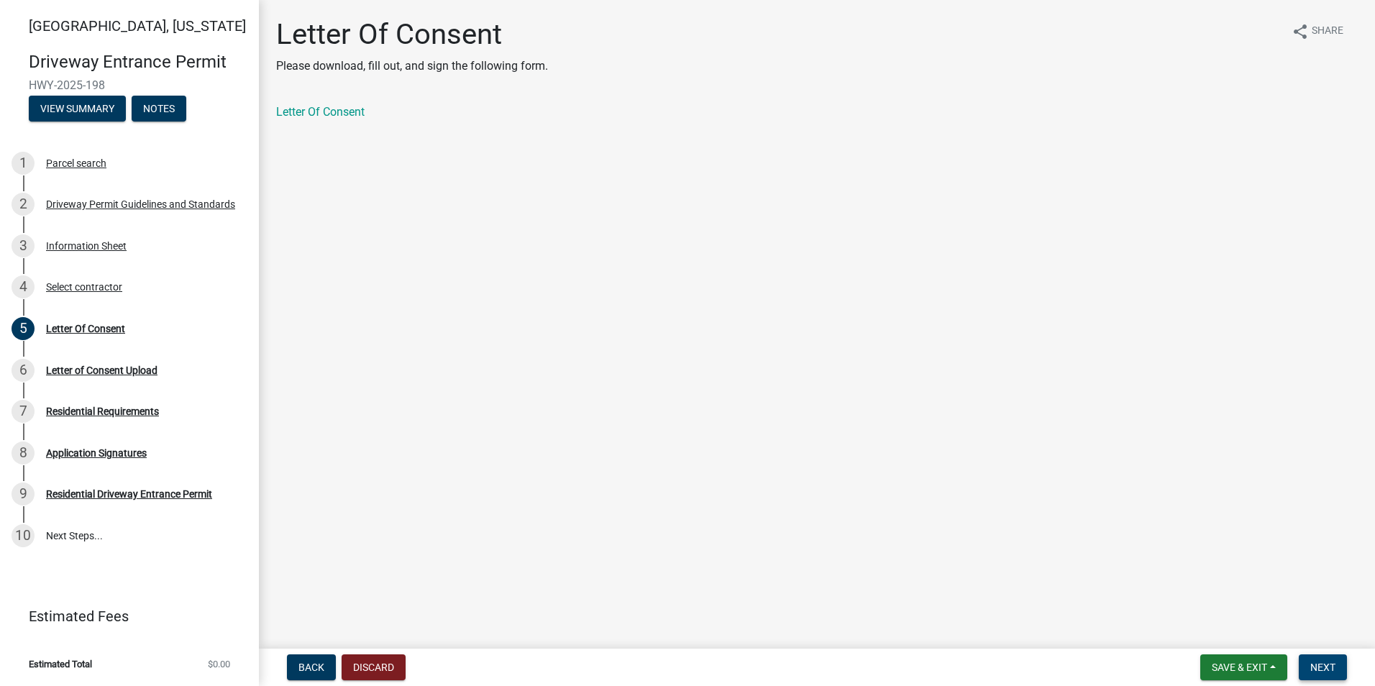
click at [1336, 668] on button "Next" at bounding box center [1323, 667] width 48 height 26
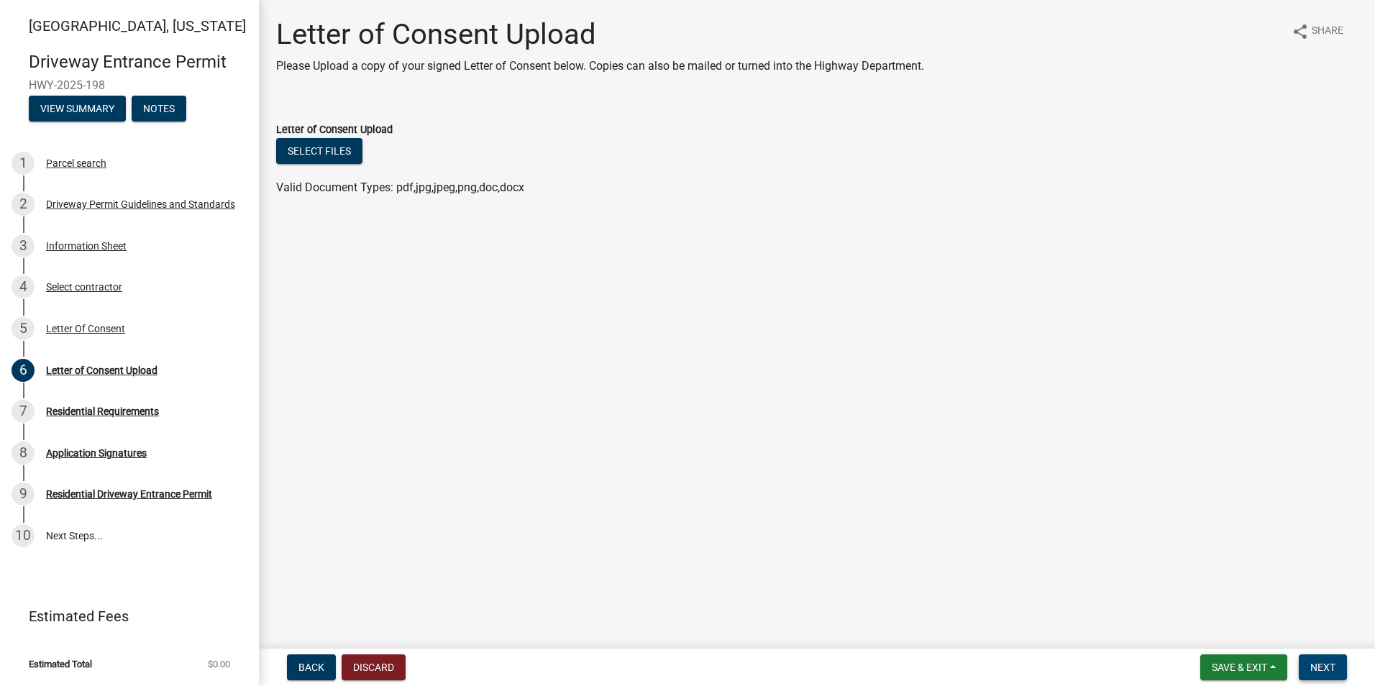
click at [1330, 664] on span "Next" at bounding box center [1322, 668] width 25 height 12
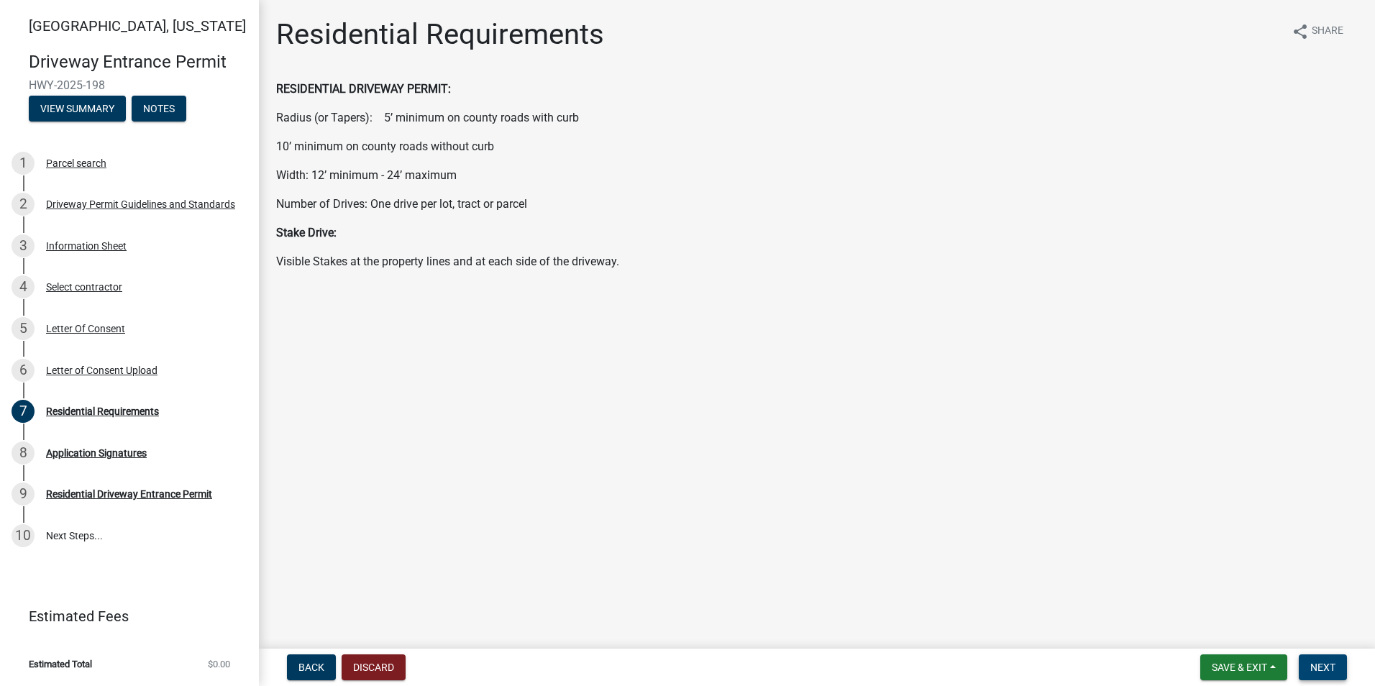
click at [1336, 672] on button "Next" at bounding box center [1323, 667] width 48 height 26
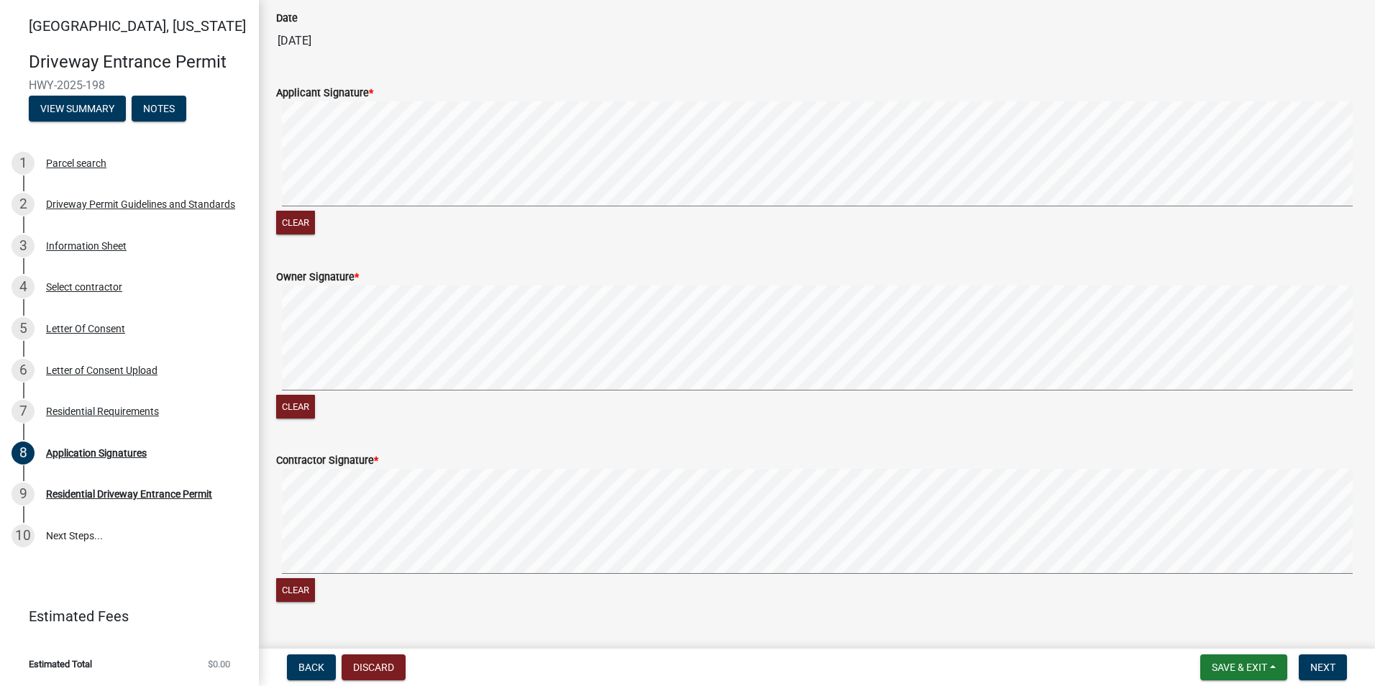
scroll to position [761, 0]
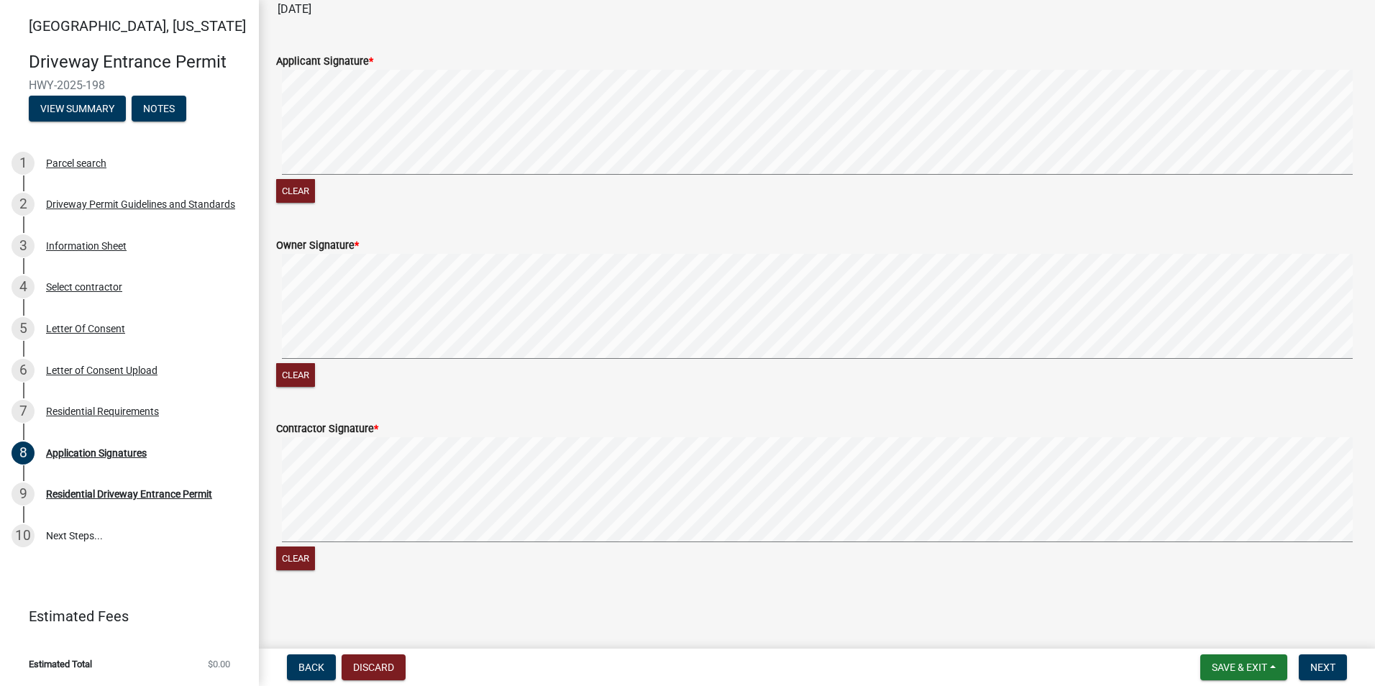
click at [304, 178] on signature-pad at bounding box center [816, 124] width 1081 height 109
click at [321, 208] on wm-data-entity-input "Applicant Signature * Clear" at bounding box center [816, 127] width 1081 height 184
click at [321, 205] on div "Clear" at bounding box center [816, 192] width 1081 height 27
click at [367, 175] on signature-pad at bounding box center [816, 124] width 1081 height 109
click at [320, 362] on div "Clear" at bounding box center [816, 322] width 1081 height 137
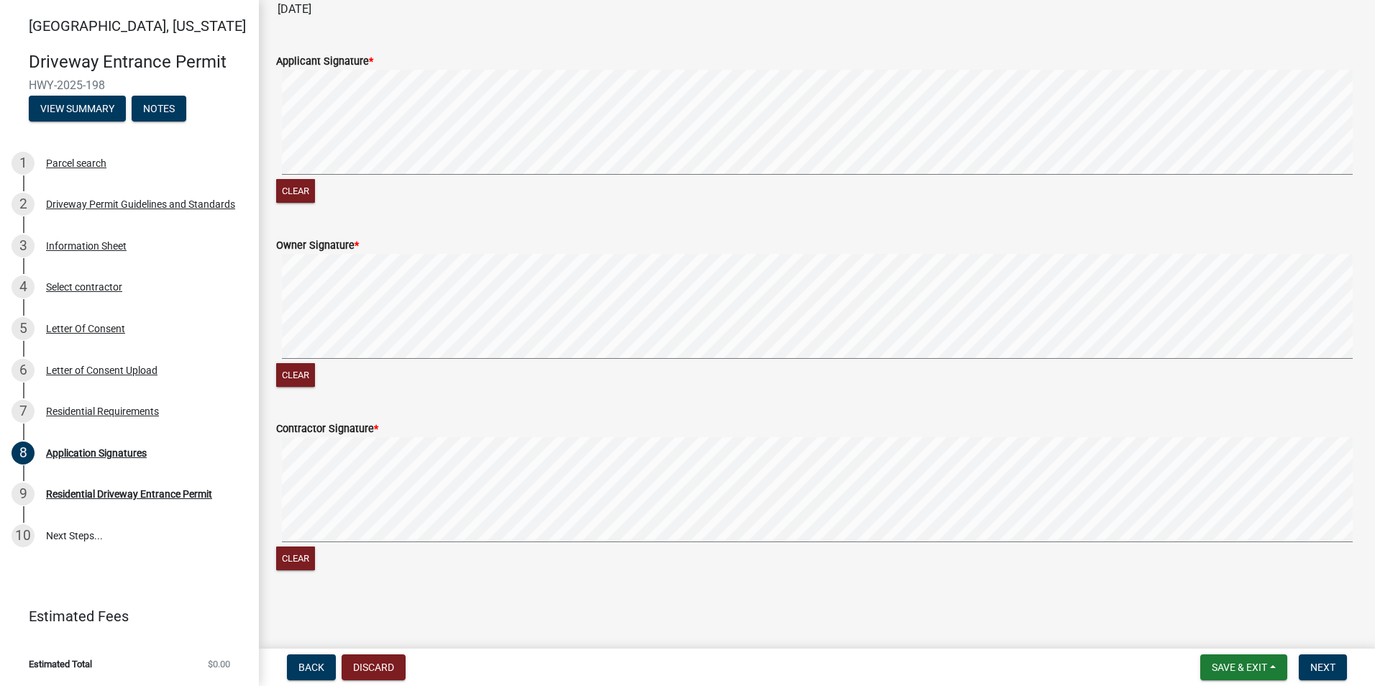
click at [347, 367] on div "Clear" at bounding box center [816, 322] width 1081 height 137
click at [391, 362] on div "Clear" at bounding box center [816, 322] width 1081 height 137
click at [330, 546] on div "Clear" at bounding box center [816, 505] width 1081 height 137
click at [359, 571] on div "Clear" at bounding box center [816, 505] width 1081 height 137
click at [403, 546] on div "Clear" at bounding box center [816, 505] width 1081 height 137
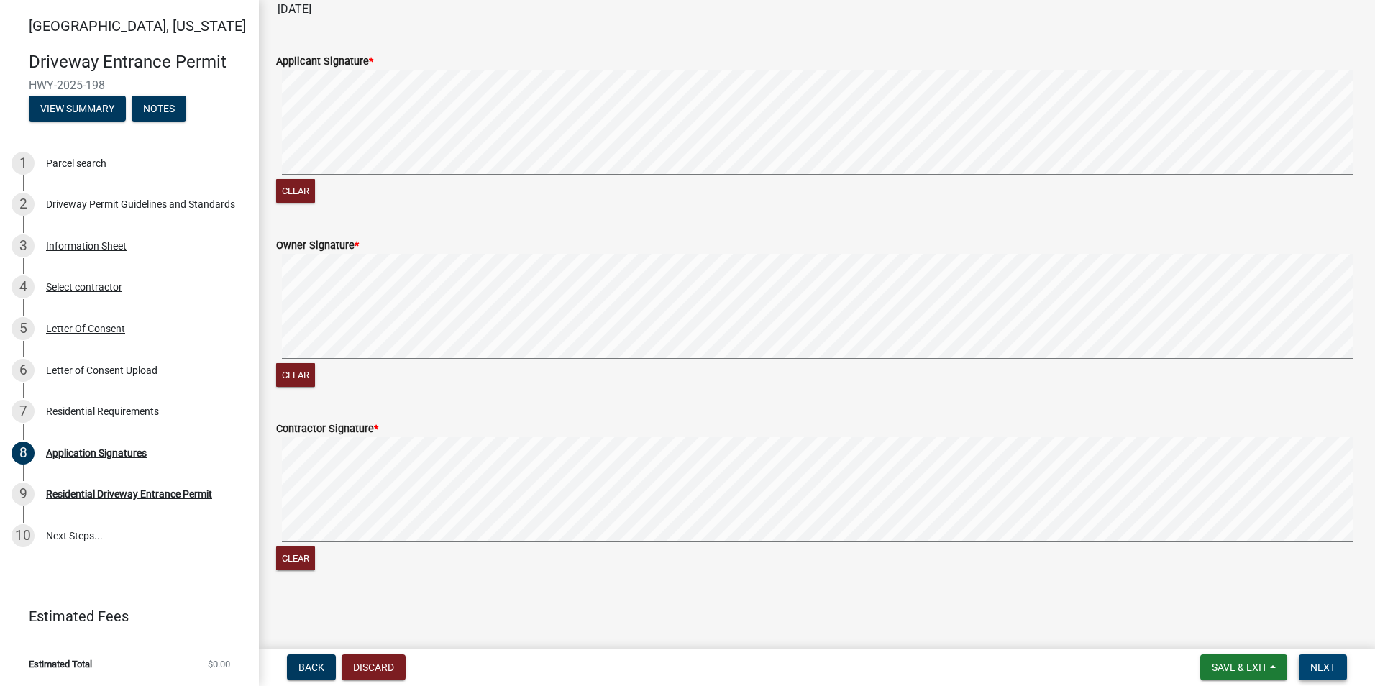
click at [1324, 668] on span "Next" at bounding box center [1322, 668] width 25 height 12
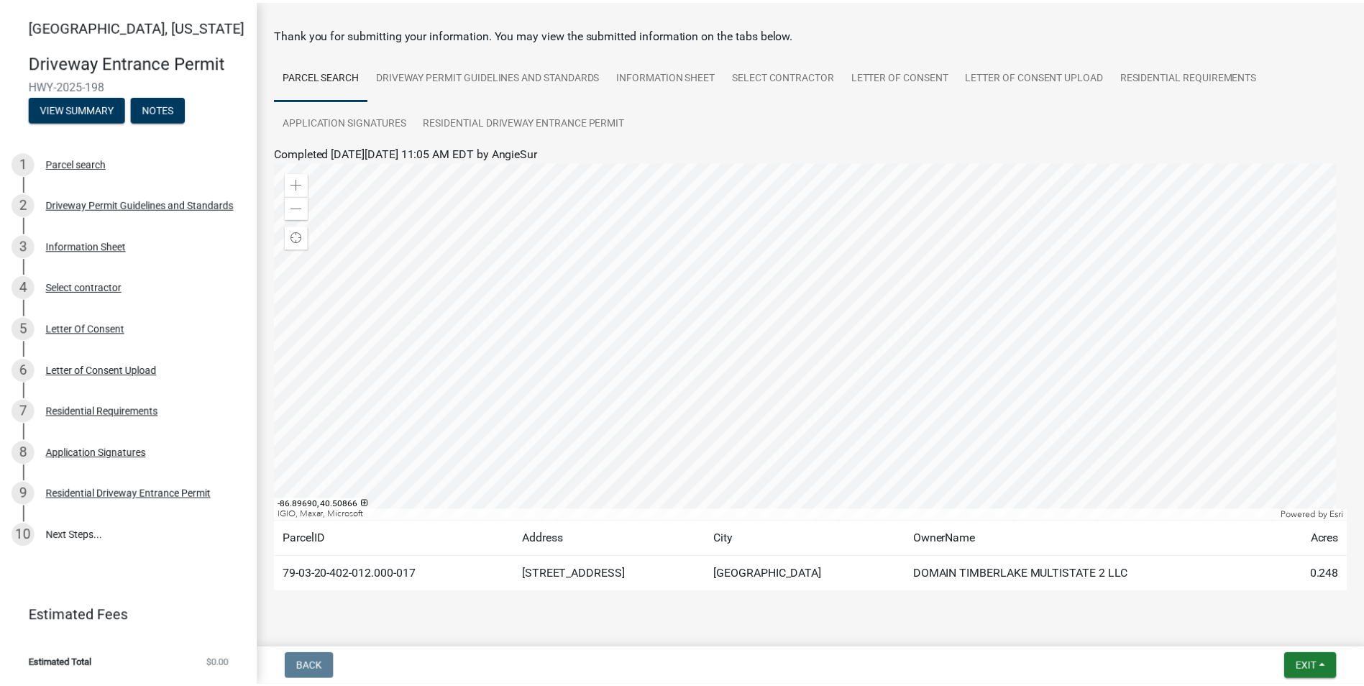
scroll to position [89, 0]
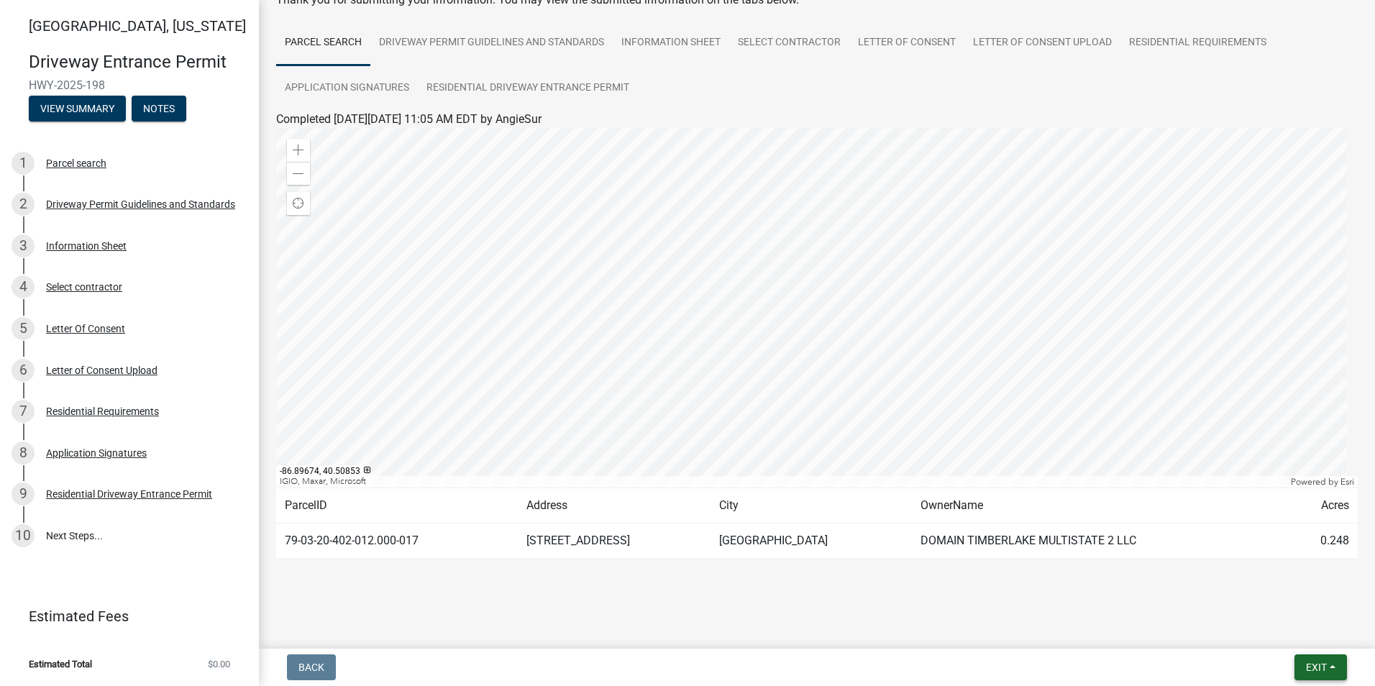
click at [1317, 664] on span "Exit" at bounding box center [1316, 668] width 21 height 12
drag, startPoint x: 29, startPoint y: 86, endPoint x: 109, endPoint y: 83, distance: 79.1
click at [109, 83] on span "HWY-2025-198" at bounding box center [129, 85] width 201 height 14
copy span "HWY-2025-198"
click at [1319, 672] on span "Exit" at bounding box center [1316, 668] width 21 height 12
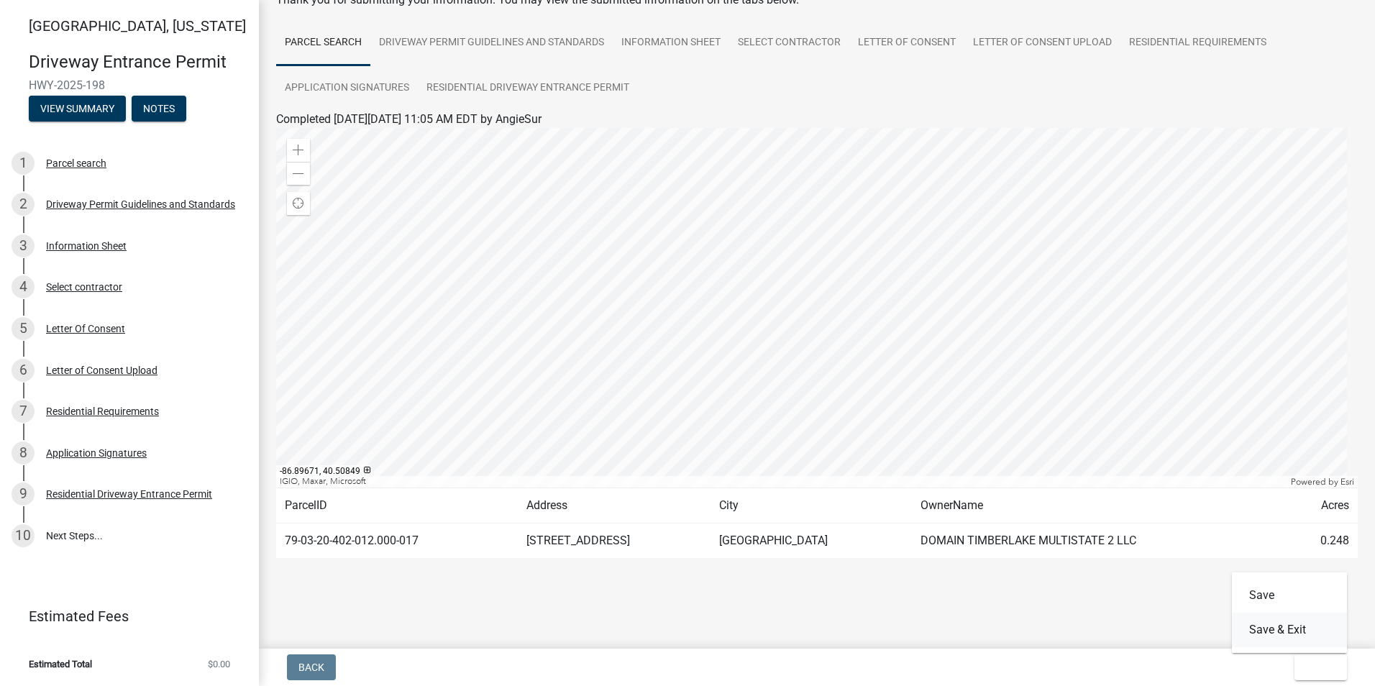
click at [1294, 632] on button "Save & Exit" at bounding box center [1289, 630] width 115 height 35
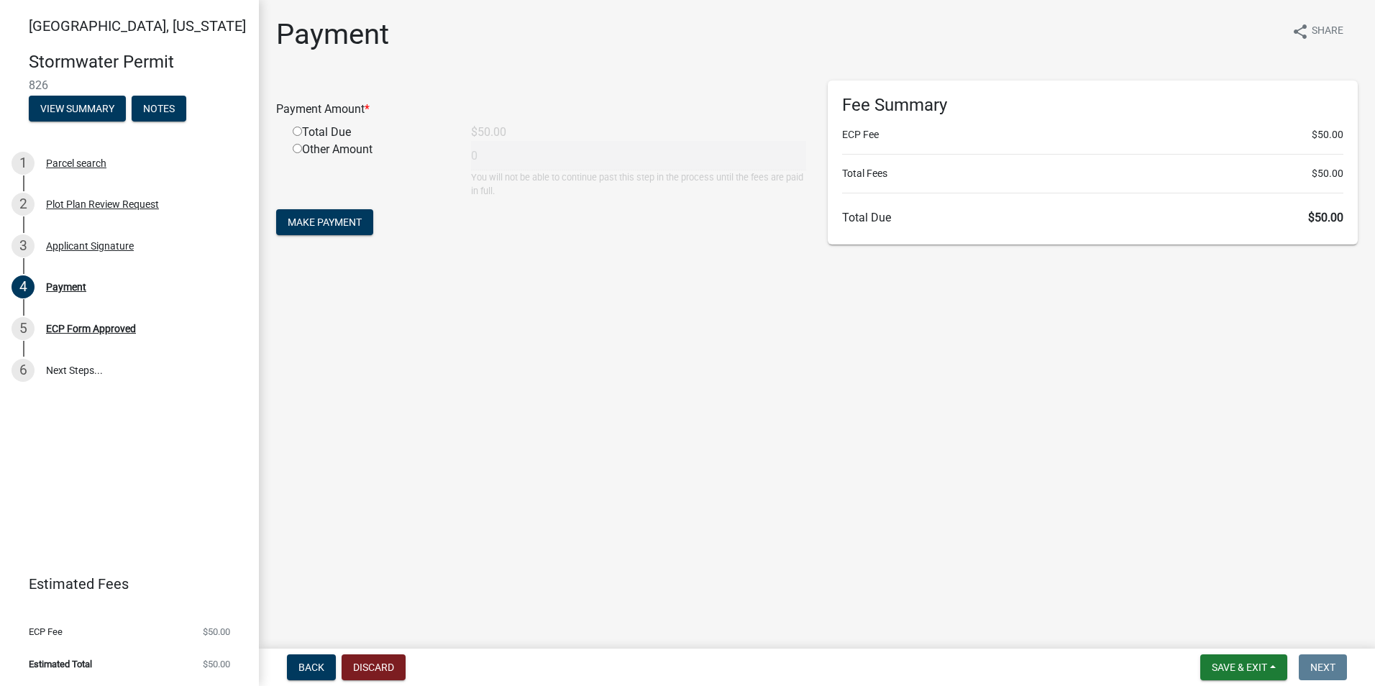
click at [298, 131] on input "radio" at bounding box center [297, 131] width 9 height 9
radio input "true"
type input "50"
click at [323, 223] on span "Make Payment" at bounding box center [325, 222] width 74 height 12
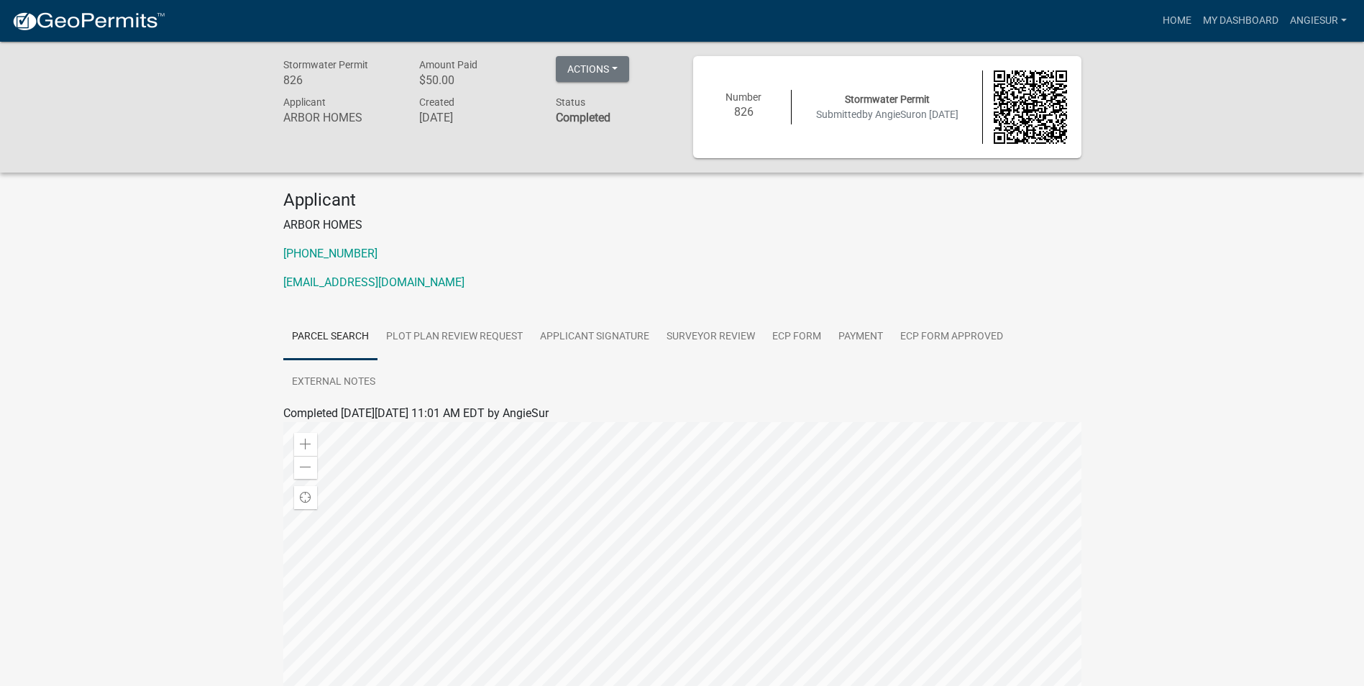
click at [953, 240] on div "Applicant ARBOR HOMES 317-407-4478 permits@yourarborhome.com" at bounding box center [683, 246] width 820 height 113
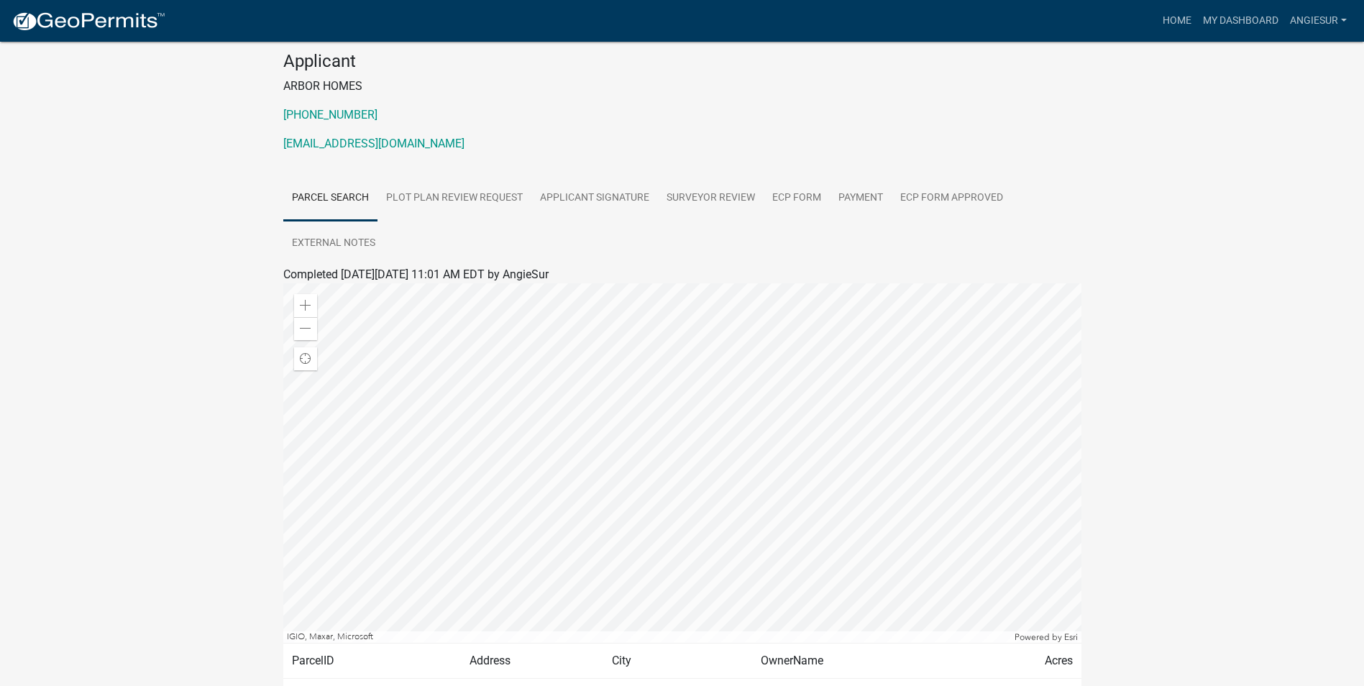
scroll to position [144, 0]
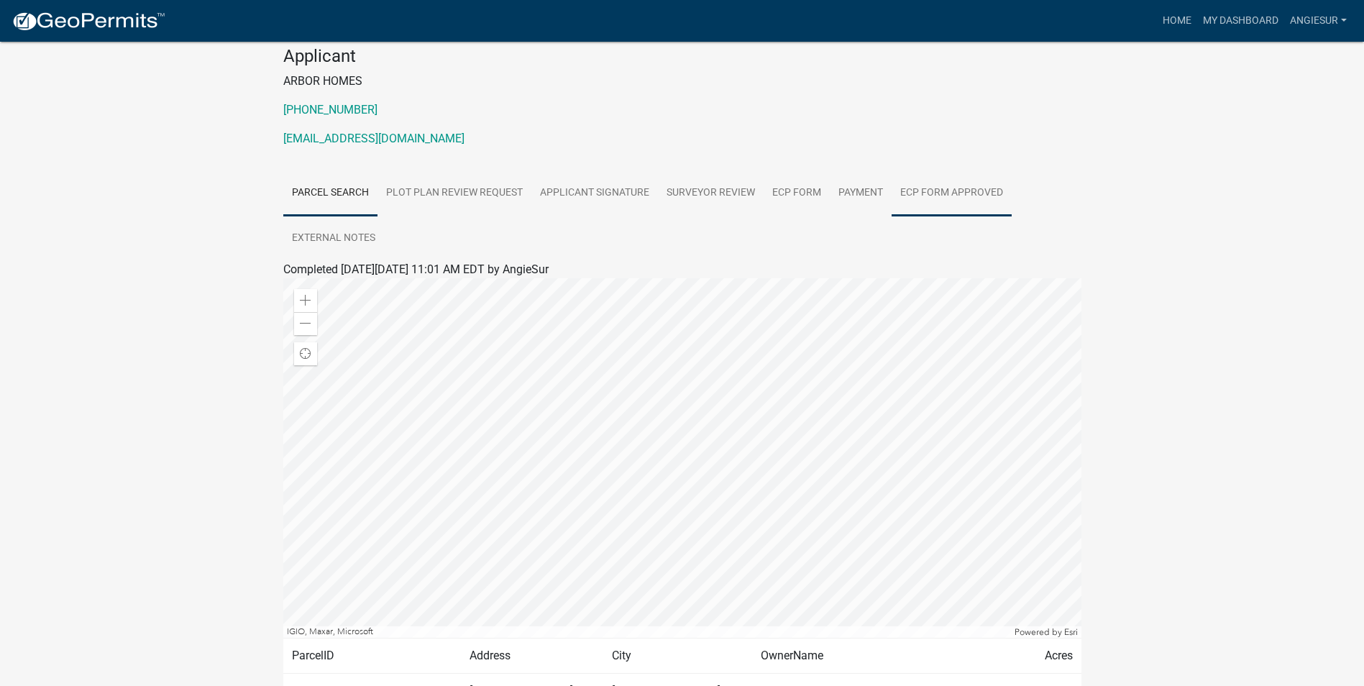
click at [958, 191] on link "ECP Form Approved" at bounding box center [952, 193] width 120 height 46
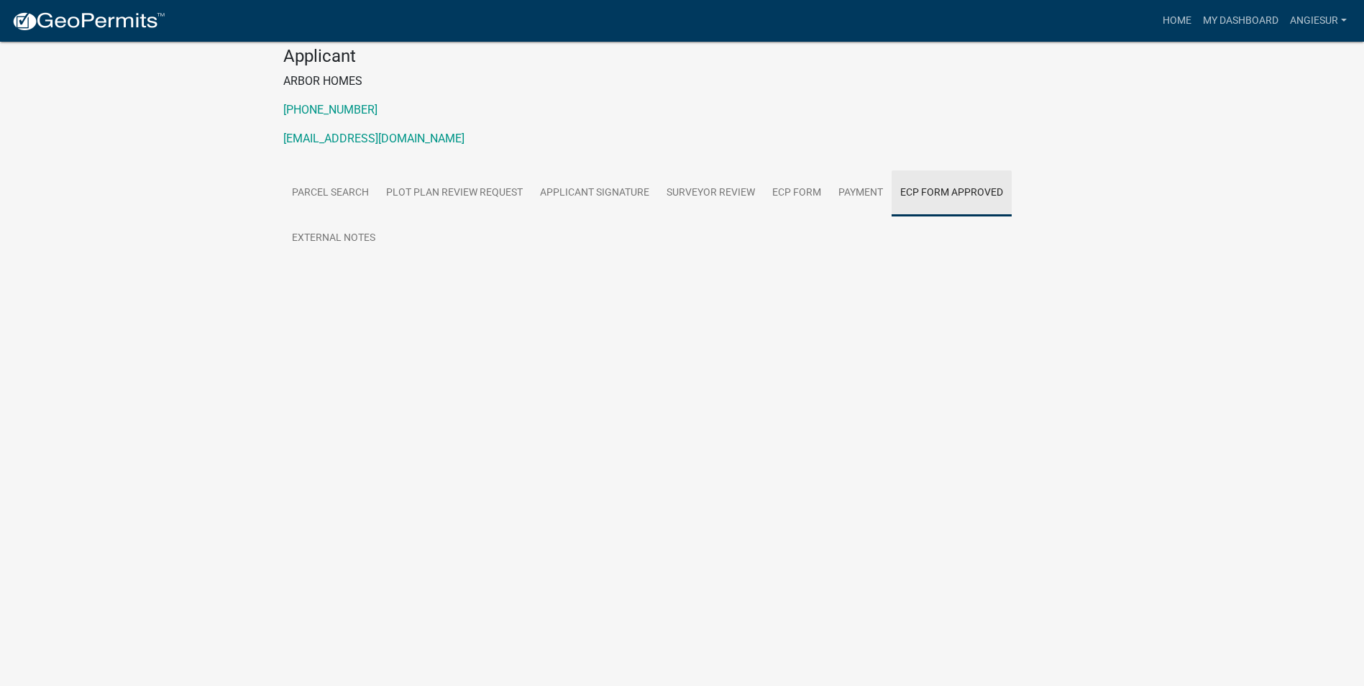
scroll to position [42, 0]
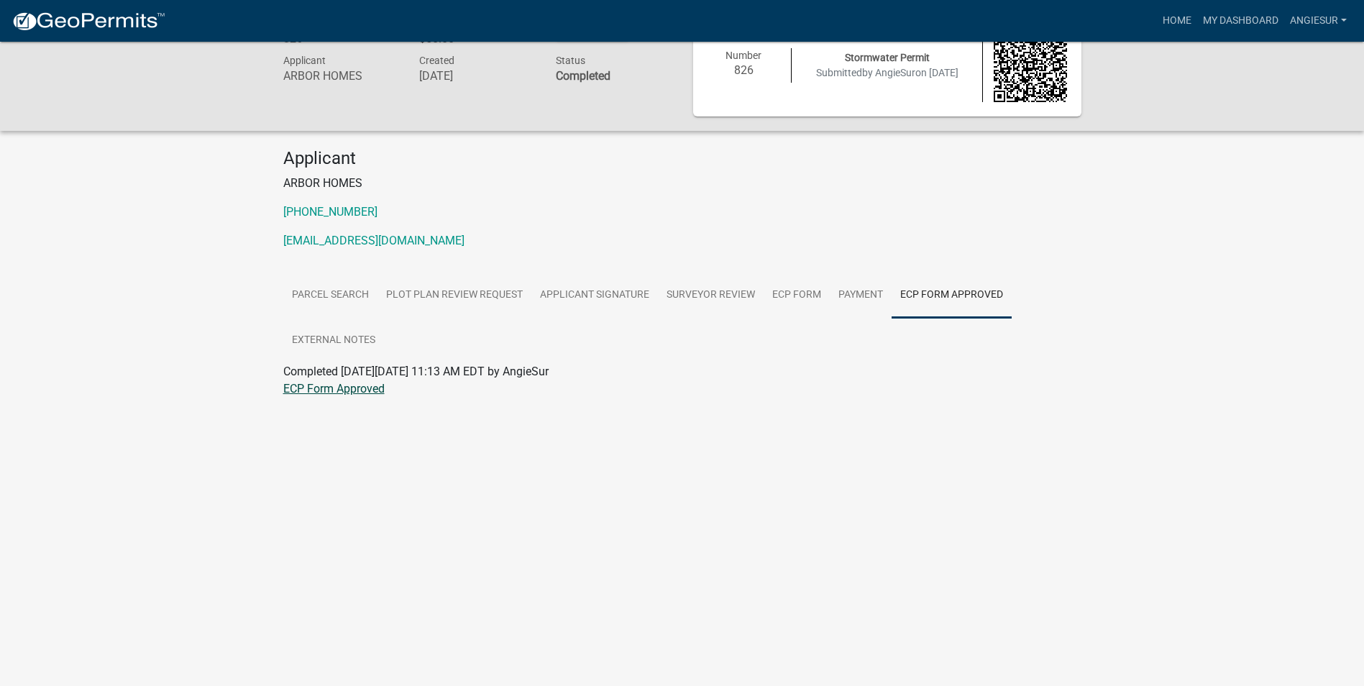
click at [341, 385] on link "ECP Form Approved" at bounding box center [333, 389] width 101 height 14
